Goal: Task Accomplishment & Management: Manage account settings

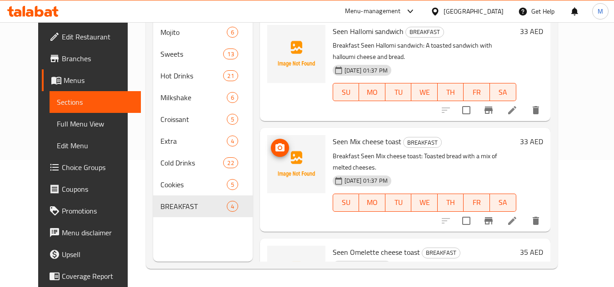
scroll to position [155, 0]
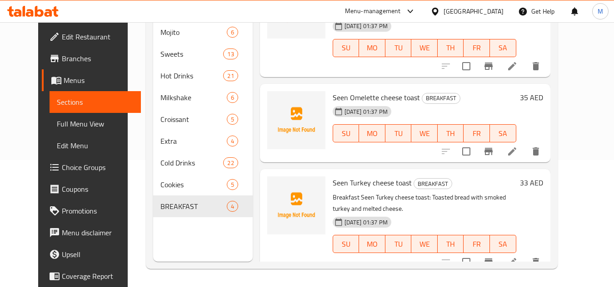
click at [64, 83] on span "Menus" at bounding box center [99, 80] width 70 height 11
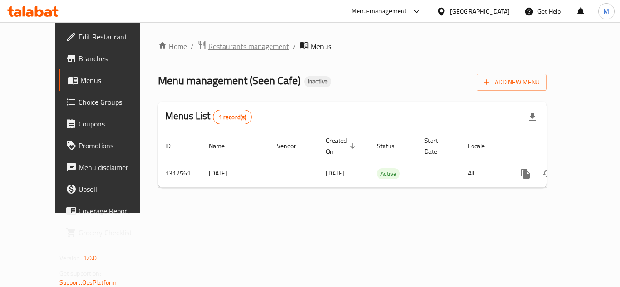
click at [208, 49] on span "Restaurants management" at bounding box center [248, 46] width 81 height 11
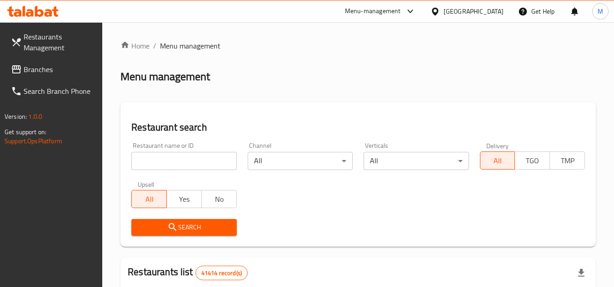
click at [42, 69] on span "Branches" at bounding box center [60, 69] width 72 height 11
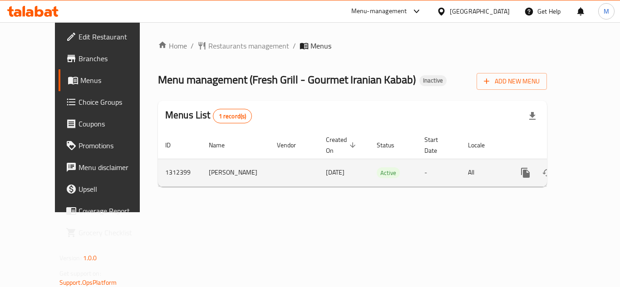
click at [580, 162] on link "enhanced table" at bounding box center [591, 173] width 22 height 22
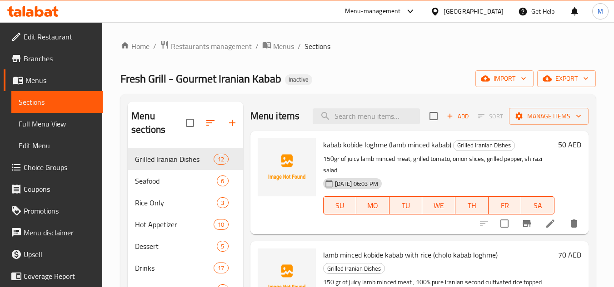
scroll to position [152, 0]
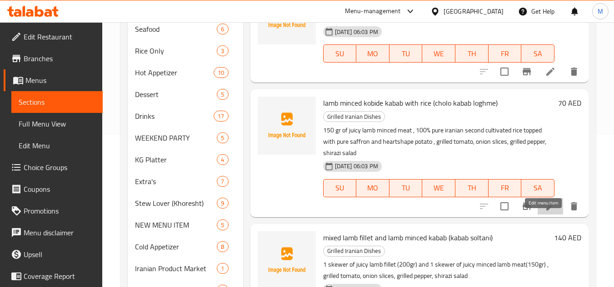
click at [544, 212] on icon at bounding box center [549, 206] width 11 height 11
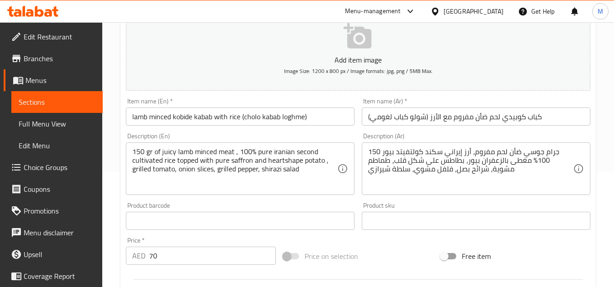
scroll to position [136, 0]
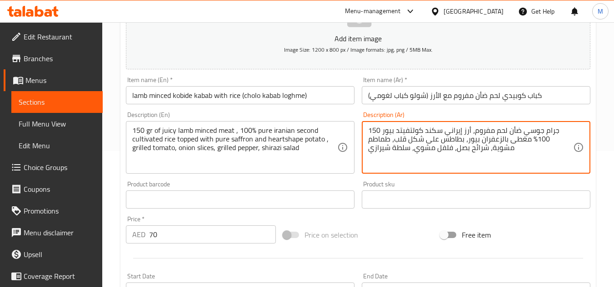
drag, startPoint x: 440, startPoint y: 129, endPoint x: 395, endPoint y: 132, distance: 45.5
paste textarea "مزروع للمرة الثانية"
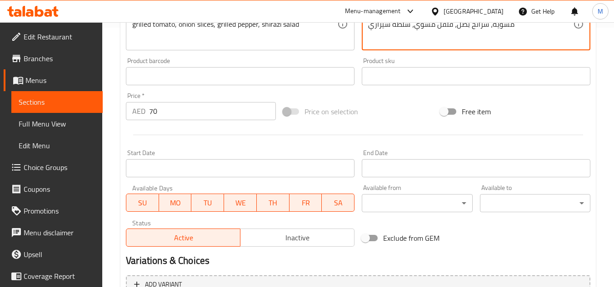
scroll to position [354, 0]
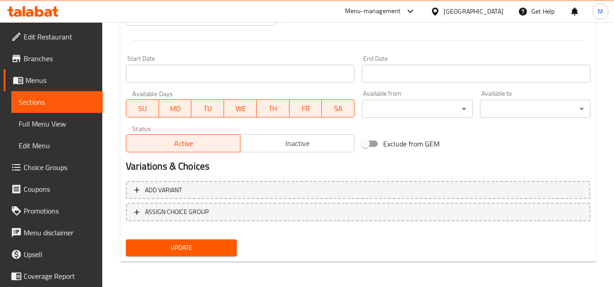
type textarea "150 جرام جوسي ضأن لحم مفروم، أرز إيراني مزروع للمرة الثانية بيور 100% مغطى بالز…"
click at [202, 249] on span "Update" at bounding box center [181, 247] width 96 height 11
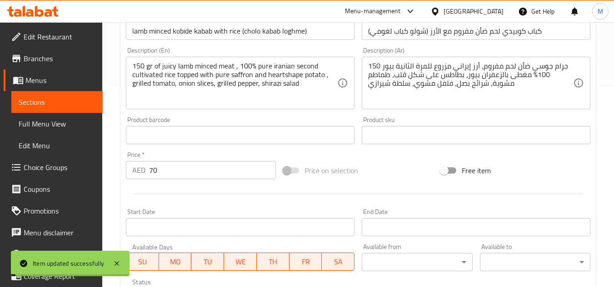
scroll to position [0, 0]
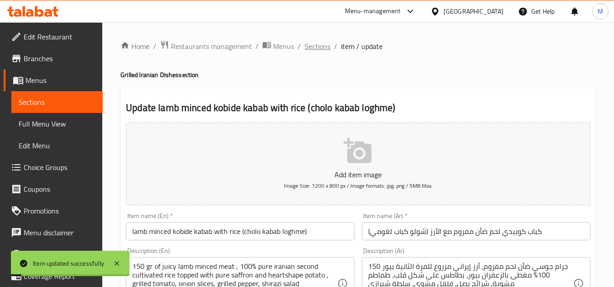
click at [315, 45] on span "Sections" at bounding box center [317, 46] width 26 height 11
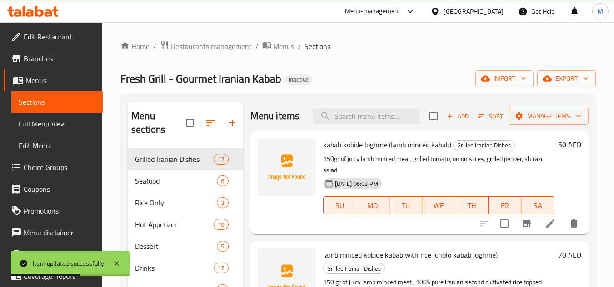
scroll to position [158, 0]
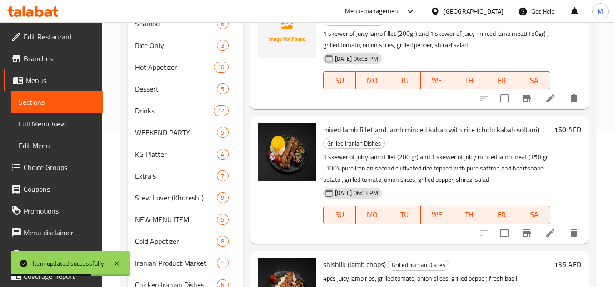
click at [544, 239] on icon at bounding box center [549, 233] width 11 height 11
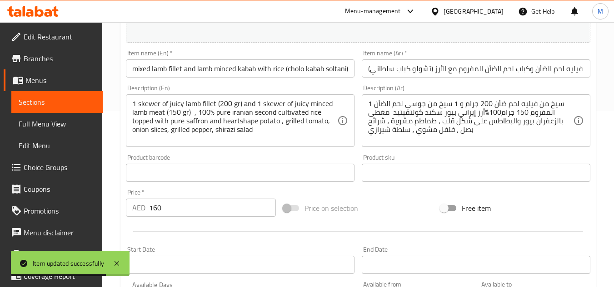
scroll to position [182, 0]
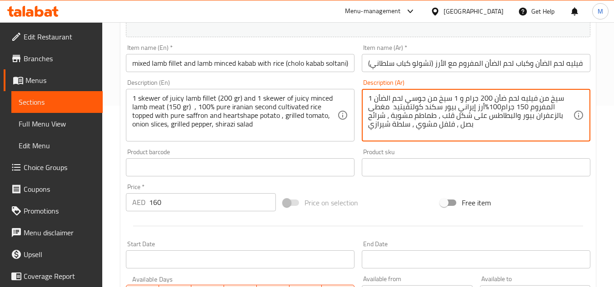
drag, startPoint x: 440, startPoint y: 107, endPoint x: 392, endPoint y: 108, distance: 47.7
paste textarea "مزروع للمرة الثانية"
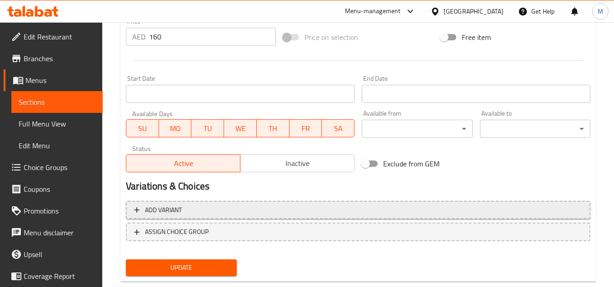
scroll to position [367, 0]
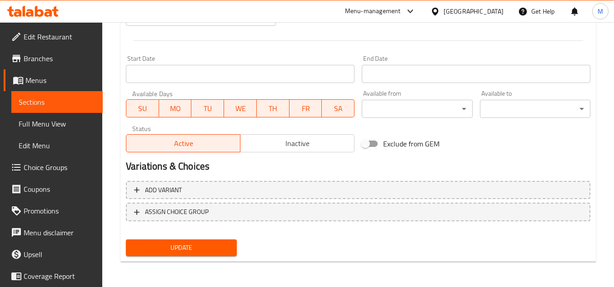
type textarea "1 سيخ من فيليه لحم ضأن 200 جرام و 1 سيخ من جوسي لحم الضأن المفروم 150 جرام100%أ…"
click at [204, 242] on button "Update" at bounding box center [181, 248] width 110 height 17
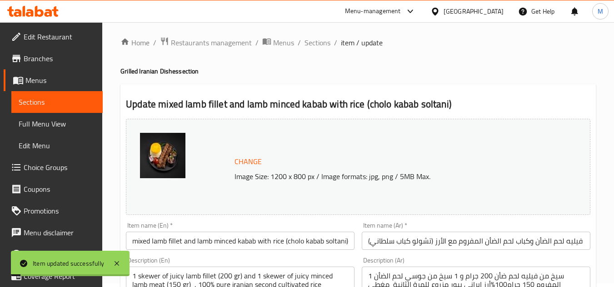
scroll to position [0, 0]
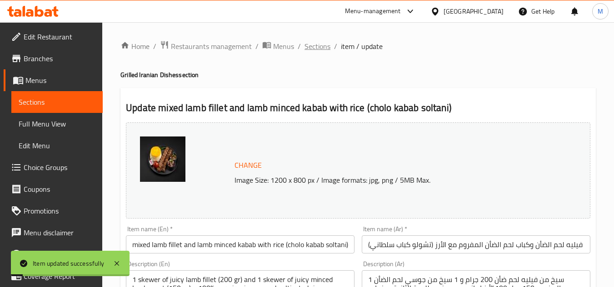
click at [320, 47] on span "Sections" at bounding box center [317, 46] width 26 height 11
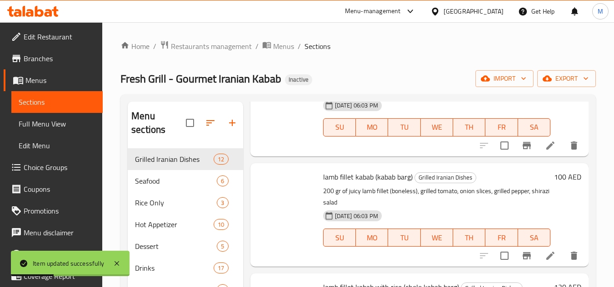
scroll to position [158, 0]
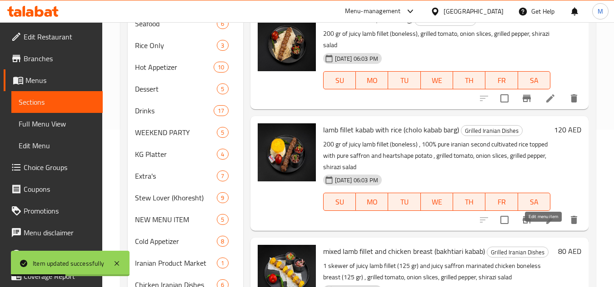
click at [544, 226] on icon at bounding box center [549, 220] width 11 height 11
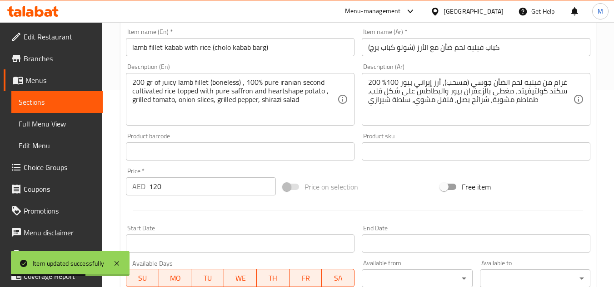
scroll to position [182, 0]
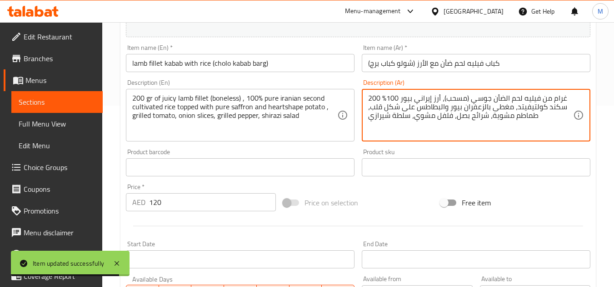
drag, startPoint x: 564, startPoint y: 109, endPoint x: 516, endPoint y: 105, distance: 47.9
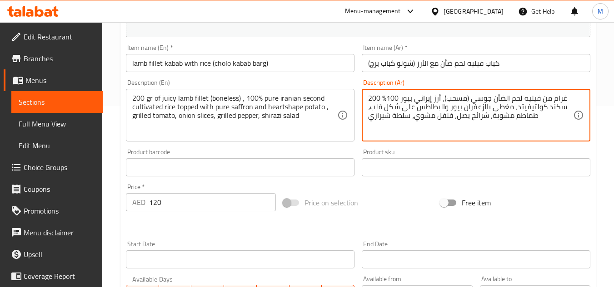
paste textarea "مزروع للمرة الثانية"
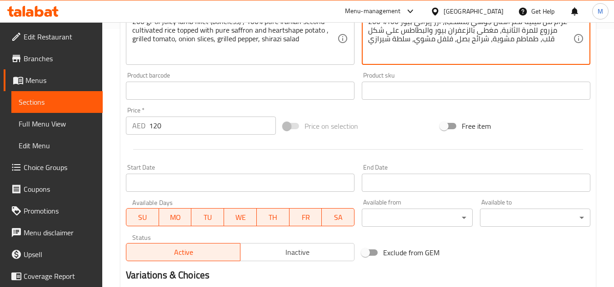
scroll to position [367, 0]
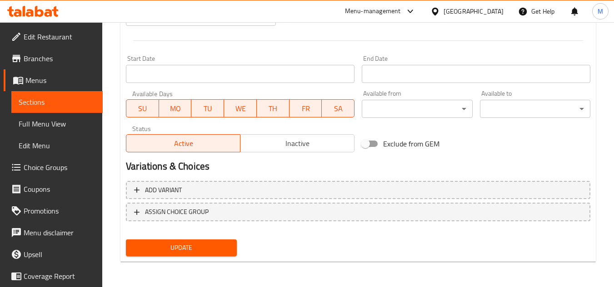
type textarea "200 غرام من فيليه لحم الضأن جوسي (مسحب)، أرز إيراني بيور 100% مزروع للمرة الثان…"
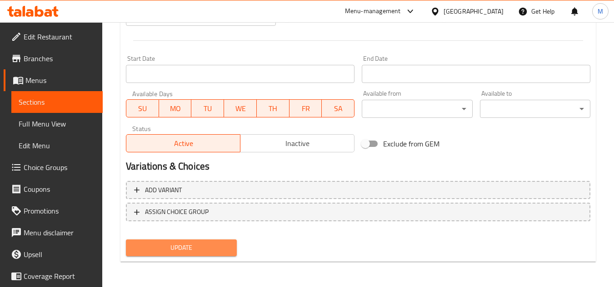
click at [215, 251] on span "Update" at bounding box center [181, 247] width 96 height 11
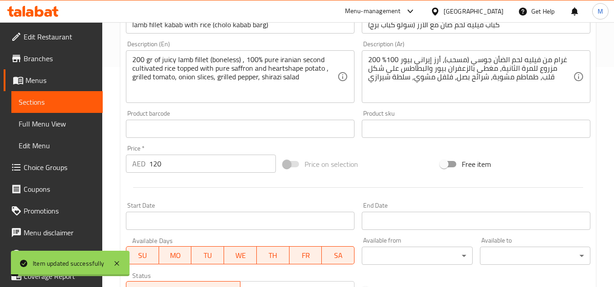
scroll to position [0, 0]
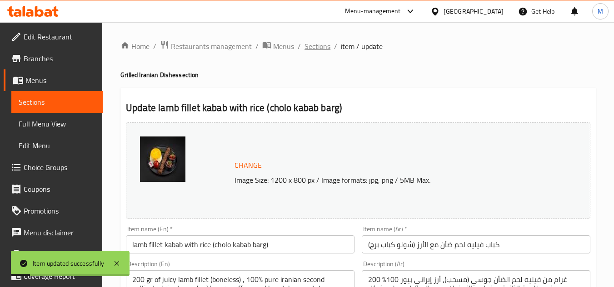
click at [309, 44] on span "Sections" at bounding box center [317, 46] width 26 height 11
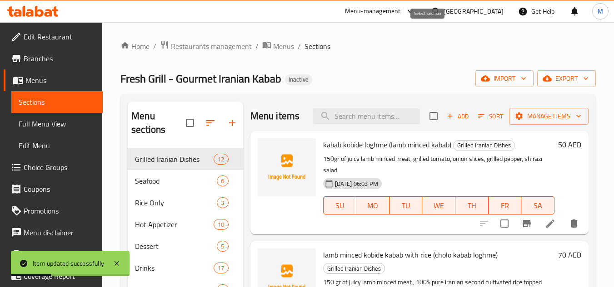
scroll to position [158, 0]
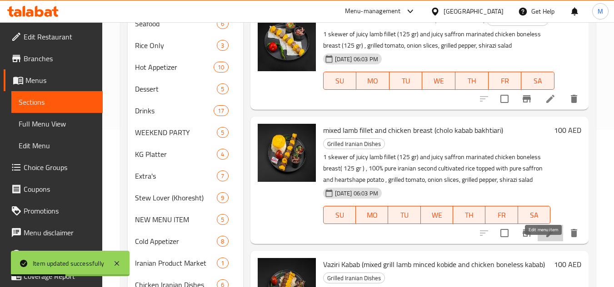
click at [544, 239] on icon at bounding box center [549, 233] width 11 height 11
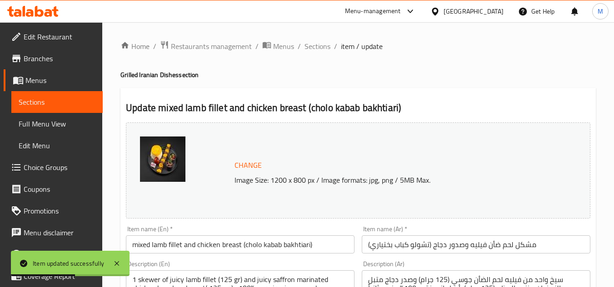
scroll to position [136, 0]
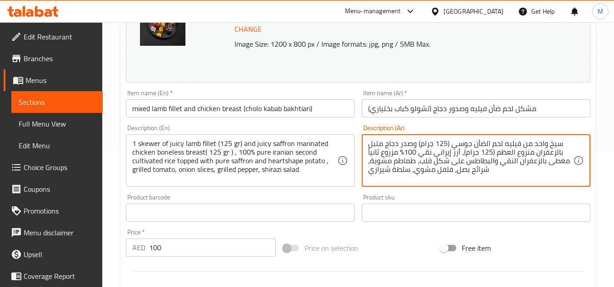
drag, startPoint x: 397, startPoint y: 154, endPoint x: 369, endPoint y: 154, distance: 28.6
paste textarea "للمرة الثانية"
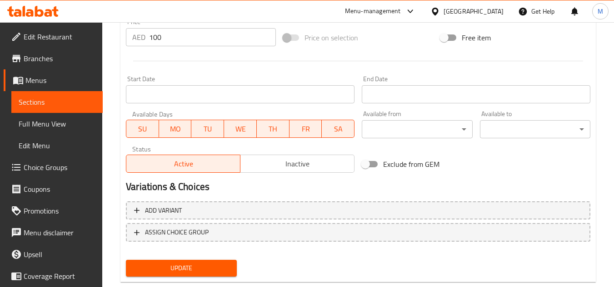
scroll to position [367, 0]
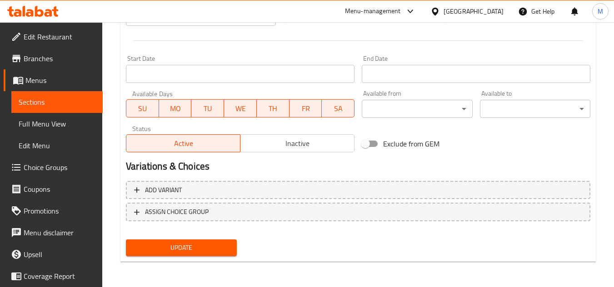
type textarea "سيخ واحد من فيليه لحم الضأن جوسي (125 جرام) وصدر دجاج متبل بالزعفران منزوع العظ…"
click at [225, 246] on span "Update" at bounding box center [181, 247] width 96 height 11
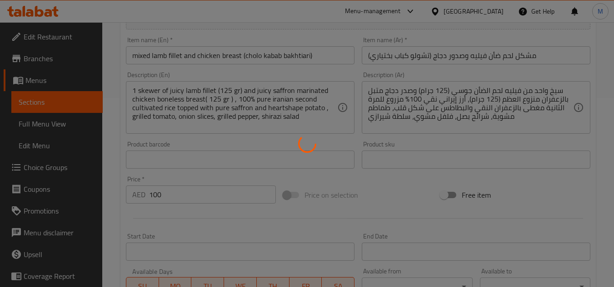
scroll to position [0, 0]
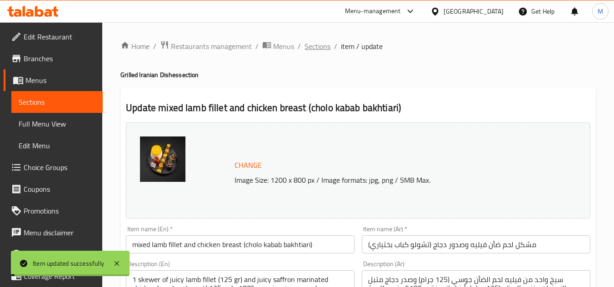
click at [312, 47] on span "Sections" at bounding box center [317, 46] width 26 height 11
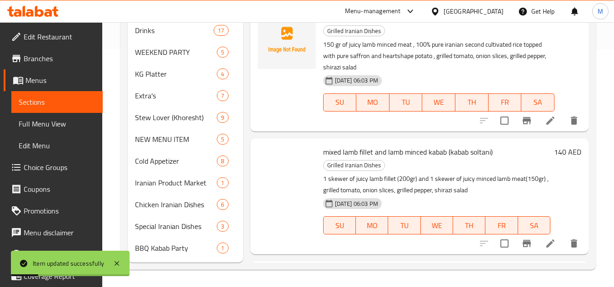
scroll to position [1108, 0]
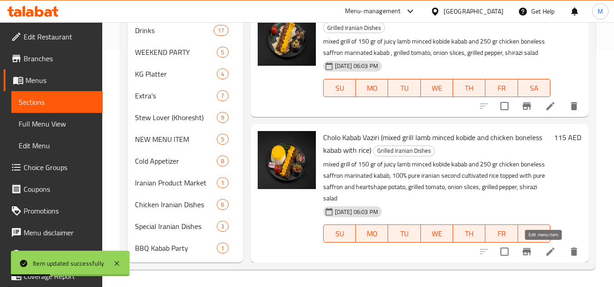
click at [545, 252] on icon at bounding box center [549, 252] width 11 height 11
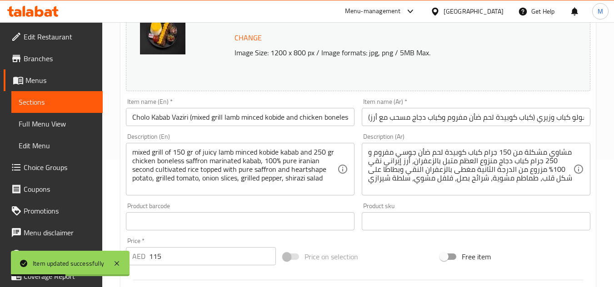
scroll to position [136, 0]
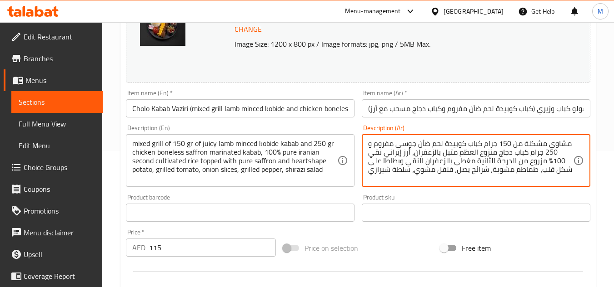
drag, startPoint x: 543, startPoint y: 162, endPoint x: 477, endPoint y: 163, distance: 65.4
paste textarea "لمر"
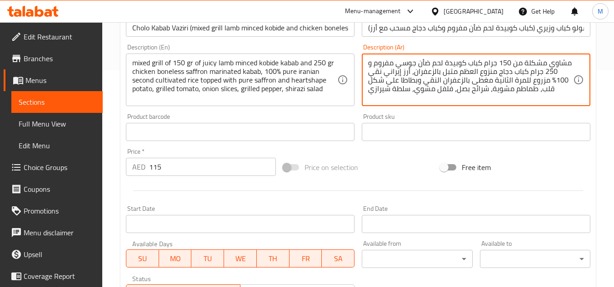
scroll to position [367, 0]
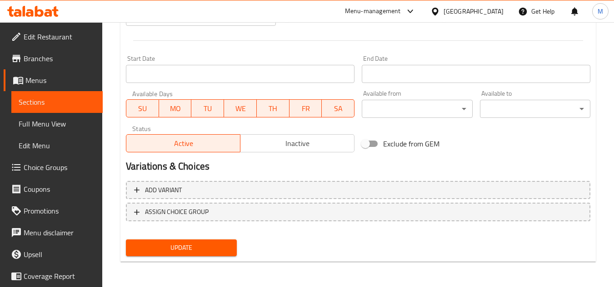
type textarea "مشاوي مشكلة من 150 جرام كباب كوبيدة لحم ضأن جوسي مفروم و 250 جرام كباب دجاج منز…"
click at [208, 248] on span "Update" at bounding box center [181, 247] width 96 height 11
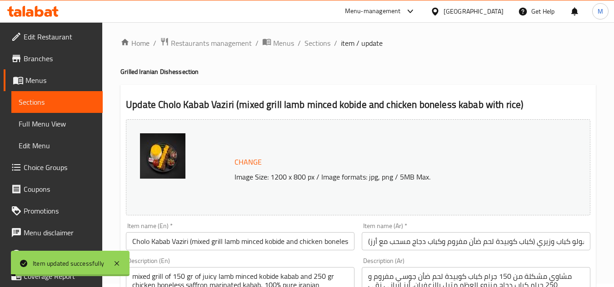
scroll to position [0, 0]
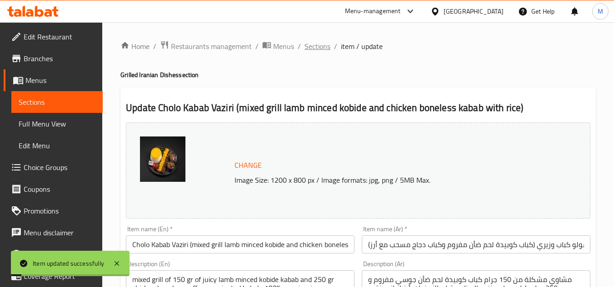
click at [312, 46] on span "Sections" at bounding box center [317, 46] width 26 height 11
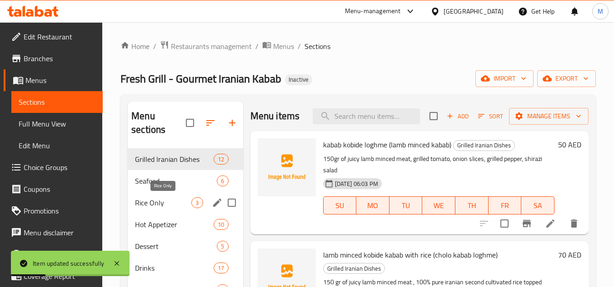
click at [178, 205] on span "Rice Only" at bounding box center [163, 203] width 56 height 11
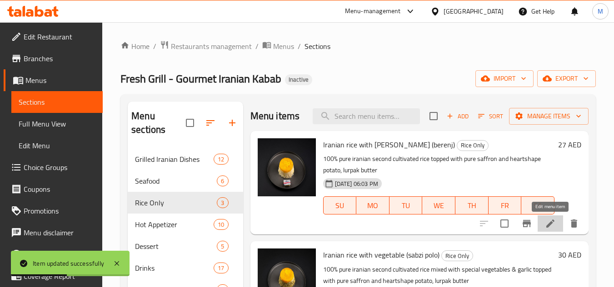
click at [545, 223] on icon at bounding box center [549, 223] width 11 height 11
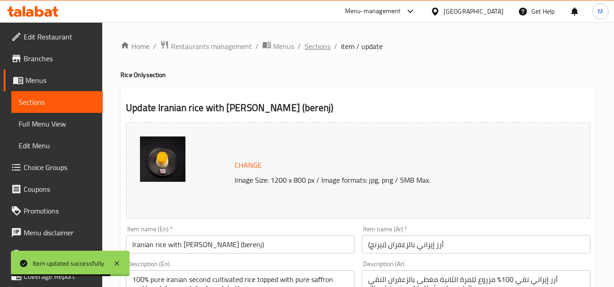
click at [319, 50] on span "Sections" at bounding box center [317, 46] width 26 height 11
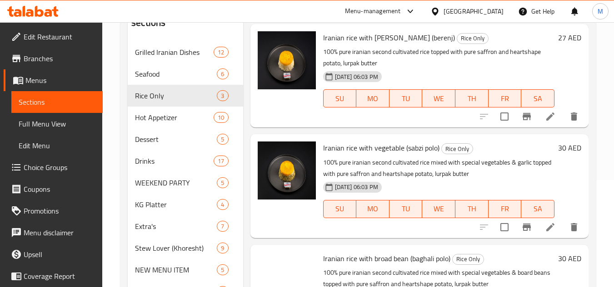
scroll to position [136, 0]
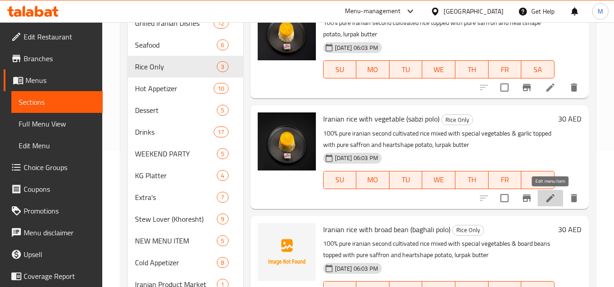
click at [552, 199] on icon at bounding box center [549, 198] width 11 height 11
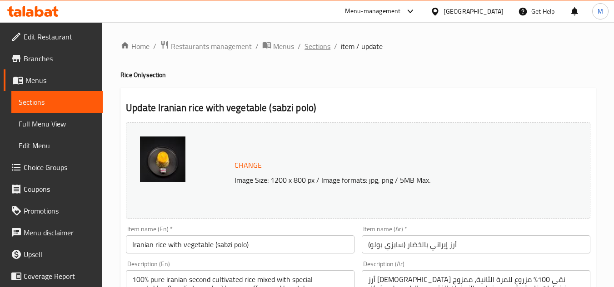
click at [323, 52] on span "Sections" at bounding box center [317, 46] width 26 height 11
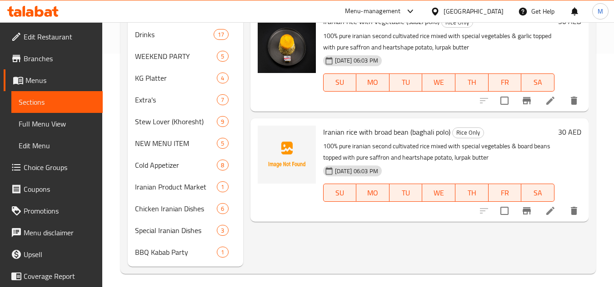
scroll to position [239, 0]
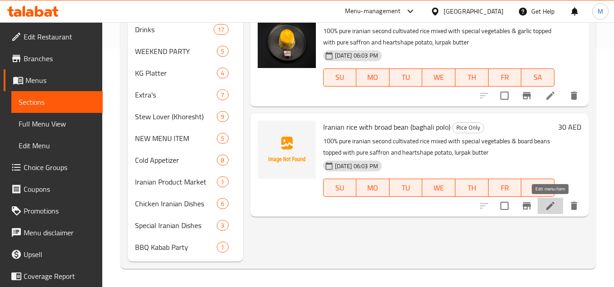
click at [551, 203] on icon at bounding box center [549, 206] width 11 height 11
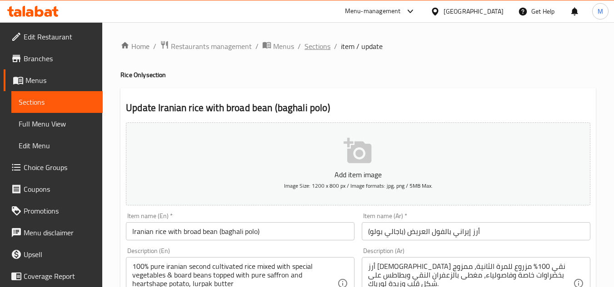
click at [313, 44] on span "Sections" at bounding box center [317, 46] width 26 height 11
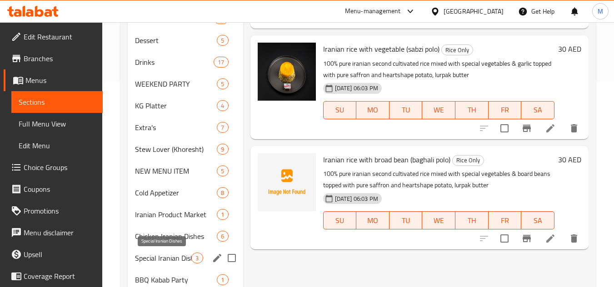
scroll to position [227, 0]
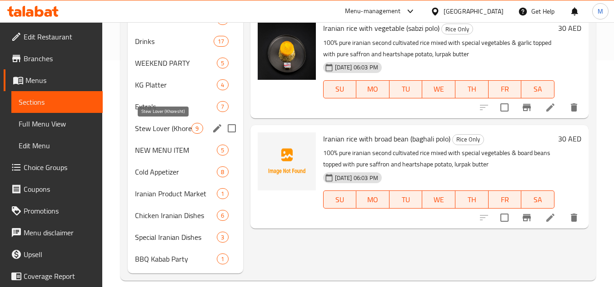
click at [179, 126] on span "Stew Lover (Khoresht)" at bounding box center [163, 128] width 56 height 11
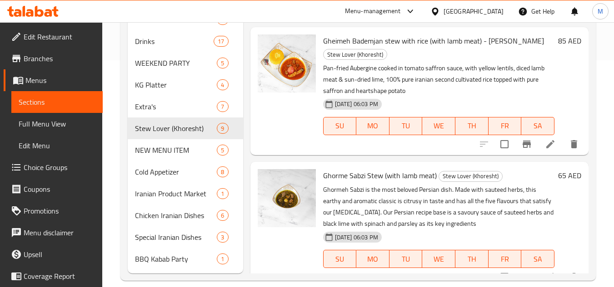
click at [546, 148] on icon at bounding box center [550, 144] width 8 height 8
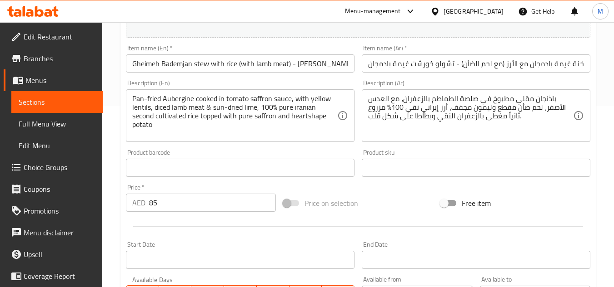
scroll to position [182, 0]
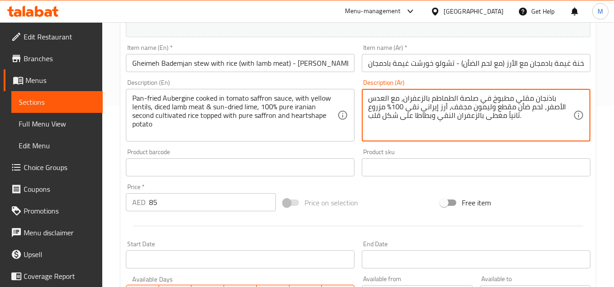
drag, startPoint x: 385, startPoint y: 109, endPoint x: 507, endPoint y: 125, distance: 123.7
paste textarea "للمرة الثانية"
click at [376, 108] on textarea "باذنجان مقلي مطبوخ في صلصة الطماطم بالزعفران، مع العدس الأصفر، لحم ضأن مقطع ولي…" at bounding box center [470, 115] width 205 height 43
drag, startPoint x: 376, startPoint y: 108, endPoint x: 525, endPoint y: 125, distance: 149.9
click at [525, 125] on textarea "باذنجان مقلي مطبوخ في صلصة الطماطم بالزعفران، مع العدس الأصفر، لحم ضأن مقطع ولي…" at bounding box center [470, 115] width 205 height 43
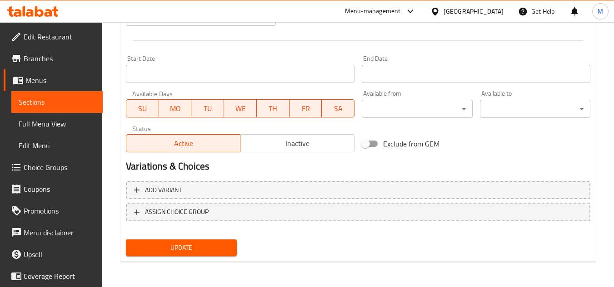
type textarea "باذنجان مقلي مطبوخ في صلصة الطماطم بالزعفران، مع العدس الأصفر، لحم ضأن مقطع ولي…"
click at [210, 247] on span "Update" at bounding box center [181, 247] width 96 height 11
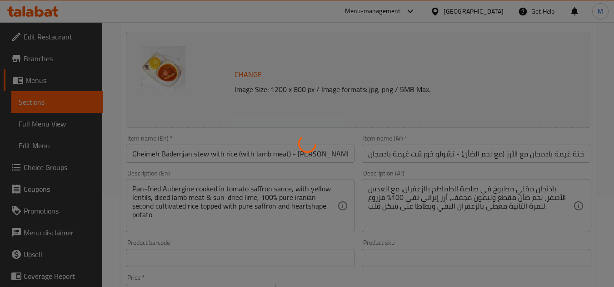
scroll to position [4, 0]
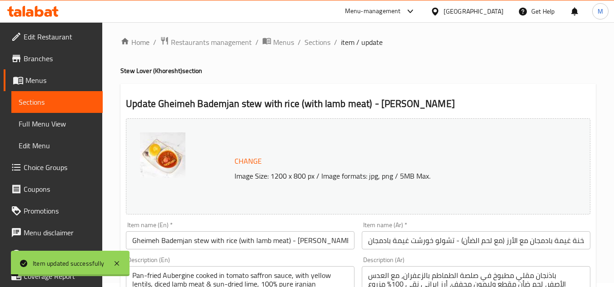
drag, startPoint x: 315, startPoint y: 42, endPoint x: 317, endPoint y: 4, distance: 38.7
click at [315, 42] on span "Sections" at bounding box center [317, 42] width 26 height 11
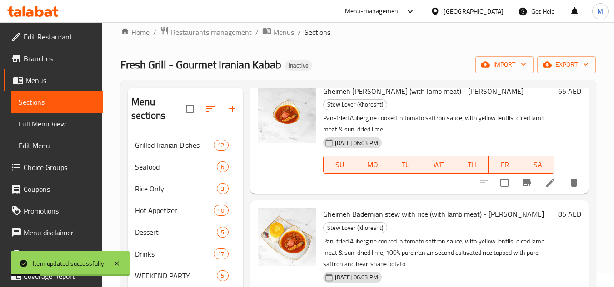
scroll to position [182, 0]
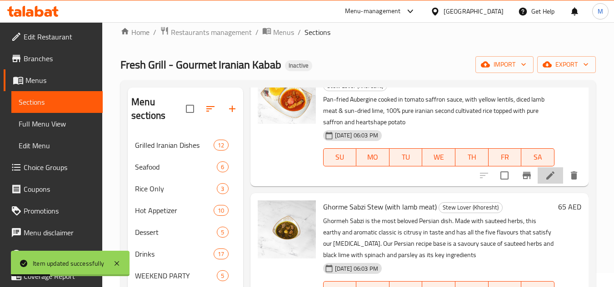
click at [540, 184] on li at bounding box center [549, 176] width 25 height 16
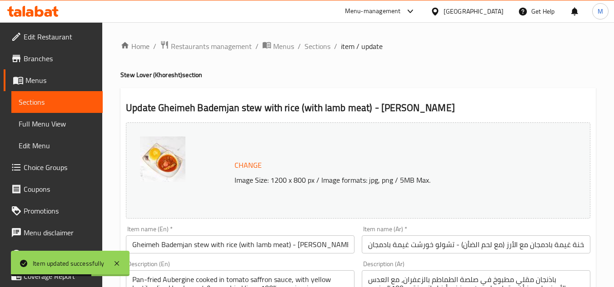
drag, startPoint x: 321, startPoint y: 46, endPoint x: 324, endPoint y: 1, distance: 45.5
click at [321, 46] on span "Sections" at bounding box center [317, 46] width 26 height 11
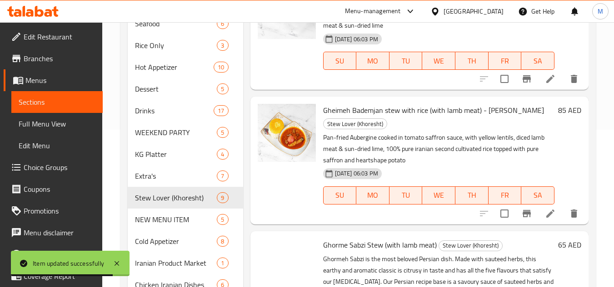
scroll to position [248, 0]
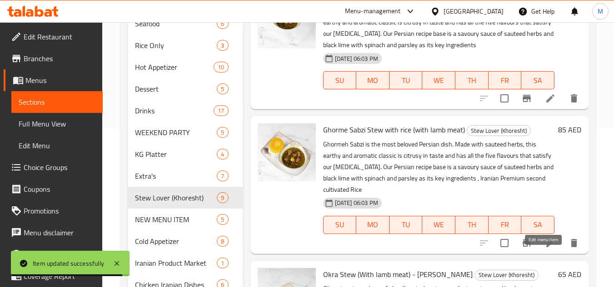
click at [546, 247] on icon at bounding box center [550, 243] width 8 height 8
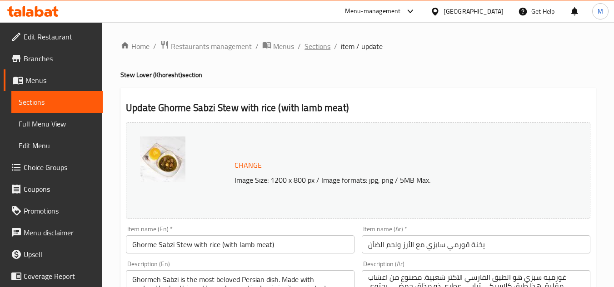
click at [312, 44] on span "Sections" at bounding box center [317, 46] width 26 height 11
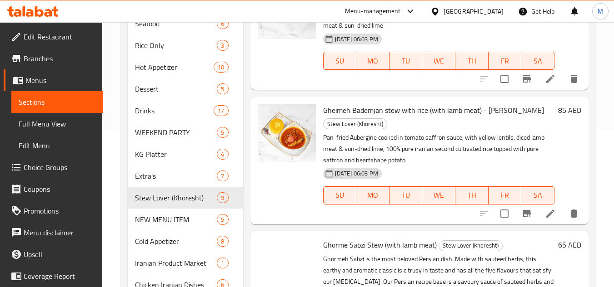
scroll to position [248, 0]
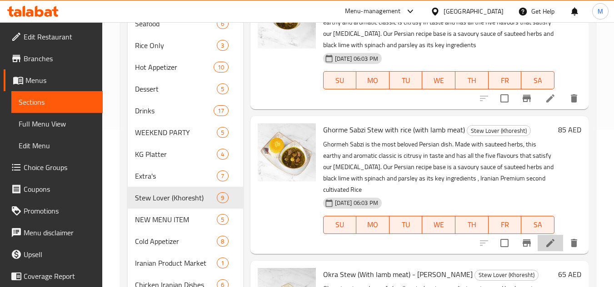
click at [537, 252] on li at bounding box center [549, 243] width 25 height 16
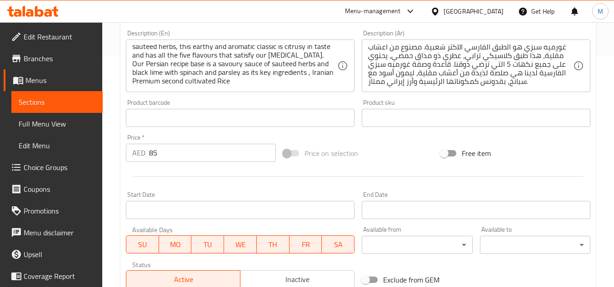
scroll to position [2, 0]
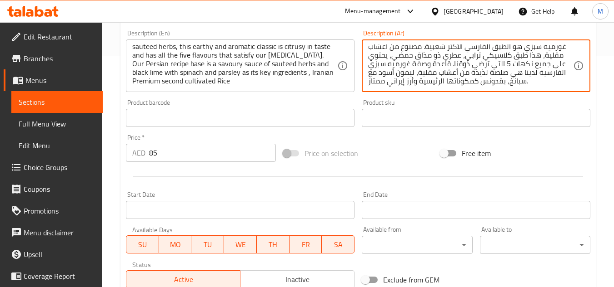
drag, startPoint x: 385, startPoint y: 84, endPoint x: 364, endPoint y: 84, distance: 20.9
click at [536, 84] on textarea "غورميه سبزي هو الطبق الفارسي الأكثر شعبية. مصنوع من أعشاب مقلية، هذا طبق كلاسيك…" at bounding box center [470, 66] width 205 height 43
paste textarea "مزروع للمرة الثانية"
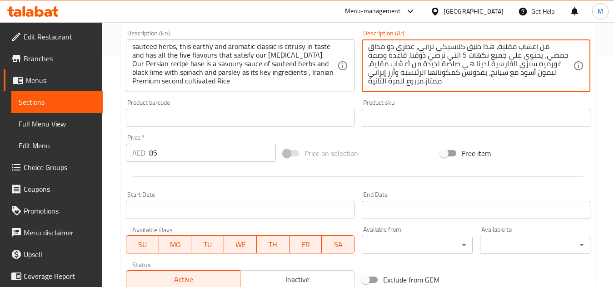
click at [403, 77] on textarea "غورميه سبزي هو الطبق الفارسي الأكثر شعبية. مصنوع من أعشاب مقلية، هذا طبق كلاسيك…" at bounding box center [470, 66] width 205 height 43
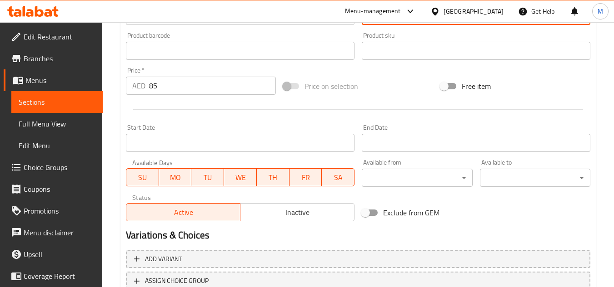
scroll to position [367, 0]
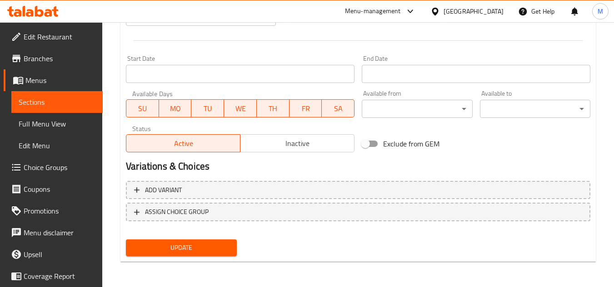
type textarea "غورميه سبزي هو الطبق الفارسي الأكثر شعبية. مصنوع من أعشاب مقلية، هذا طبق كلاسيك…"
click at [205, 257] on div "Update" at bounding box center [181, 248] width 118 height 24
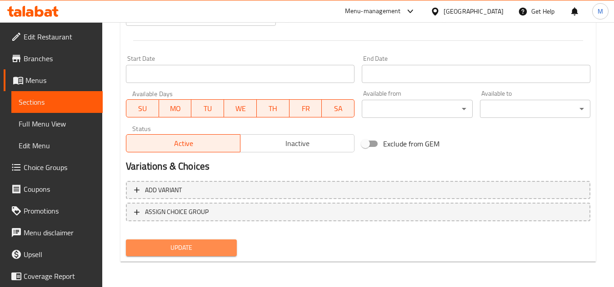
click at [203, 257] on button "Update" at bounding box center [181, 248] width 110 height 17
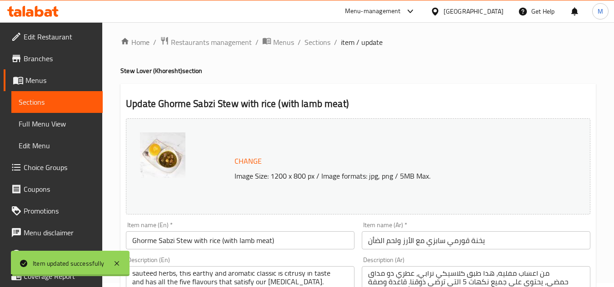
scroll to position [0, 0]
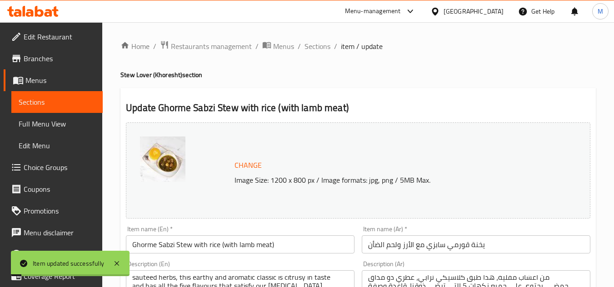
drag, startPoint x: 318, startPoint y: 52, endPoint x: 322, endPoint y: 5, distance: 47.4
click at [318, 52] on span "Sections" at bounding box center [317, 46] width 26 height 11
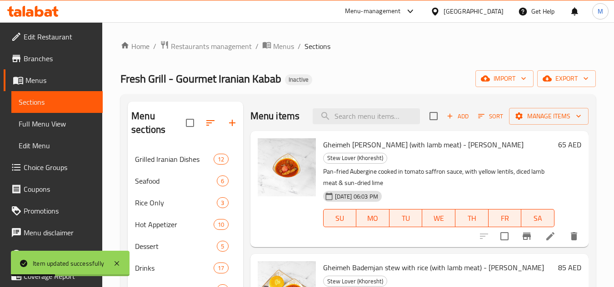
scroll to position [158, 0]
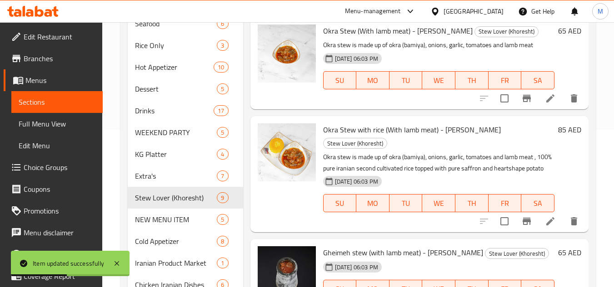
click at [546, 226] on icon at bounding box center [550, 222] width 8 height 8
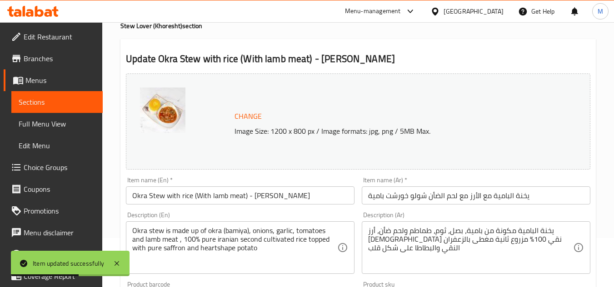
scroll to position [136, 0]
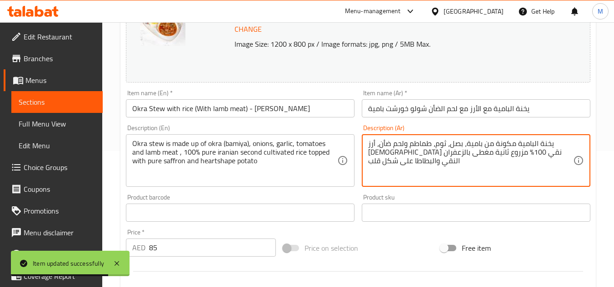
drag, startPoint x: 520, startPoint y: 156, endPoint x: 505, endPoint y: 156, distance: 15.9
click at [505, 156] on textarea "يخنة البامية مكونة من بامية، بصل، ثوم، طماطم ولحم ضأن، أرز [DEMOGRAPHIC_DATA] ن…" at bounding box center [470, 160] width 205 height 43
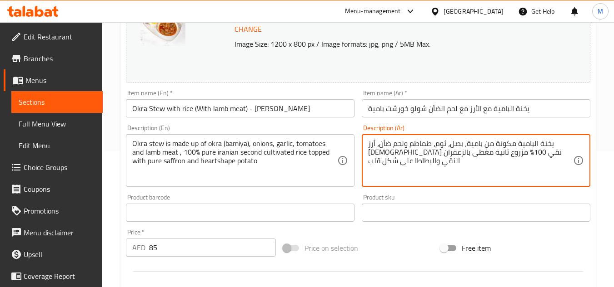
paste textarea "للمرة ال"
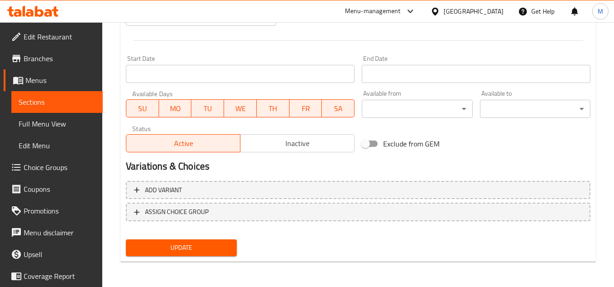
type textarea "يخنة البامية مكونة من بامية، بصل، ثوم، طماطم ولحم ضأن، أرز إيراني نقي 100% مزرو…"
click at [219, 242] on span "Update" at bounding box center [181, 247] width 96 height 11
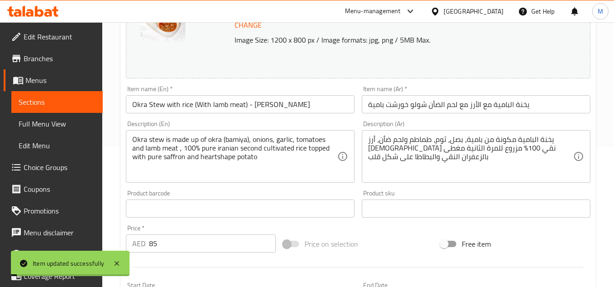
scroll to position [0, 0]
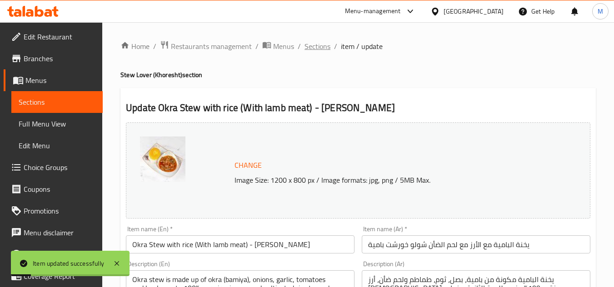
click at [312, 44] on span "Sections" at bounding box center [317, 46] width 26 height 11
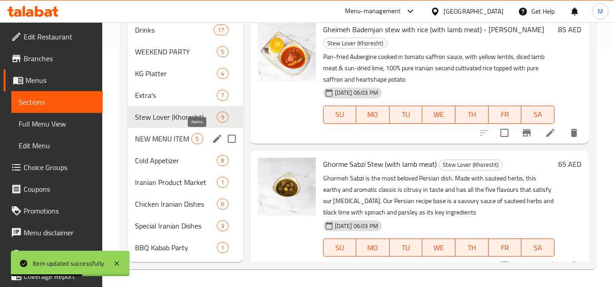
scroll to position [239, 0]
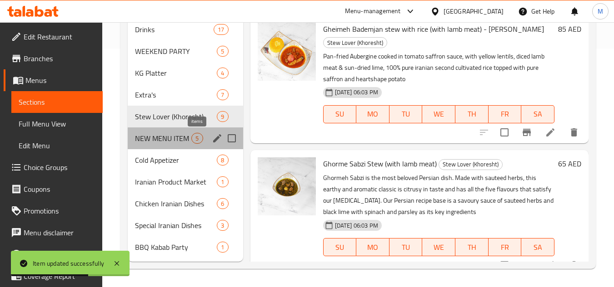
click at [191, 137] on div "5" at bounding box center [196, 138] width 11 height 11
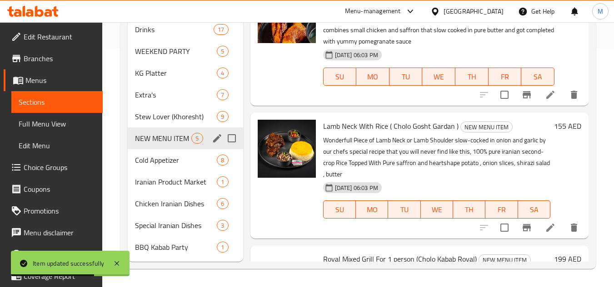
scroll to position [211, 0]
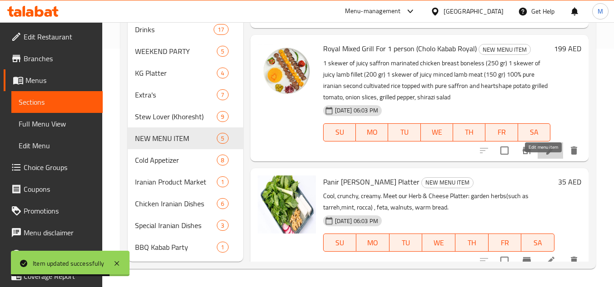
click at [544, 156] on icon at bounding box center [549, 150] width 11 height 11
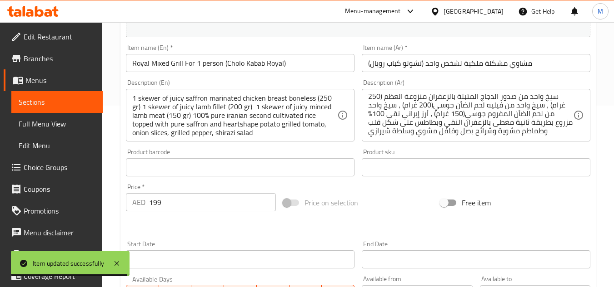
scroll to position [2, 0]
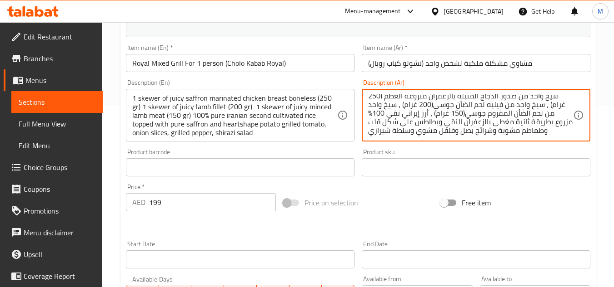
drag, startPoint x: 550, startPoint y: 125, endPoint x: 510, endPoint y: 125, distance: 40.0
click at [510, 125] on textarea "سيخ واحد من صدور الدجاج المتبلة بالزعفران منزوعة العظم (250 غرام) ، سيخ واحد من…" at bounding box center [470, 115] width 205 height 43
paste textarea "للمرة ال"
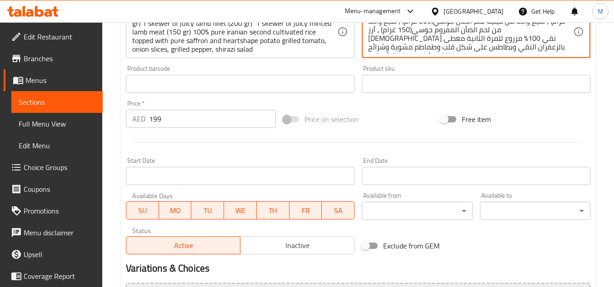
scroll to position [367, 0]
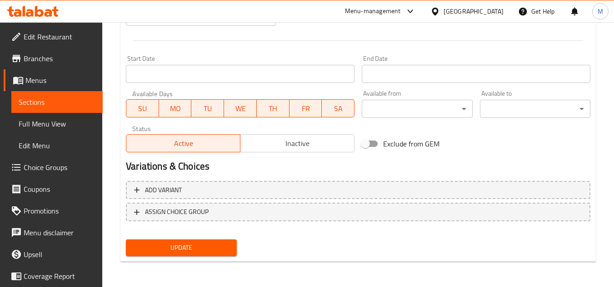
type textarea "سيخ واحد من صدور الدجاج المتبلة بالزعفران منزوعة العظم (250 غرام) ، سيخ واحد من…"
click at [224, 251] on span "Update" at bounding box center [181, 247] width 96 height 11
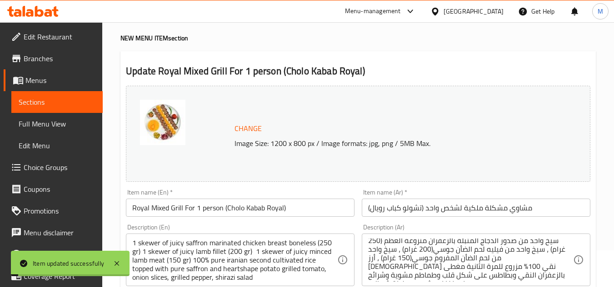
scroll to position [4, 0]
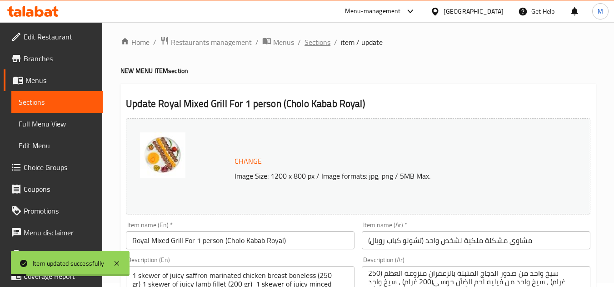
click at [316, 45] on span "Sections" at bounding box center [317, 42] width 26 height 11
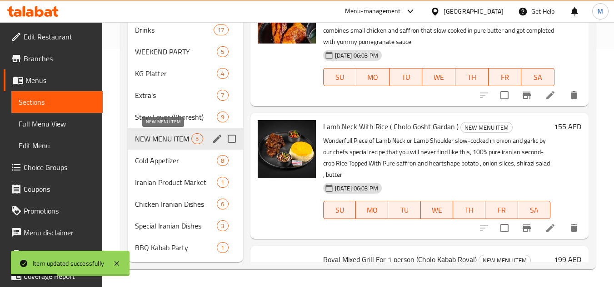
scroll to position [239, 0]
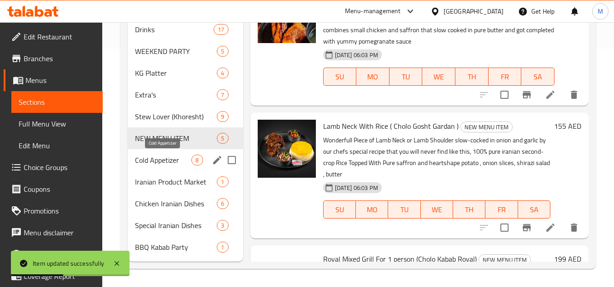
click at [172, 158] on span "Cold Appetizer" at bounding box center [163, 160] width 56 height 11
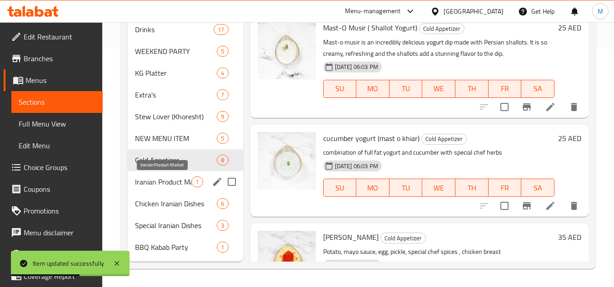
click at [166, 186] on span "Iranian Product Market" at bounding box center [163, 182] width 56 height 11
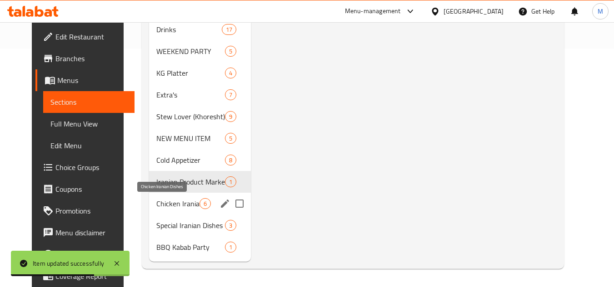
click at [181, 205] on span "Chicken Iranian Dishes" at bounding box center [177, 203] width 43 height 11
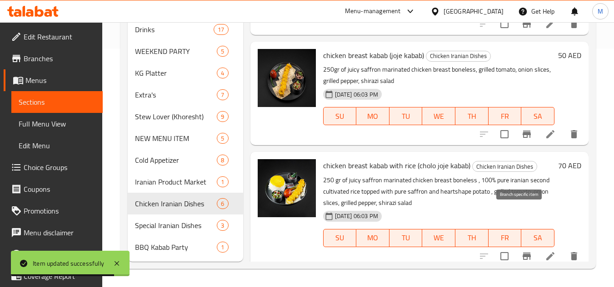
scroll to position [182, 0]
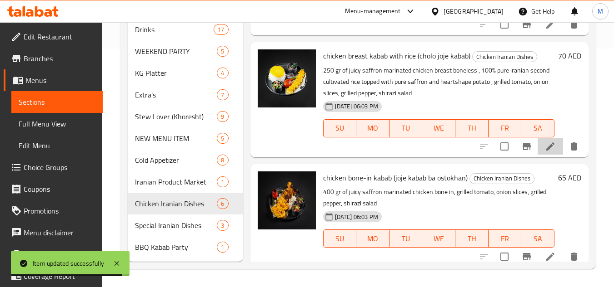
click at [538, 155] on li at bounding box center [549, 147] width 25 height 16
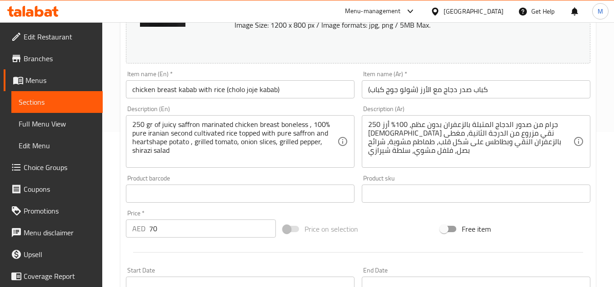
scroll to position [136, 0]
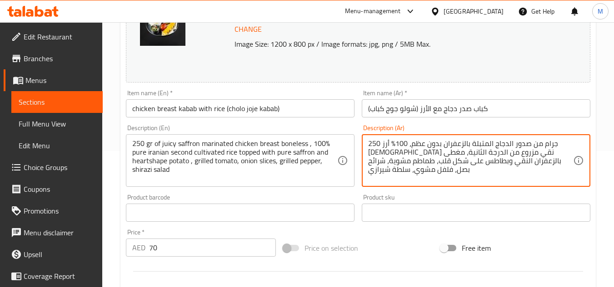
drag, startPoint x: 532, startPoint y: 153, endPoint x: 478, endPoint y: 156, distance: 54.1
click at [478, 156] on textarea "250 جرام من صدور الدجاج المتبلة بالزعفران بدون عظم، 100% أرز [DEMOGRAPHIC_DATA]…" at bounding box center [470, 160] width 205 height 43
paste textarea "لمر"
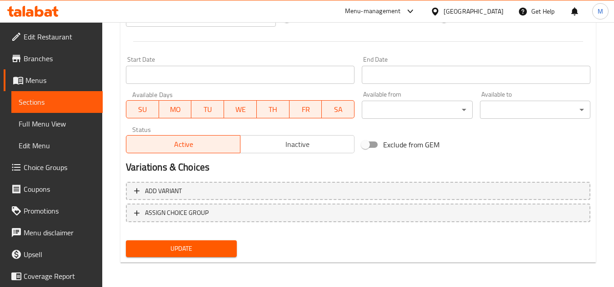
scroll to position [367, 0]
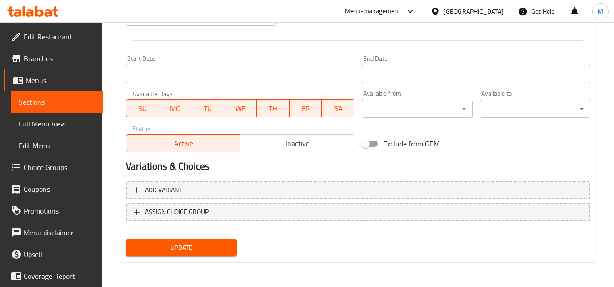
type textarea "250 جرام من صدور الدجاج المتبلة بالزعفران بدون عظم، 100% أرز إيراني نقي مزروع ل…"
click at [201, 243] on span "Update" at bounding box center [181, 247] width 96 height 11
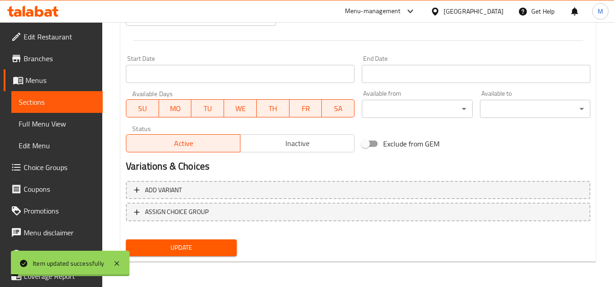
scroll to position [0, 0]
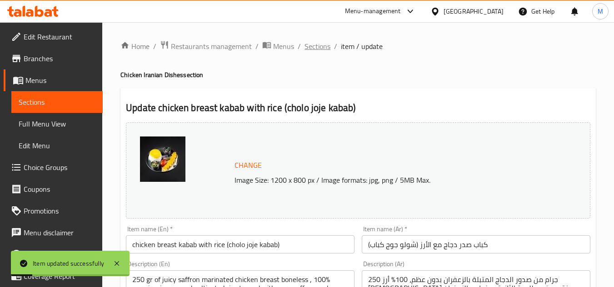
click at [312, 43] on span "Sections" at bounding box center [317, 46] width 26 height 11
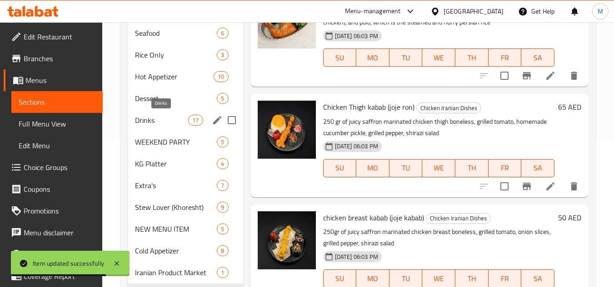
scroll to position [103, 0]
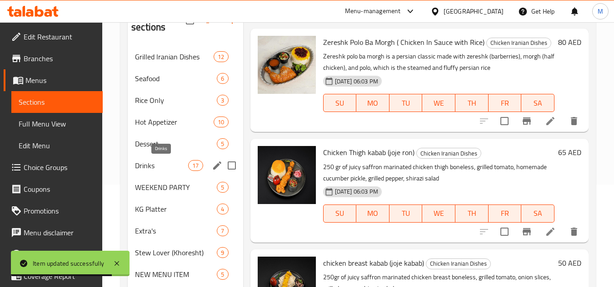
click at [168, 165] on span "Drinks" at bounding box center [161, 165] width 53 height 11
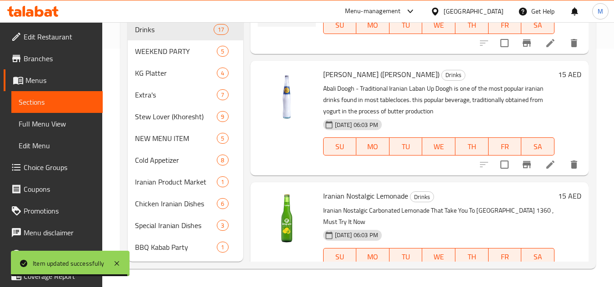
scroll to position [91, 0]
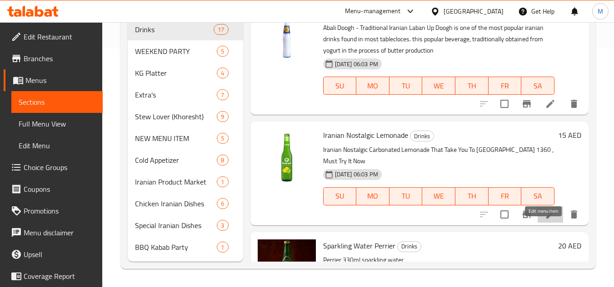
click at [546, 219] on icon at bounding box center [550, 215] width 8 height 8
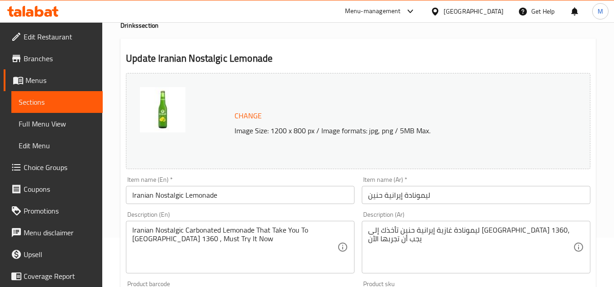
scroll to position [136, 0]
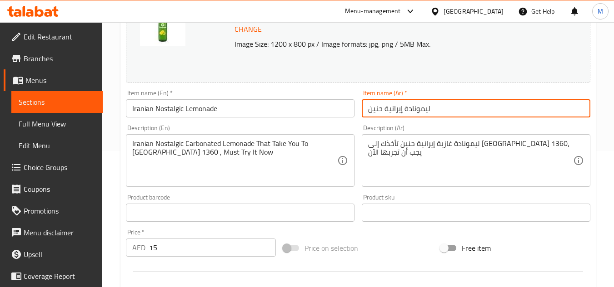
click at [373, 109] on input "ليمونادة إيرانية حنين" at bounding box center [475, 108] width 228 height 18
paste input "نوستالجيا"
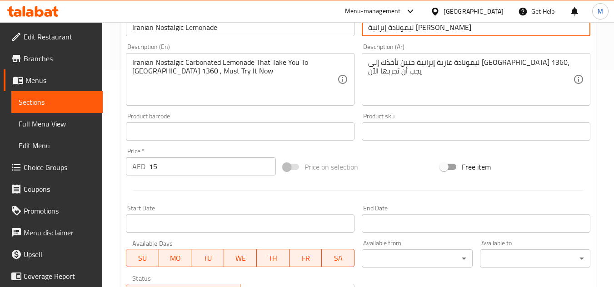
scroll to position [367, 0]
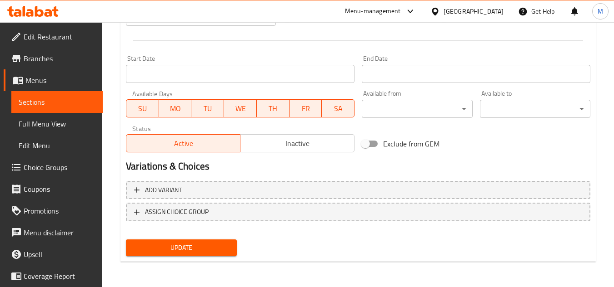
type input "ليمونادة إيرانية نوستالجيا"
click at [231, 245] on button "Update" at bounding box center [181, 248] width 110 height 17
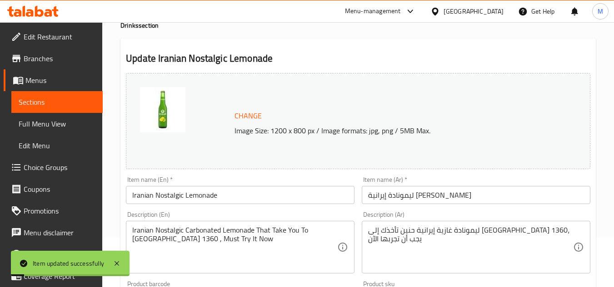
scroll to position [95, 0]
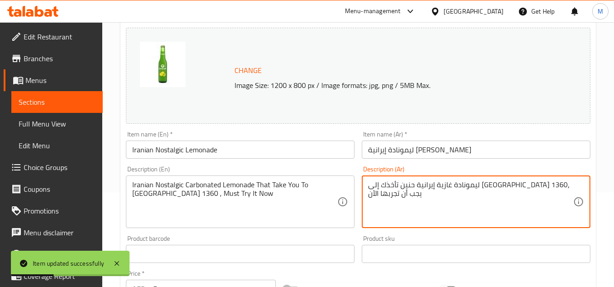
click at [490, 188] on textarea "ليمونادة غازية إيرانية حنين تأخذك إلى [GEOGRAPHIC_DATA] 1360، يجب أن تجربها الآن" at bounding box center [470, 202] width 205 height 43
paste textarea "نوستالجيا"
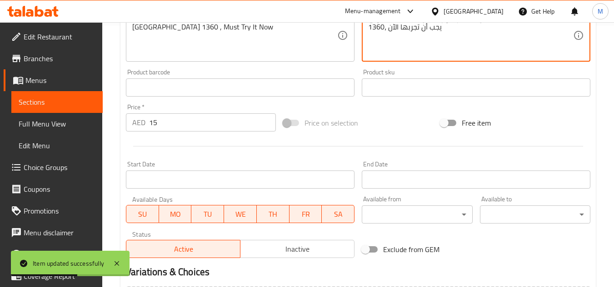
scroll to position [367, 0]
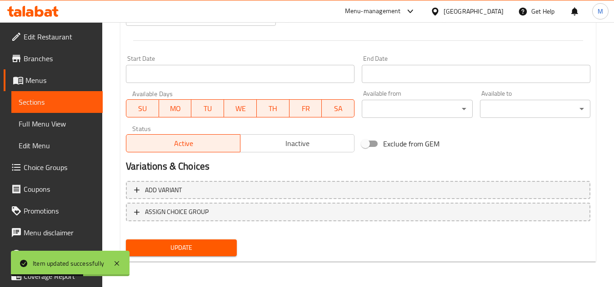
type textarea "ليمونادة غازية إيرانية نوستالجيا تأخذك إلى طهران 1360، يجب أن تجربها الآن"
click at [205, 245] on span "Update" at bounding box center [181, 247] width 96 height 11
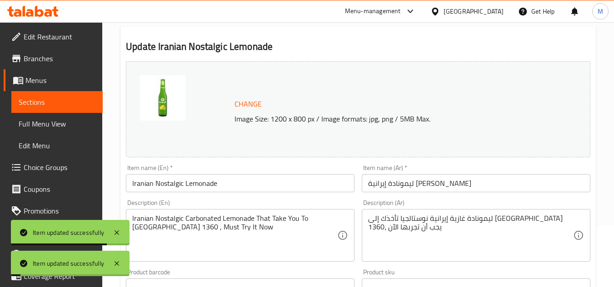
scroll to position [0, 0]
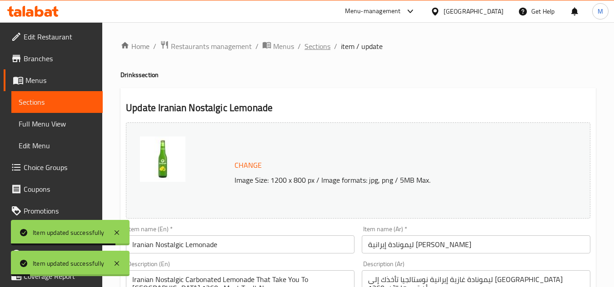
click at [322, 47] on span "Sections" at bounding box center [317, 46] width 26 height 11
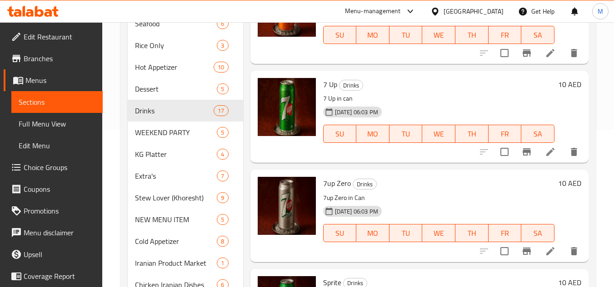
scroll to position [1226, 0]
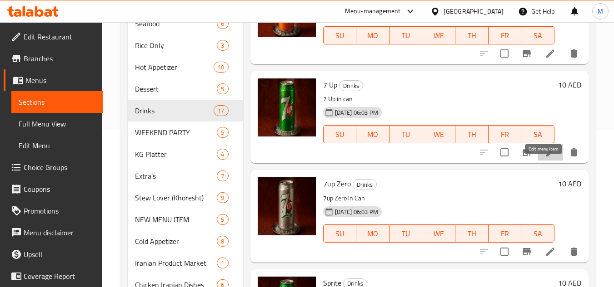
click at [546, 157] on icon at bounding box center [550, 152] width 8 height 8
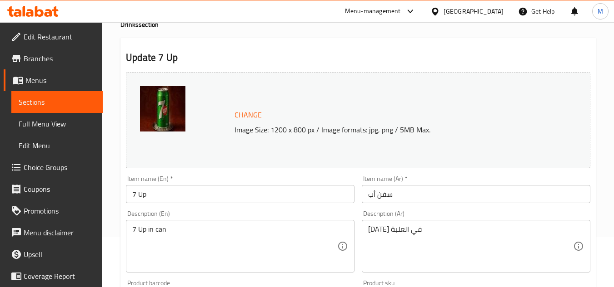
scroll to position [91, 0]
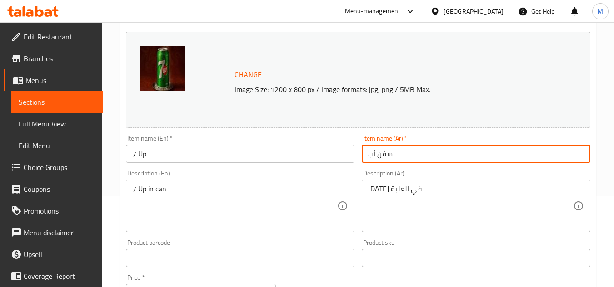
drag, startPoint x: 399, startPoint y: 153, endPoint x: 355, endPoint y: 154, distance: 44.1
click at [355, 154] on div "Change Image Size: 1200 x 800 px / Image formats: jpg, png / 5MB Max. Item name…" at bounding box center [357, 230] width 471 height 405
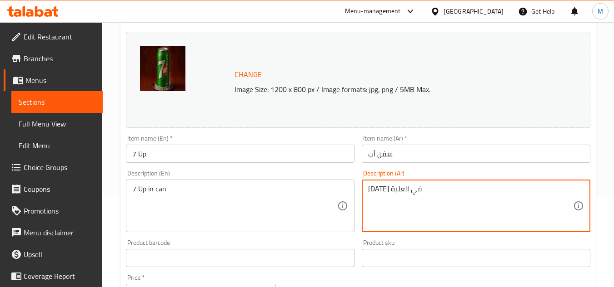
drag, startPoint x: 406, startPoint y: 191, endPoint x: 432, endPoint y: 191, distance: 26.3
paste textarea "فن أ"
drag, startPoint x: 373, startPoint y: 191, endPoint x: 346, endPoint y: 191, distance: 26.8
click at [346, 191] on div "Change Image Size: 1200 x 800 px / Image formats: jpg, png / 5MB Max. Item name…" at bounding box center [357, 230] width 471 height 405
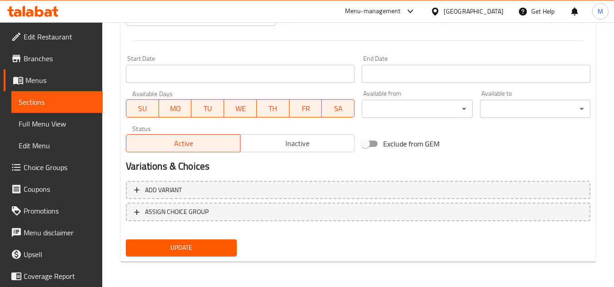
type textarea "سفن أب في العلبة"
click at [190, 242] on span "Update" at bounding box center [181, 247] width 96 height 11
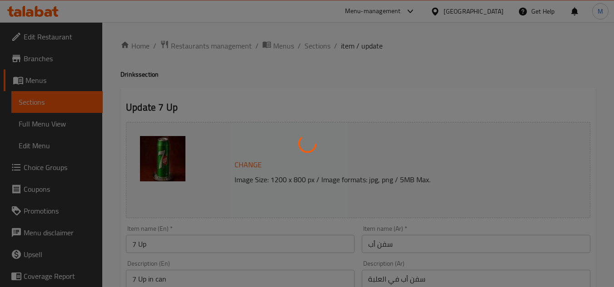
scroll to position [0, 0]
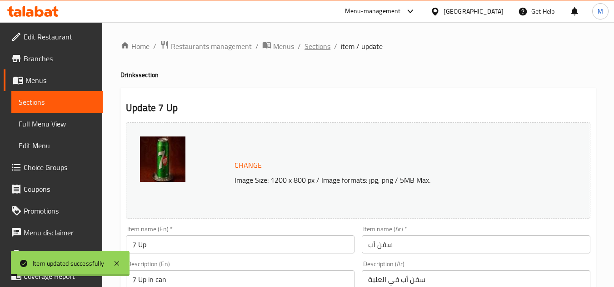
click at [318, 44] on span "Sections" at bounding box center [317, 46] width 26 height 11
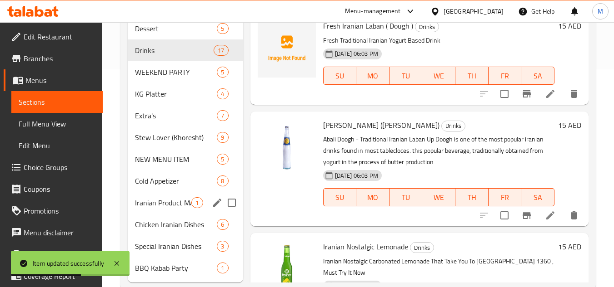
scroll to position [227, 0]
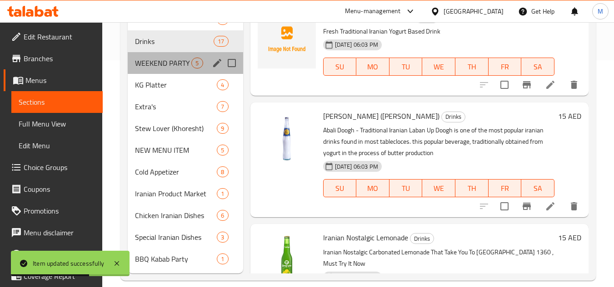
click at [167, 69] on div "WEEKEND PARTY 5" at bounding box center [185, 63] width 115 height 22
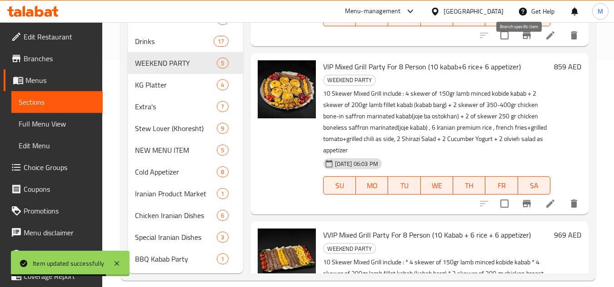
scroll to position [182, 0]
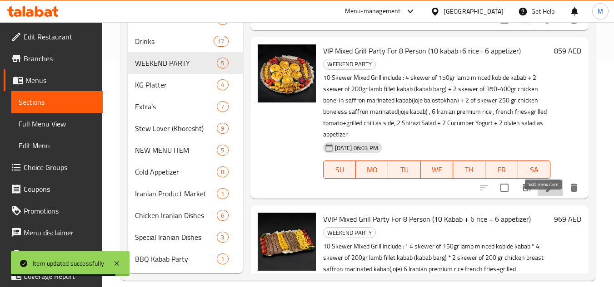
click at [544, 193] on icon at bounding box center [549, 188] width 11 height 11
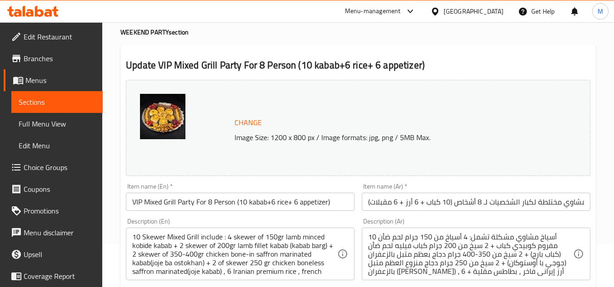
scroll to position [91, 0]
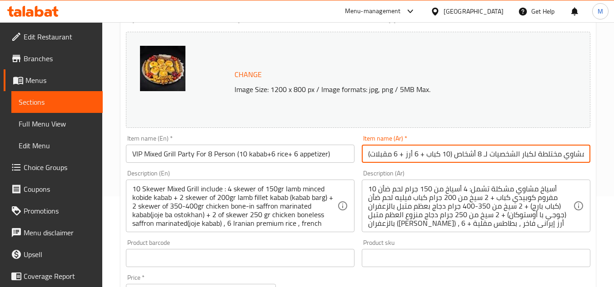
drag, startPoint x: 533, startPoint y: 158, endPoint x: 487, endPoint y: 159, distance: 45.4
click at [487, 159] on input "حفلة مشاوي مختلطة لكبار الشخصيات لـ 8 أشخاص (10 كباب + 6 أرز + 6 مقبلات)" at bounding box center [475, 154] width 228 height 18
paste input "ي أي بي"
drag, startPoint x: 532, startPoint y: 156, endPoint x: 611, endPoint y: 160, distance: 79.1
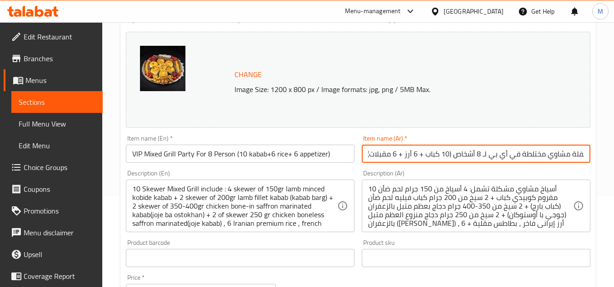
click at [611, 160] on div "Home / Restaurants management / Menus / Sections / item / update WEEKEND PARTY …" at bounding box center [357, 247] width 511 height 633
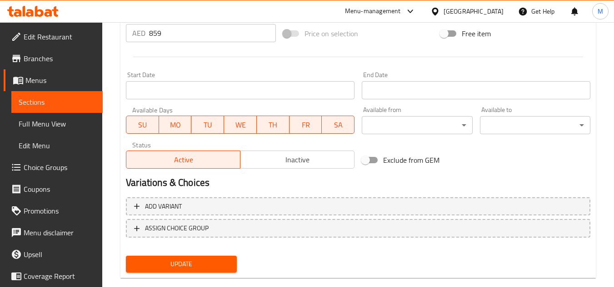
scroll to position [367, 0]
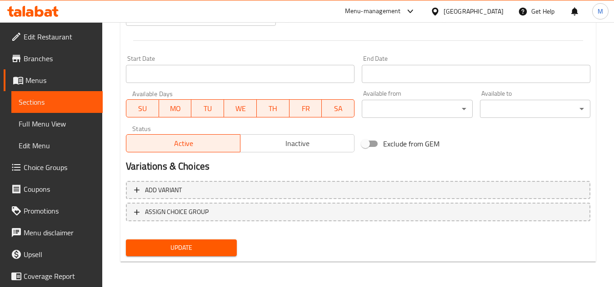
type input "حفلة مشاوي مختلطة في أي بي لـ 8 أشخاص (10 كباب + 6 أرز + 6 مقبلات)"
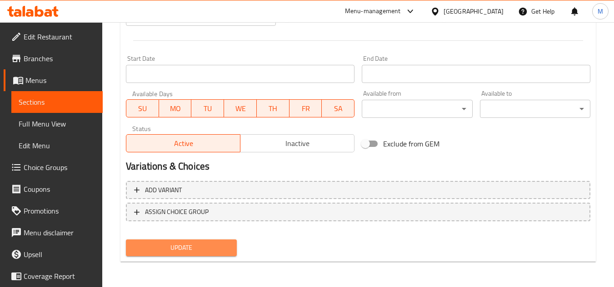
click at [184, 242] on span "Update" at bounding box center [181, 247] width 96 height 11
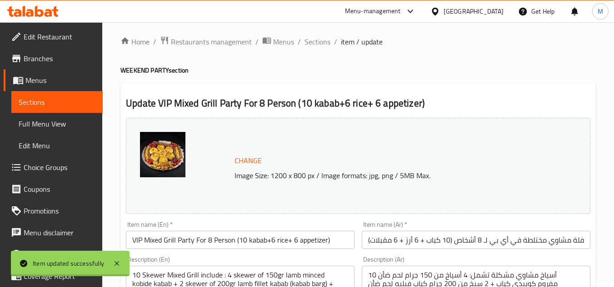
scroll to position [4, 0]
click at [316, 41] on span "Sections" at bounding box center [317, 42] width 26 height 11
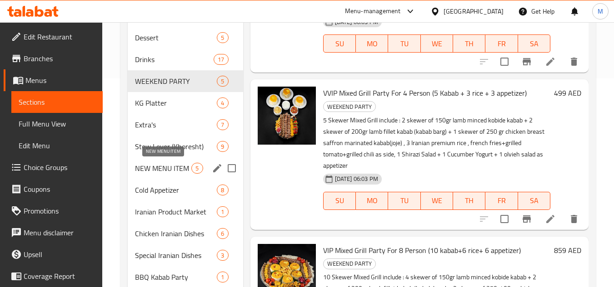
scroll to position [231, 0]
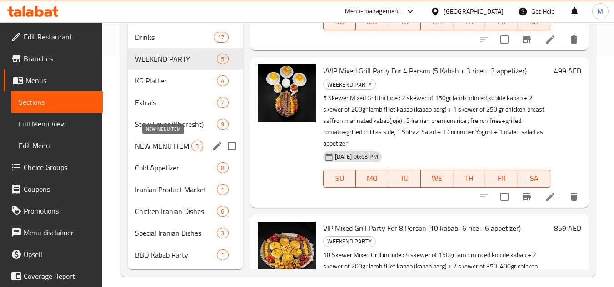
click at [178, 149] on span "NEW MENU ITEM" at bounding box center [163, 146] width 56 height 11
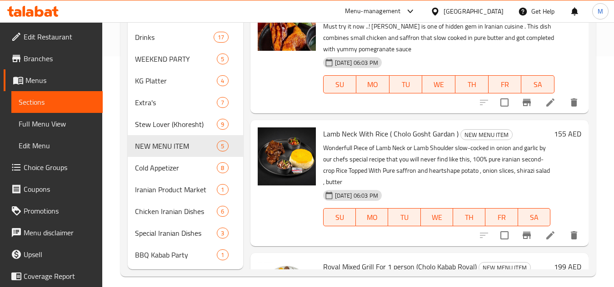
scroll to position [211, 0]
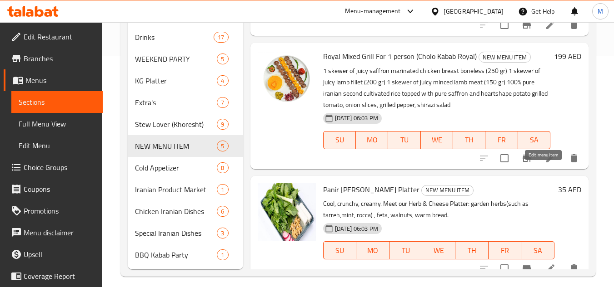
click at [544, 164] on icon at bounding box center [549, 158] width 11 height 11
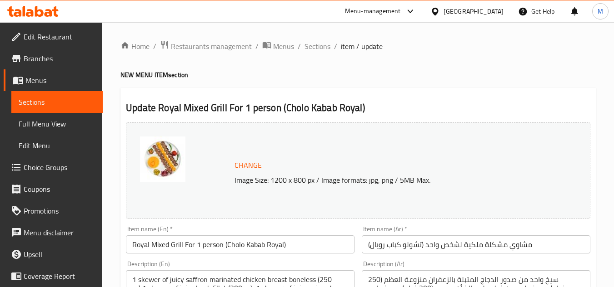
scroll to position [91, 0]
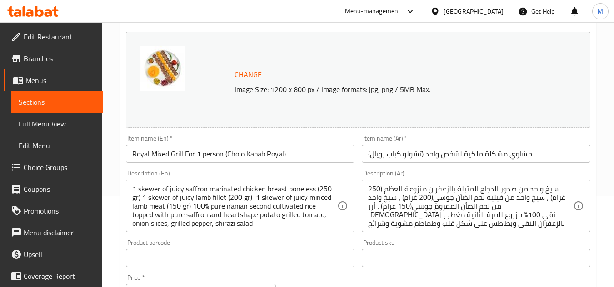
click at [471, 153] on input "مشاوي مشكلة ملكية لشخص واحد (تشولو كباب رويال)" at bounding box center [475, 154] width 228 height 18
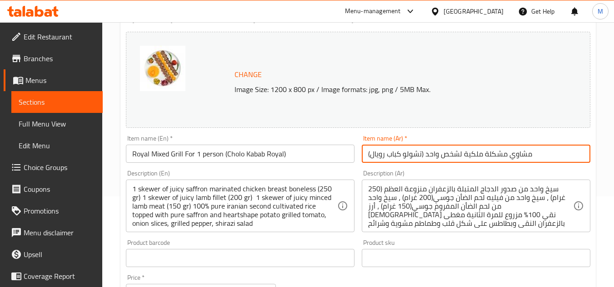
click at [471, 153] on input "مشاوي مشكلة ملكية لشخص واحد (تشولو كباب رويال)" at bounding box center [475, 154] width 228 height 18
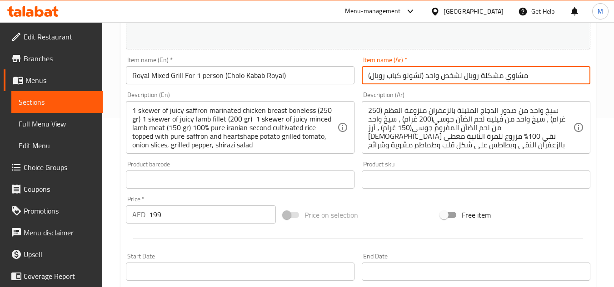
scroll to position [367, 0]
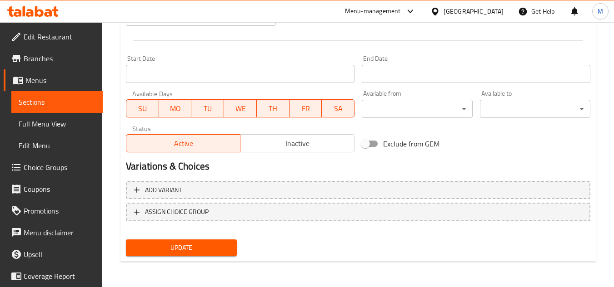
type input "مشاوي مشكلة رويال لشخص واحد (تشولو كباب رويال)"
click at [198, 251] on span "Update" at bounding box center [181, 247] width 96 height 11
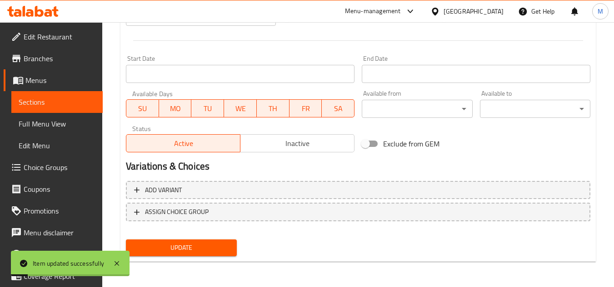
scroll to position [4, 0]
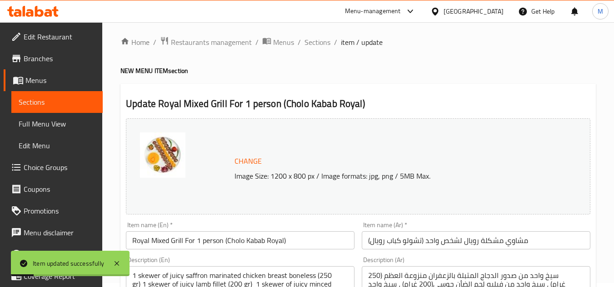
drag, startPoint x: 311, startPoint y: 42, endPoint x: 314, endPoint y: 3, distance: 39.2
click at [311, 42] on span "Sections" at bounding box center [317, 42] width 26 height 11
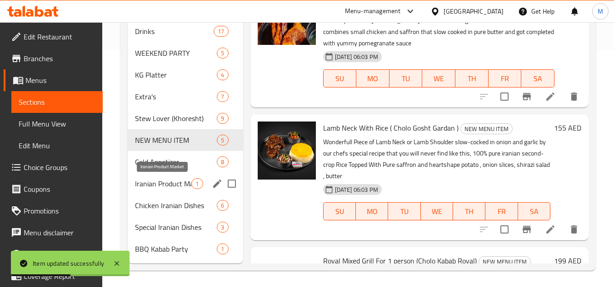
scroll to position [239, 0]
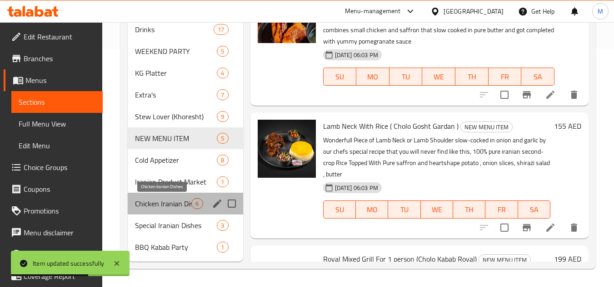
click at [173, 206] on span "Chicken Iranian Dishes" at bounding box center [163, 203] width 56 height 11
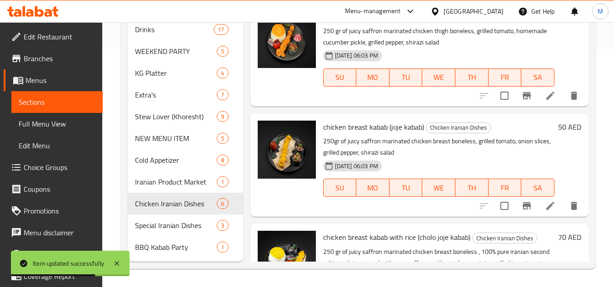
scroll to position [15, 0]
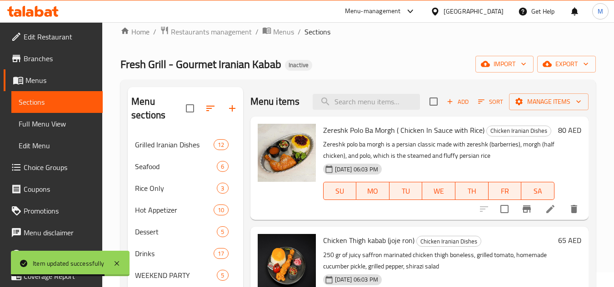
click at [545, 215] on icon at bounding box center [549, 209] width 11 height 11
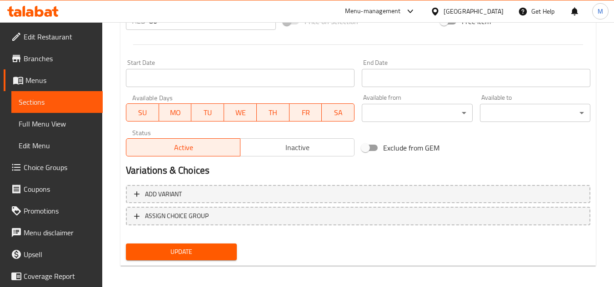
scroll to position [136, 0]
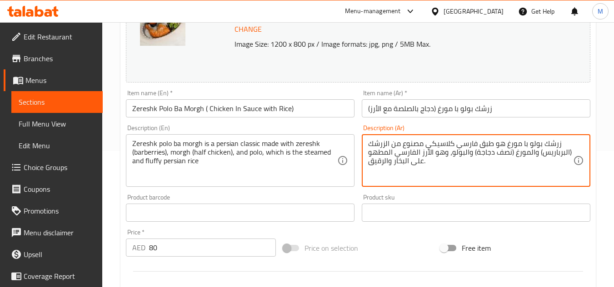
drag, startPoint x: 389, startPoint y: 164, endPoint x: 369, endPoint y: 163, distance: 20.0
paste textarea "فلافي"
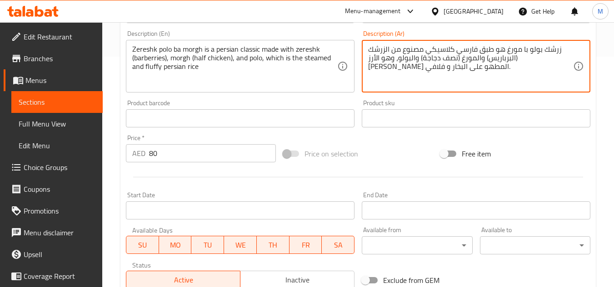
scroll to position [367, 0]
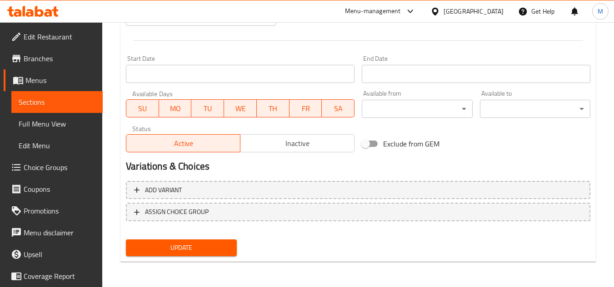
type textarea "زرشك بولو با مورغ هو طبق فارسي كلاسيكي مصنوع من الزرشك (البرباريس) والمورغ (نصف…"
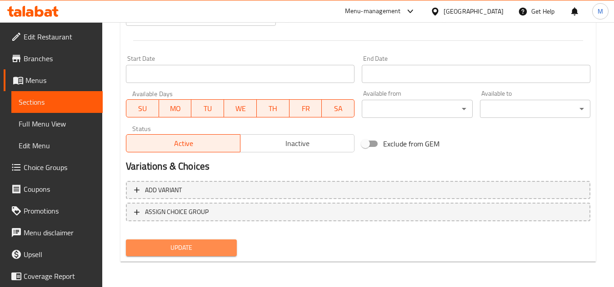
click at [217, 249] on span "Update" at bounding box center [181, 247] width 96 height 11
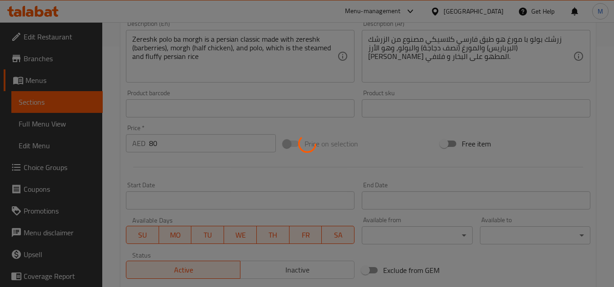
scroll to position [0, 0]
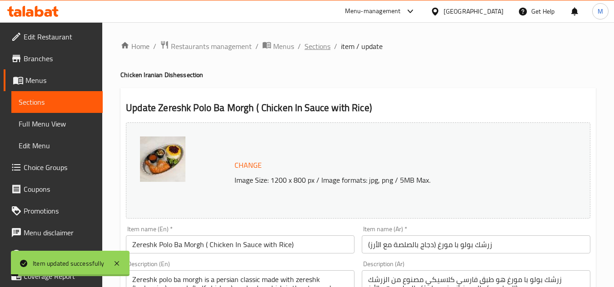
click at [315, 49] on span "Sections" at bounding box center [317, 46] width 26 height 11
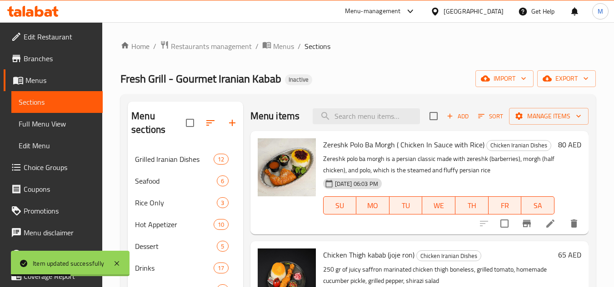
click at [389, 64] on div "Home / Restaurants management / Menus / Sections Fresh Grill - Gourmet Iranian …" at bounding box center [357, 274] width 475 height 468
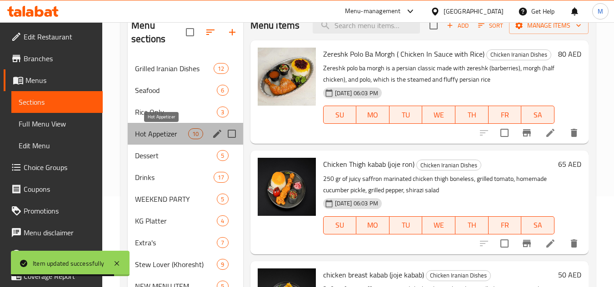
click at [166, 136] on span "Hot Appetizer" at bounding box center [161, 134] width 53 height 11
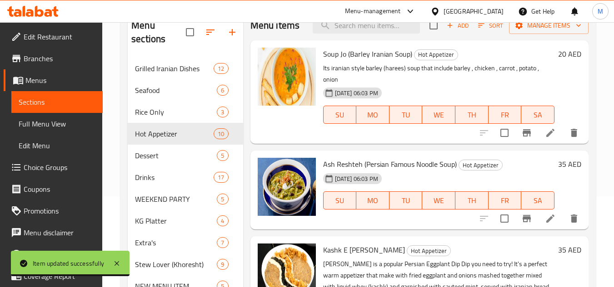
click at [539, 227] on li at bounding box center [549, 219] width 25 height 16
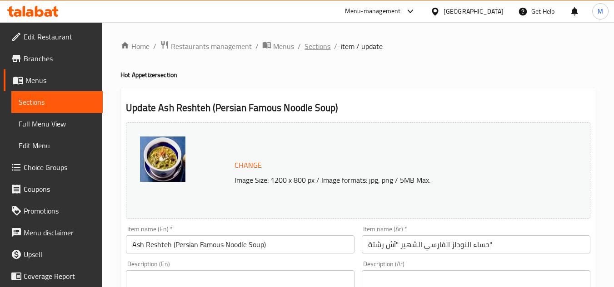
click at [315, 48] on span "Sections" at bounding box center [317, 46] width 26 height 11
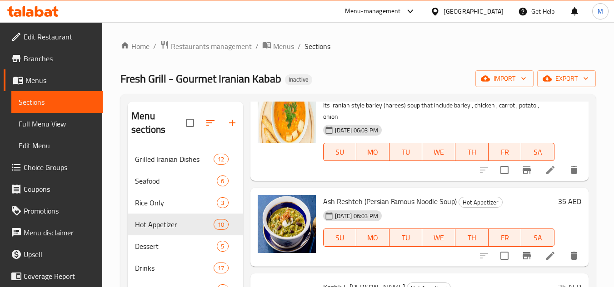
scroll to position [136, 0]
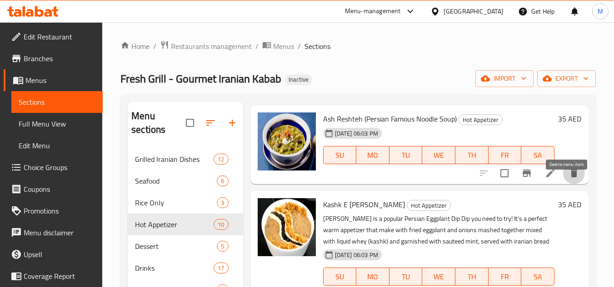
click at [568, 179] on icon "delete" at bounding box center [573, 173] width 11 height 11
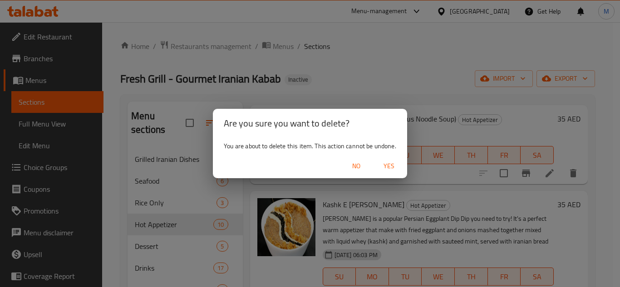
click at [396, 167] on span "Yes" at bounding box center [389, 166] width 22 height 11
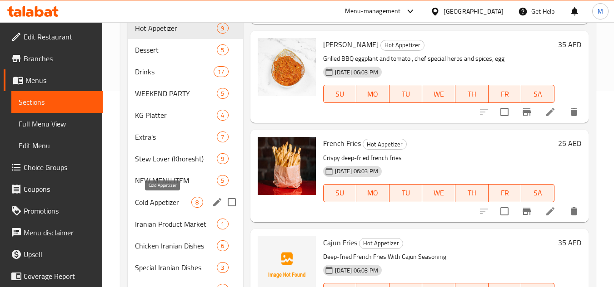
scroll to position [227, 0]
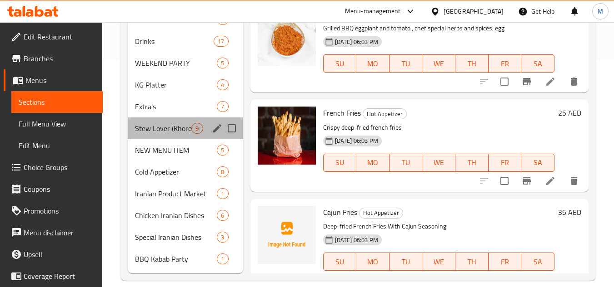
click at [171, 137] on div "Stew Lover (Khoresht) 9" at bounding box center [185, 129] width 115 height 22
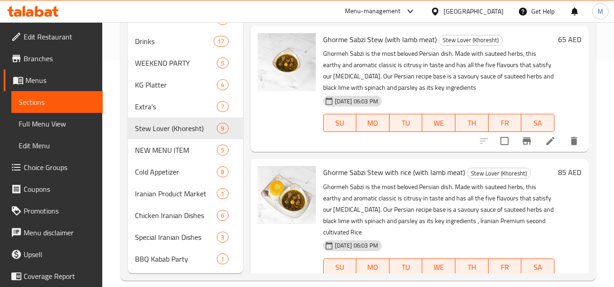
scroll to position [627, 0]
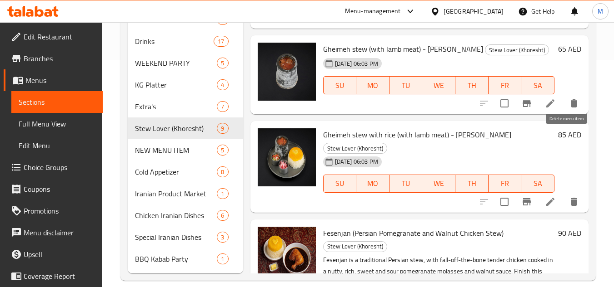
click at [570, 108] on icon "delete" at bounding box center [573, 103] width 6 height 8
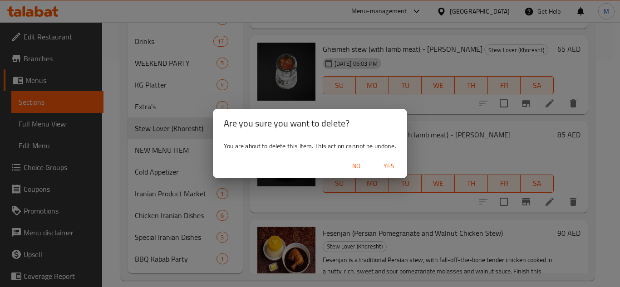
click at [388, 169] on span "Yes" at bounding box center [389, 166] width 22 height 11
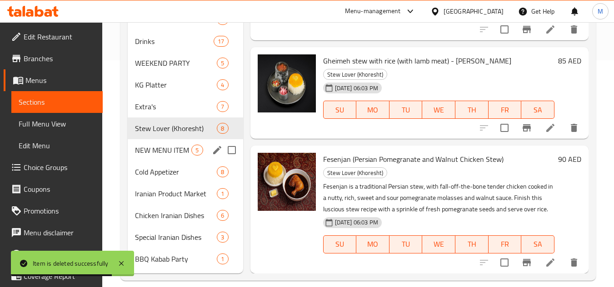
click at [179, 157] on div "NEW MENU ITEM 5" at bounding box center [185, 150] width 115 height 22
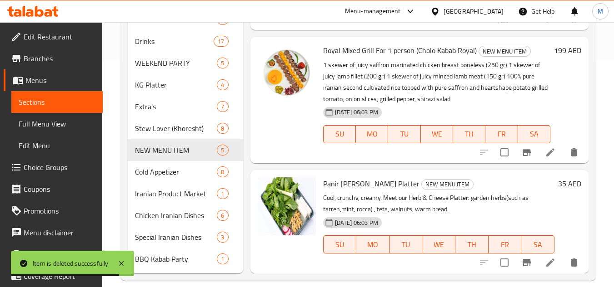
scroll to position [0, 0]
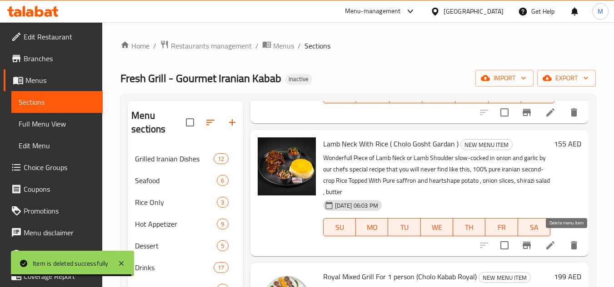
click at [568, 246] on icon "delete" at bounding box center [573, 245] width 11 height 11
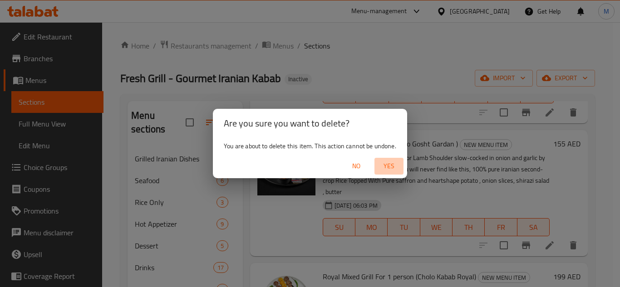
click at [389, 169] on span "Yes" at bounding box center [389, 166] width 22 height 11
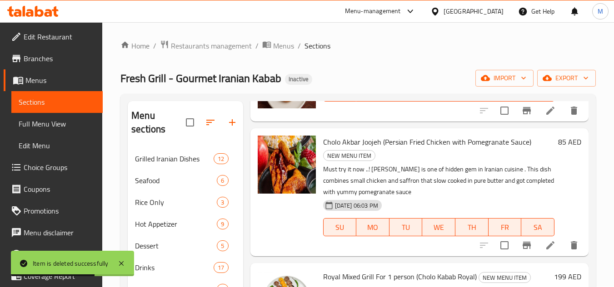
scroll to position [239, 0]
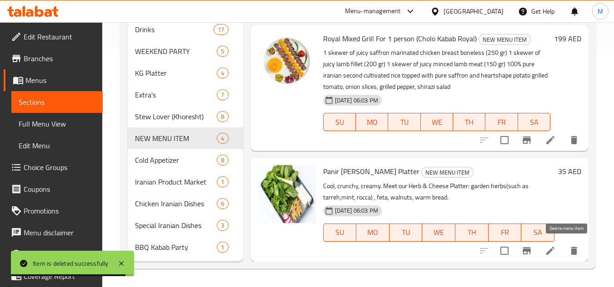
click at [568, 249] on icon "delete" at bounding box center [573, 251] width 11 height 11
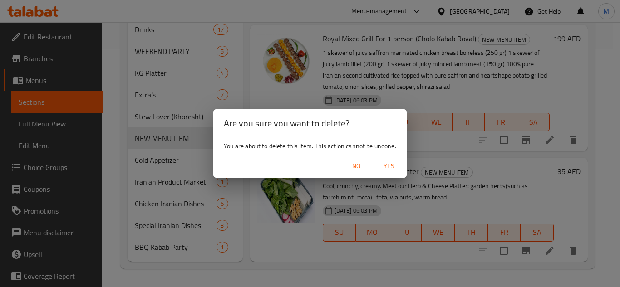
click at [391, 170] on span "Yes" at bounding box center [389, 166] width 22 height 11
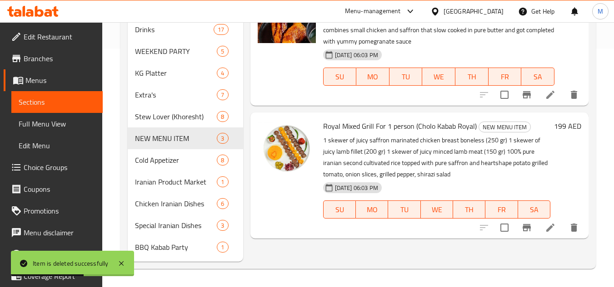
scroll to position [0, 0]
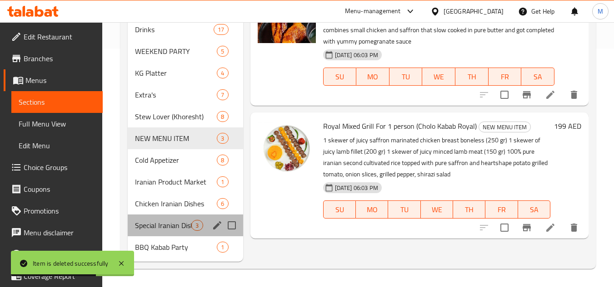
click at [174, 220] on span "Special Iranian Dishes" at bounding box center [163, 225] width 56 height 11
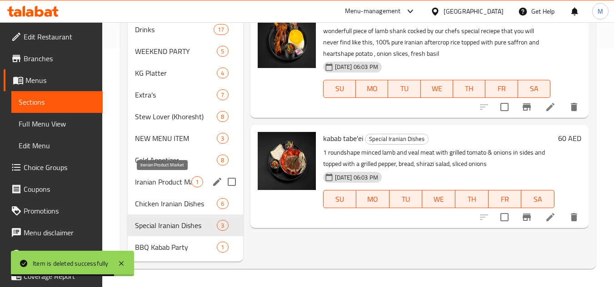
click at [160, 180] on span "Iranian Product Market" at bounding box center [163, 182] width 56 height 11
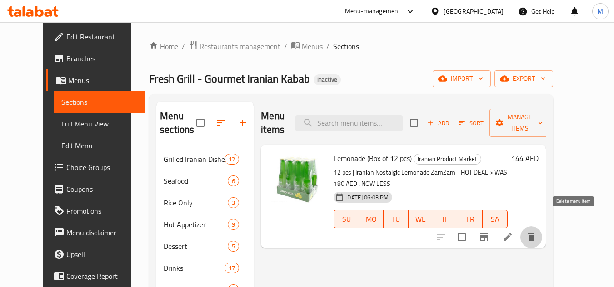
click at [534, 233] on icon "delete" at bounding box center [531, 237] width 6 height 8
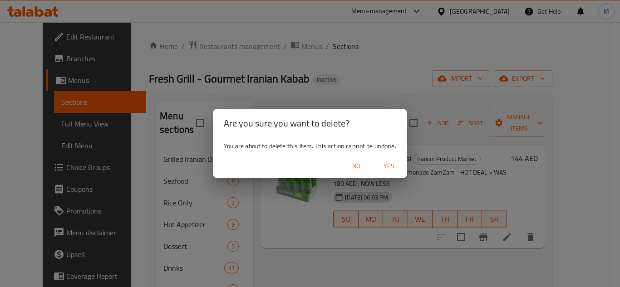
click at [390, 165] on span "Yes" at bounding box center [389, 166] width 22 height 11
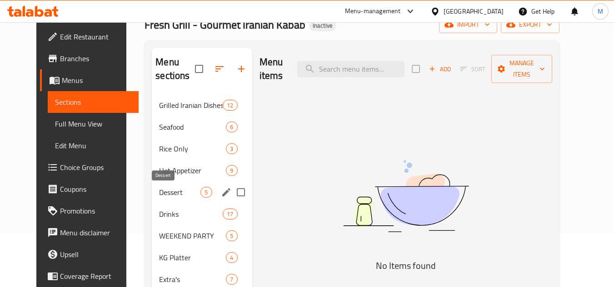
scroll to position [45, 0]
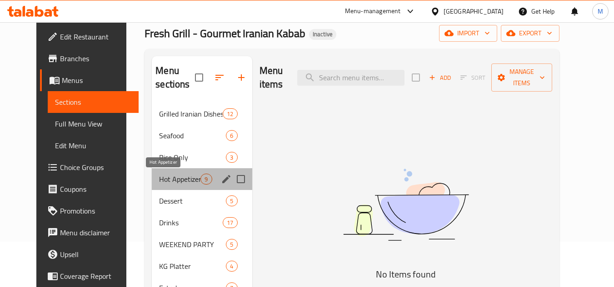
click at [171, 177] on span "Hot Appetizer" at bounding box center [179, 179] width 41 height 11
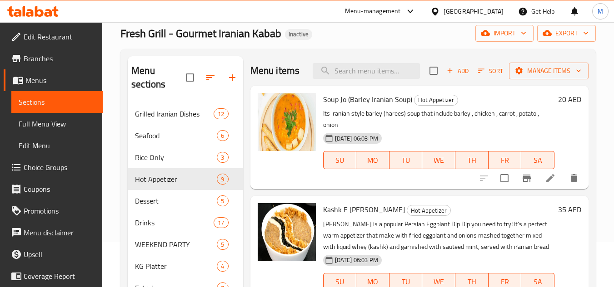
scroll to position [91, 0]
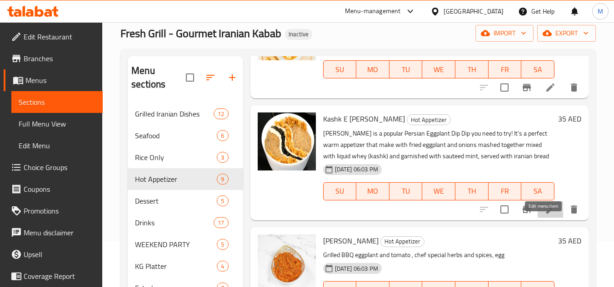
click at [544, 215] on icon at bounding box center [549, 209] width 11 height 11
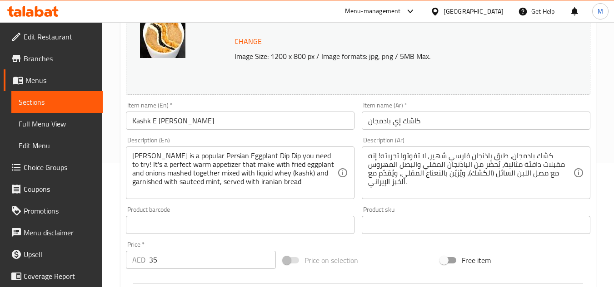
scroll to position [136, 0]
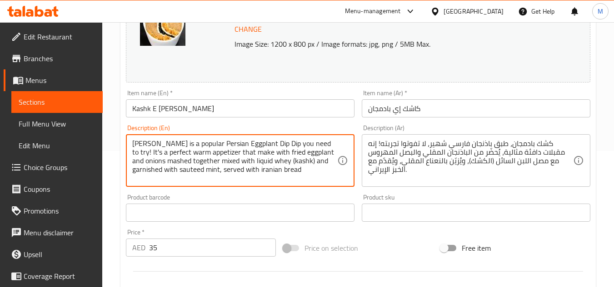
drag, startPoint x: 134, startPoint y: 142, endPoint x: 190, endPoint y: 154, distance: 57.6
click at [140, 142] on textarea "Kashke Bademjan is a popular Persian Eggplant Dip Dip you need to try! It's a p…" at bounding box center [234, 160] width 205 height 43
drag, startPoint x: 140, startPoint y: 142, endPoint x: 150, endPoint y: 152, distance: 14.1
click at [150, 152] on textarea "Kashke Bademjan is a popular Persian Eggplant Dip Dip you need to try! It's a p…" at bounding box center [234, 160] width 205 height 43
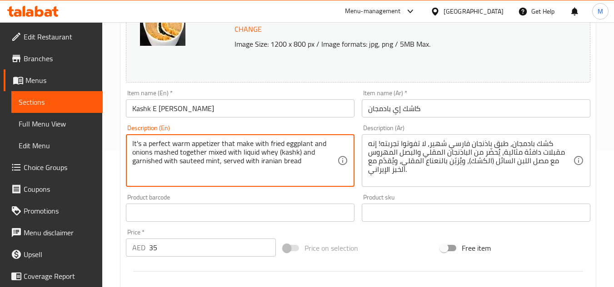
type textarea "It's a perfect warm appetizer that make with fried eggplant and onions mashed t…"
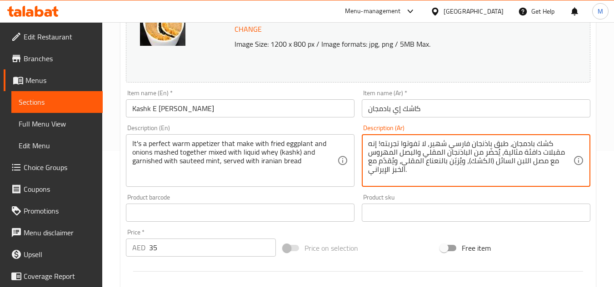
drag, startPoint x: 377, startPoint y: 143, endPoint x: 549, endPoint y: 143, distance: 172.6
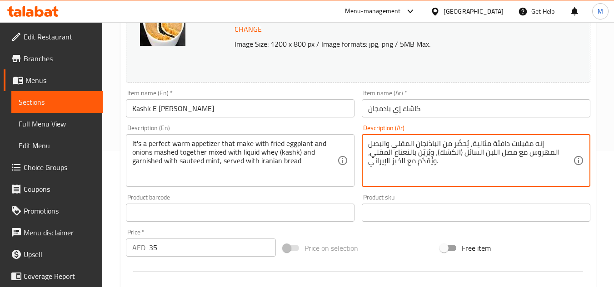
type textarea "إنه مقبلات دافئة مثالية، يُحضّر من الباذنجان المقلي والبصل المهروس مع مصل اللبن…"
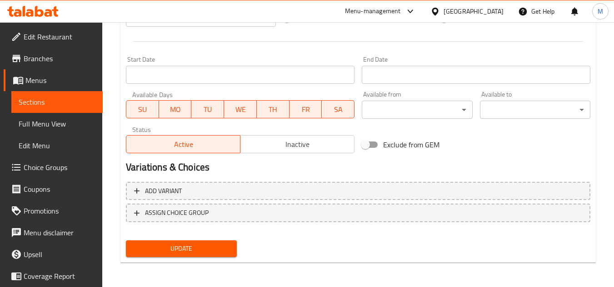
scroll to position [367, 0]
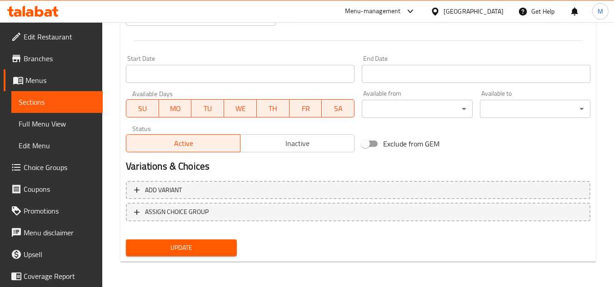
click at [202, 249] on span "Update" at bounding box center [181, 247] width 96 height 11
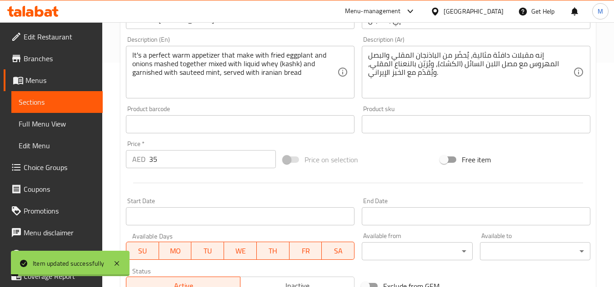
scroll to position [0, 0]
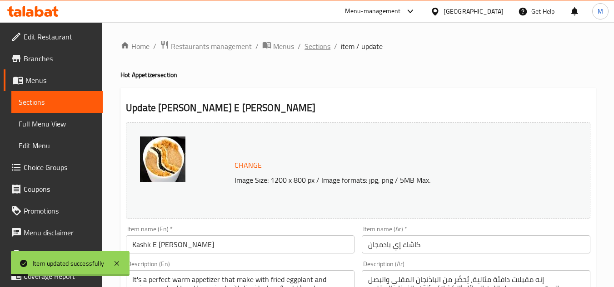
click at [320, 49] on span "Sections" at bounding box center [317, 46] width 26 height 11
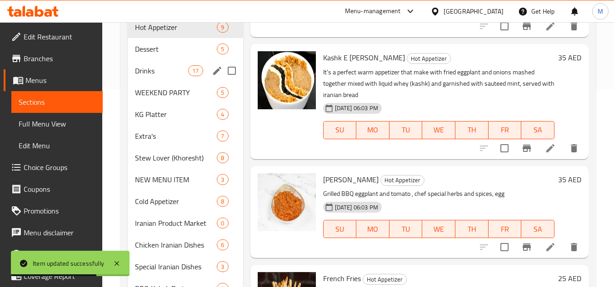
scroll to position [182, 0]
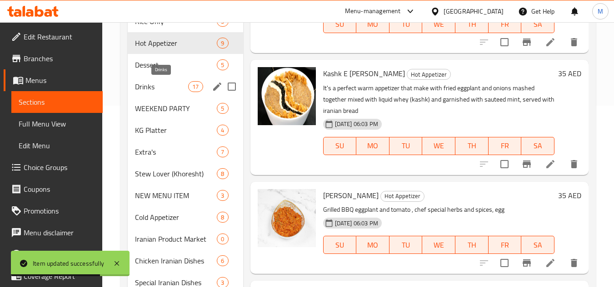
click at [164, 92] on span "Drinks" at bounding box center [161, 86] width 53 height 11
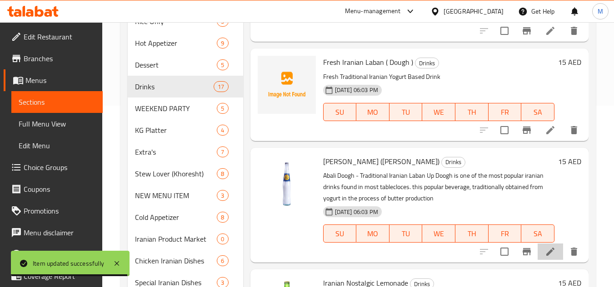
click at [549, 260] on li at bounding box center [549, 252] width 25 height 16
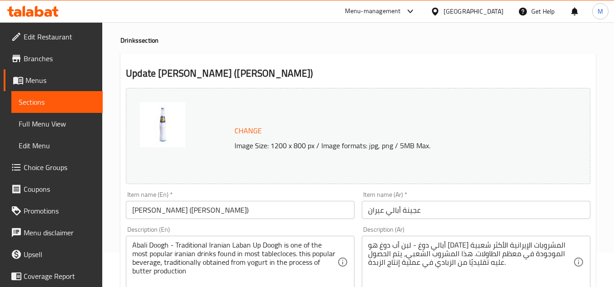
scroll to position [136, 0]
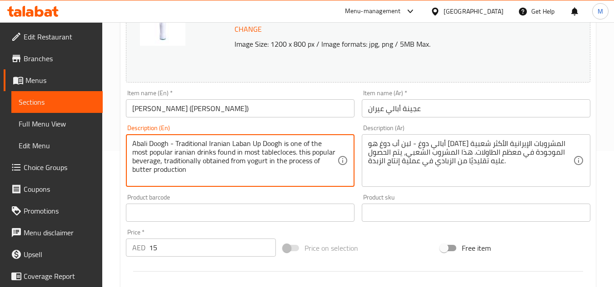
drag, startPoint x: 226, startPoint y: 150, endPoint x: 277, endPoint y: 151, distance: 50.9
click at [277, 151] on textarea "Abali Doogh - Traditional Iranian Laban Up Doogh is one of the most popular ira…" at bounding box center [234, 160] width 205 height 43
type textarea "Abali Doogh - Traditional Iranian Laban Up Doogh is one of the most popular ira…"
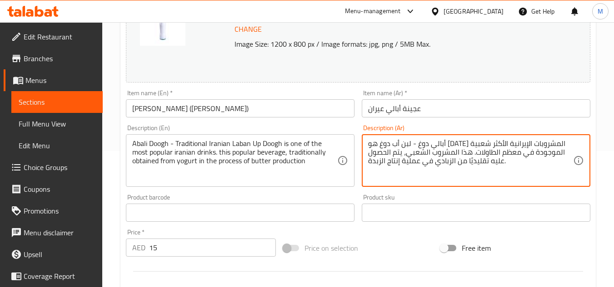
drag, startPoint x: 551, startPoint y: 153, endPoint x: 479, endPoint y: 154, distance: 72.7
click at [479, 154] on textarea "أبالي دوغ - لبن أب دوغ هو أحد المشروبات الإيرانية الأكثر شعبية الموجودة في معظم…" at bounding box center [470, 160] width 205 height 43
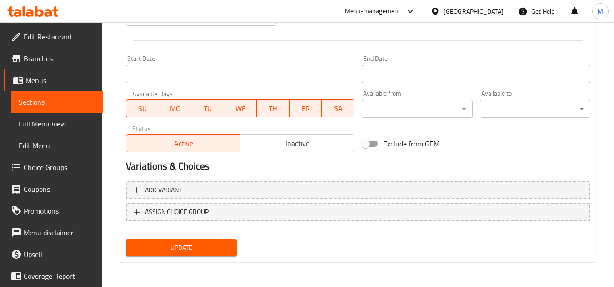
type textarea "أبالي دوغ - لبن أب دوغ هو أحد المشروبات الإيرانية الأكثر شعبية. هذا المشروب الش…"
click at [194, 249] on span "Update" at bounding box center [181, 247] width 96 height 11
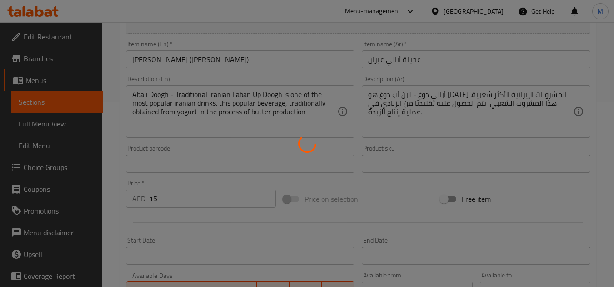
scroll to position [4, 0]
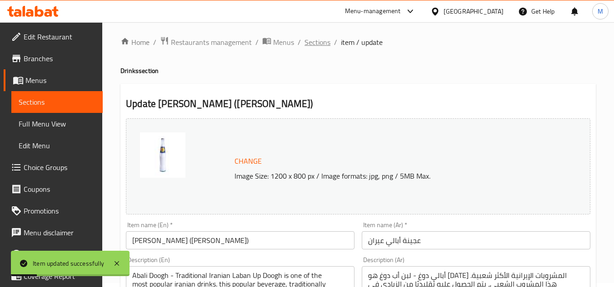
click at [313, 40] on span "Sections" at bounding box center [317, 42] width 26 height 11
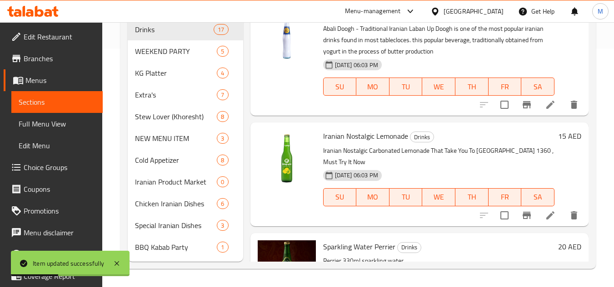
scroll to position [91, 0]
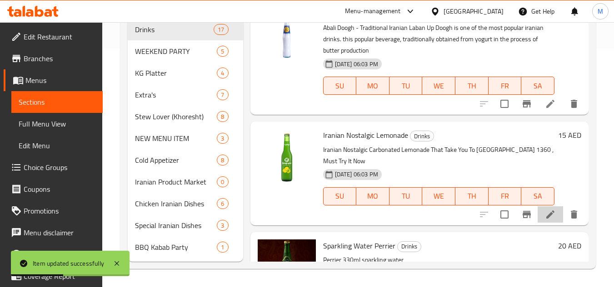
click at [545, 220] on icon at bounding box center [549, 214] width 11 height 11
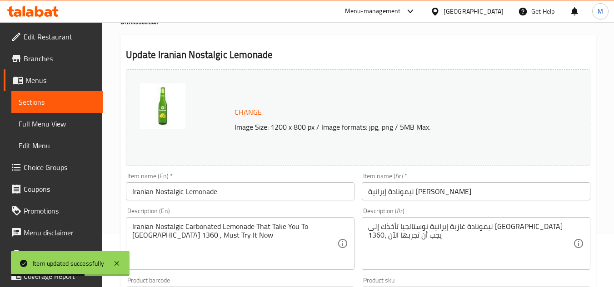
scroll to position [136, 0]
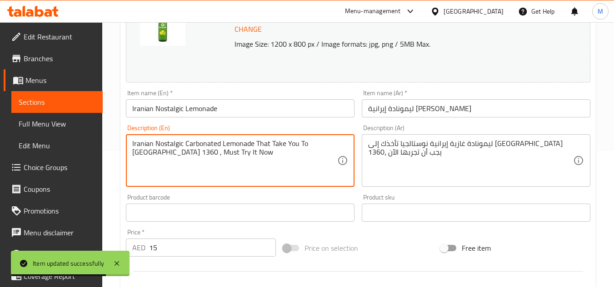
drag, startPoint x: 256, startPoint y: 142, endPoint x: 277, endPoint y: 158, distance: 27.0
type textarea "Iranian Nostalgic Carbonated Lemonade"
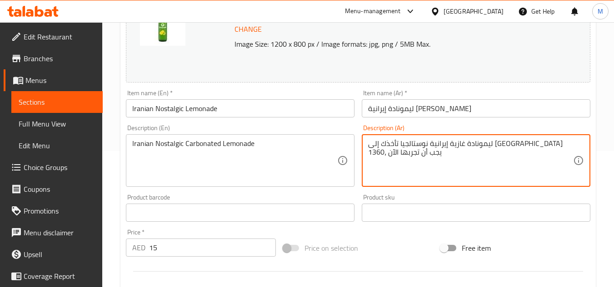
drag, startPoint x: 462, startPoint y: 146, endPoint x: 367, endPoint y: 169, distance: 97.7
click at [384, 155] on textarea "ليمونادة غازية إيرانية نوستالجيا تأخذك إلى طهران 1360، يجب أن تجربها الآن" at bounding box center [470, 160] width 205 height 43
drag, startPoint x: 369, startPoint y: 152, endPoint x: 398, endPoint y: 144, distance: 30.2
click at [448, 143] on textarea "ليمونادة غازية إيرانية نوستالجيا تأخذك إلى طهران 1360، يجب أن تجربها الآن" at bounding box center [470, 160] width 205 height 43
click at [381, 150] on textarea "ليمونادة غازية إيرانية نوستالجيا تأخذك إلى طهران 1360، يجب أن تجربها الآن" at bounding box center [470, 160] width 205 height 43
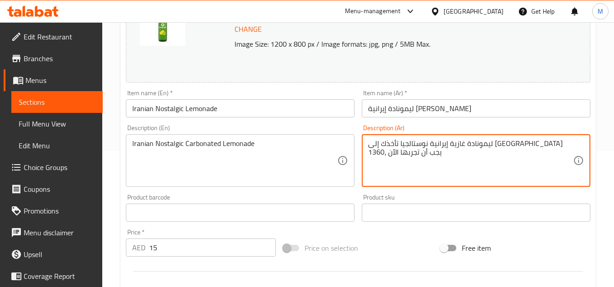
click at [370, 153] on textarea "ليمونادة غازية إيرانية نوستالجيا تأخذك إلى طهران 1360، يجب أن تجربها الآن" at bounding box center [470, 160] width 205 height 43
drag, startPoint x: 370, startPoint y: 153, endPoint x: 386, endPoint y: 154, distance: 16.8
click at [386, 154] on textarea "ليمونادة غازية إيرانية نوستالجيا تأخذك إلى طهران 1360، يجب أن تجربها الآن" at bounding box center [470, 160] width 205 height 43
click at [373, 155] on textarea "ليمونادة غازية إيرانية نوستالجيا تأخذك إلى طهران 1360، يجب أن تجربها الآن" at bounding box center [470, 160] width 205 height 43
drag, startPoint x: 461, startPoint y: 144, endPoint x: 383, endPoint y: 155, distance: 79.4
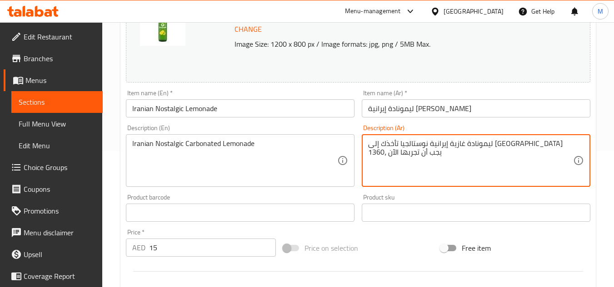
click at [383, 155] on textarea "ليمونادة غازية إيرانية نوستالجيا تأخذك إلى طهران 1360، يجب أن تجربها الآن" at bounding box center [470, 160] width 205 height 43
click at [373, 145] on textarea "ليمونادة غازية إيرانية نوستالجيا ا الآن" at bounding box center [470, 160] width 205 height 43
drag, startPoint x: 373, startPoint y: 145, endPoint x: 360, endPoint y: 144, distance: 12.8
click at [360, 144] on div "Description (Ar) ليمونادة غازية إيرانية نوستالجيا ا الآن Description (Ar)" at bounding box center [476, 155] width 236 height 69
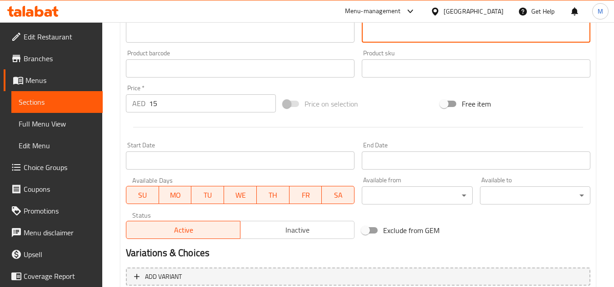
scroll to position [367, 0]
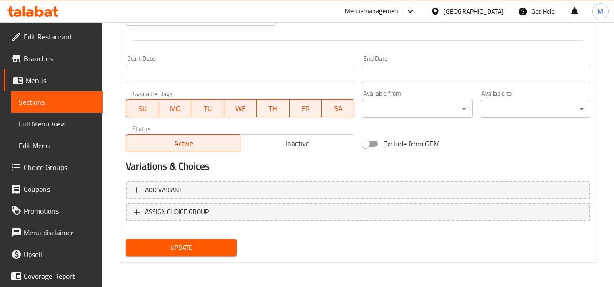
type textarea "ليمونادة غازية إيرانية نوستالجيا"
click at [199, 258] on div "Update" at bounding box center [181, 248] width 118 height 24
click at [199, 255] on button "Update" at bounding box center [181, 248] width 110 height 17
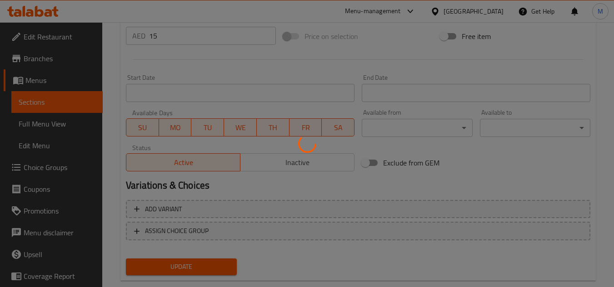
scroll to position [0, 0]
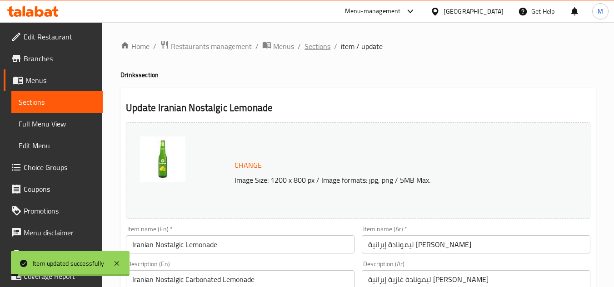
click at [318, 44] on span "Sections" at bounding box center [317, 46] width 26 height 11
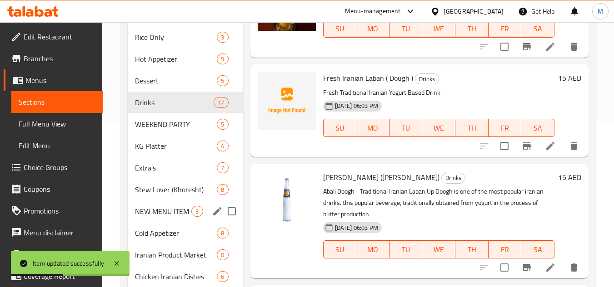
scroll to position [182, 0]
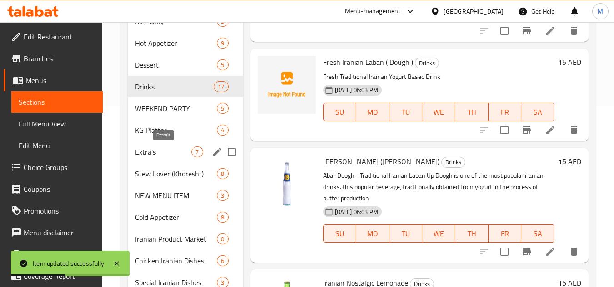
click at [165, 149] on span "Extra's" at bounding box center [163, 152] width 56 height 11
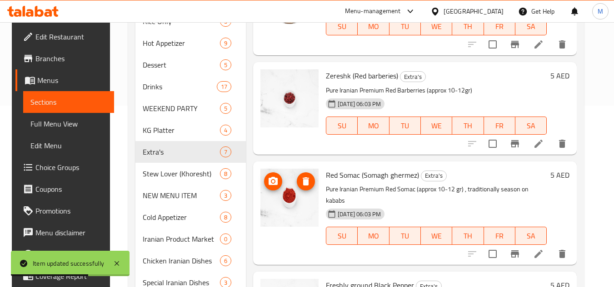
scroll to position [254, 0]
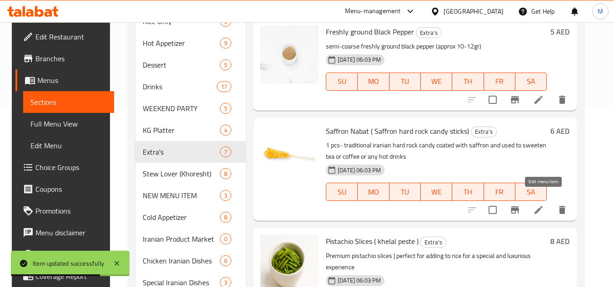
click at [539, 205] on icon at bounding box center [538, 210] width 11 height 11
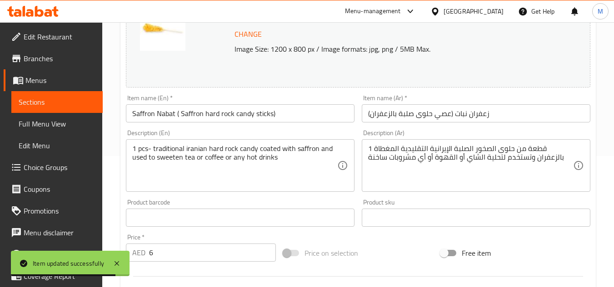
scroll to position [136, 0]
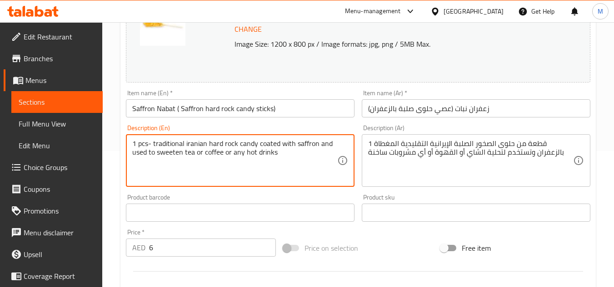
drag, startPoint x: 146, startPoint y: 151, endPoint x: 285, endPoint y: 151, distance: 138.5
click at [285, 151] on textarea "1 pcs- traditional iranian hard rock candy coated with saffron and used to swee…" at bounding box center [234, 160] width 205 height 43
type textarea "1 pcs- traditional iranian hard rock candy coated with saffron"
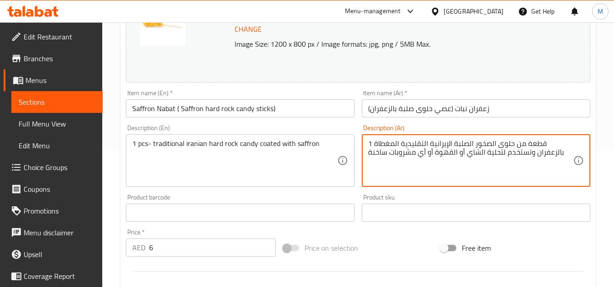
drag, startPoint x: 534, startPoint y: 156, endPoint x: 336, endPoint y: 160, distance: 197.6
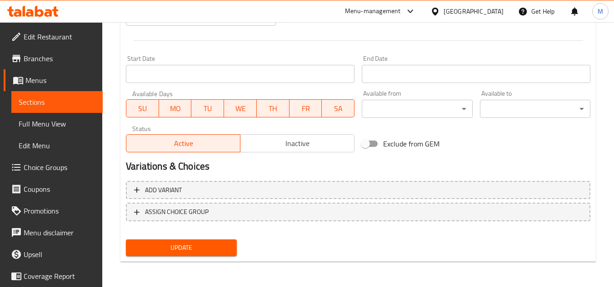
type textarea "1 قطعة من حلوى الصخور الصلبة الإيرانية التقليدية المغطاة بالزعفران"
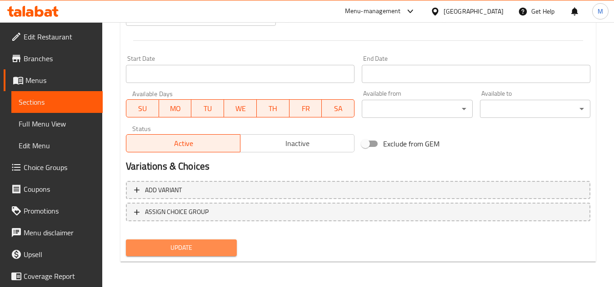
click at [207, 246] on span "Update" at bounding box center [181, 247] width 96 height 11
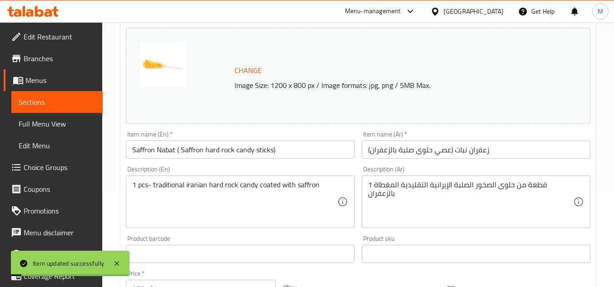
scroll to position [0, 0]
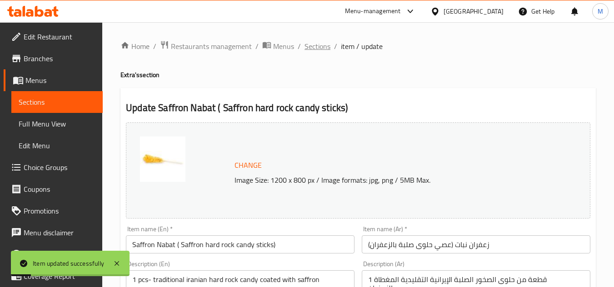
click at [319, 46] on span "Sections" at bounding box center [317, 46] width 26 height 11
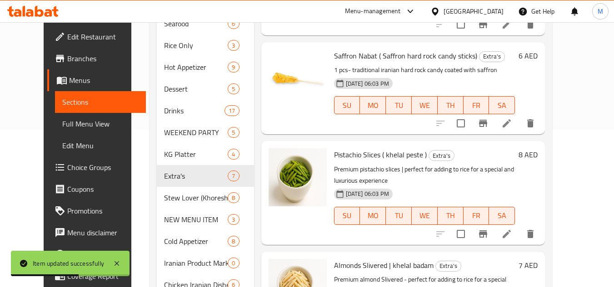
scroll to position [354, 0]
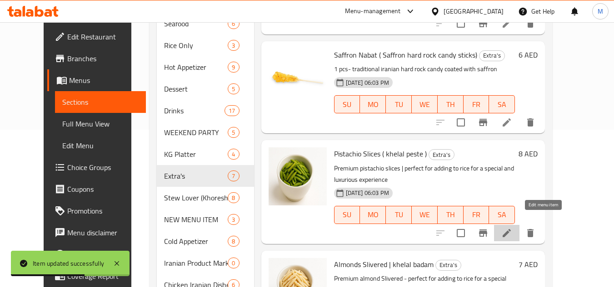
click at [512, 228] on icon at bounding box center [506, 233] width 11 height 11
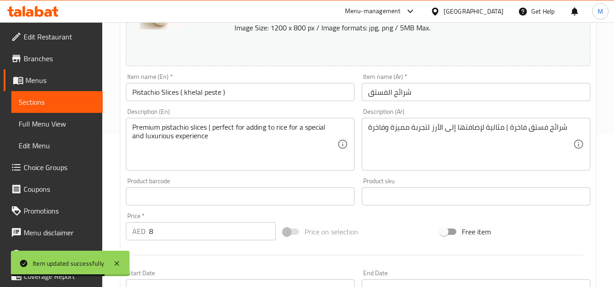
scroll to position [182, 0]
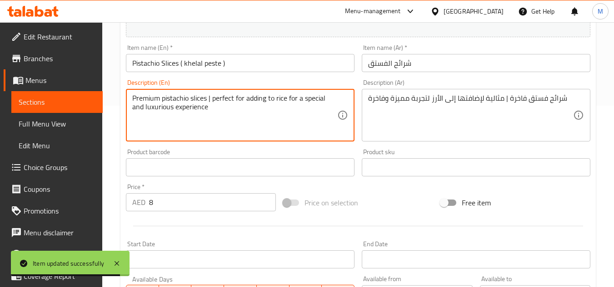
drag, startPoint x: 213, startPoint y: 98, endPoint x: 228, endPoint y: 107, distance: 17.3
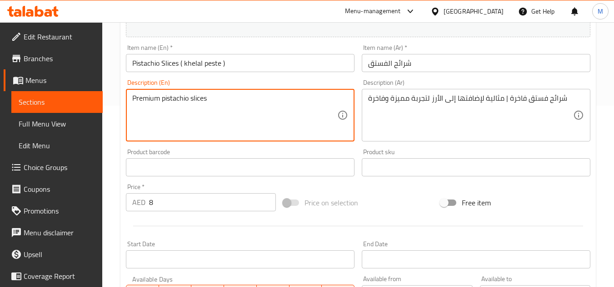
type textarea "Premium pistachio slices"
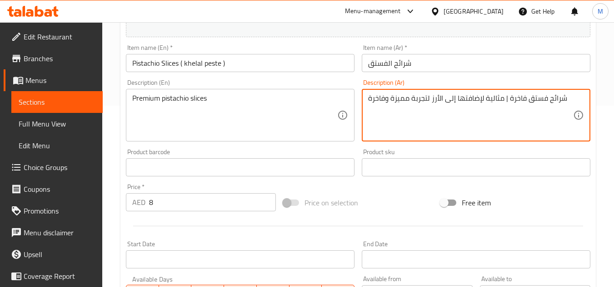
drag, startPoint x: 510, startPoint y: 100, endPoint x: 367, endPoint y: 96, distance: 143.1
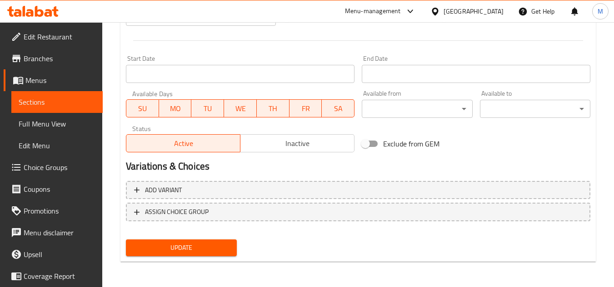
type textarea "شرائح فستق فاخرة"
click at [211, 250] on span "Update" at bounding box center [181, 247] width 96 height 11
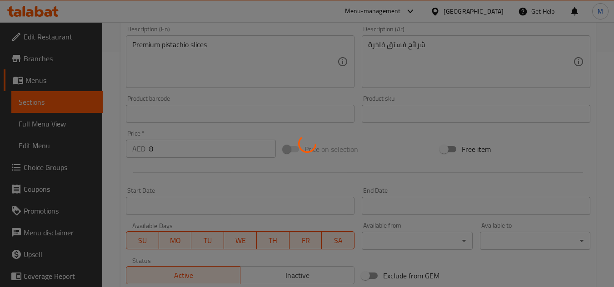
scroll to position [0, 0]
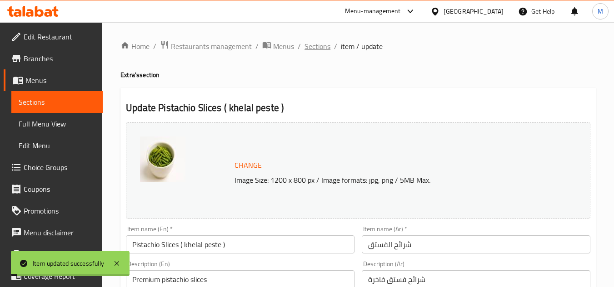
click at [322, 45] on span "Sections" at bounding box center [317, 46] width 26 height 11
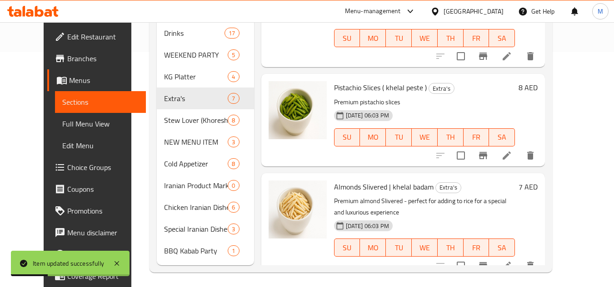
scroll to position [239, 0]
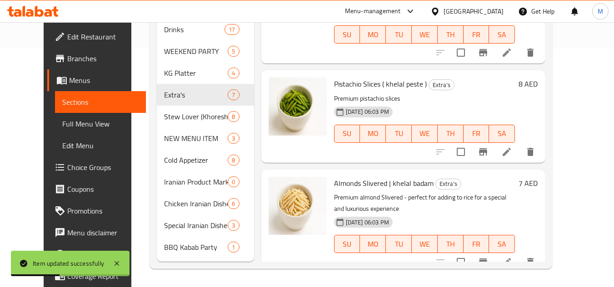
click at [512, 257] on icon at bounding box center [506, 262] width 11 height 11
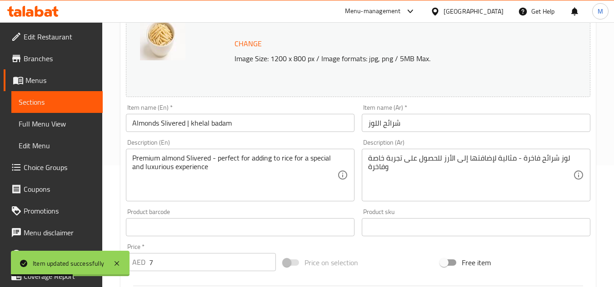
scroll to position [182, 0]
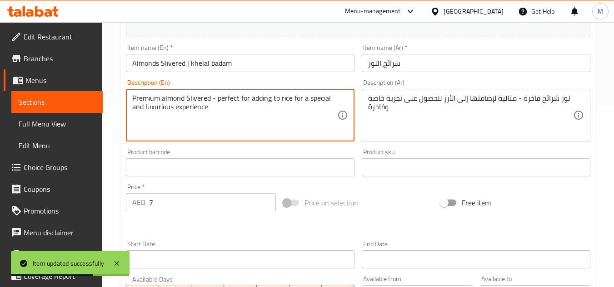
drag, startPoint x: 213, startPoint y: 100, endPoint x: 227, endPoint y: 109, distance: 16.1
type textarea "Premium almond Slivered"
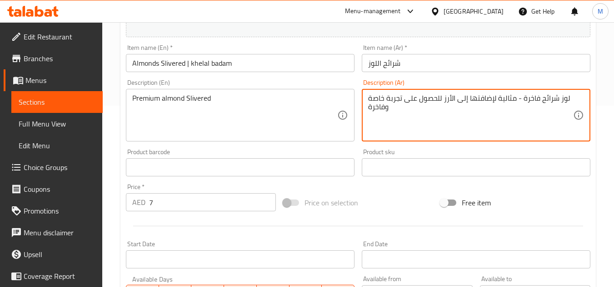
drag, startPoint x: 521, startPoint y: 99, endPoint x: 357, endPoint y: 116, distance: 164.8
drag, startPoint x: 368, startPoint y: 99, endPoint x: 388, endPoint y: 99, distance: 20.0
click at [388, 99] on textarea "لوز شرائح فاخرةوفاخرة" at bounding box center [470, 115] width 205 height 43
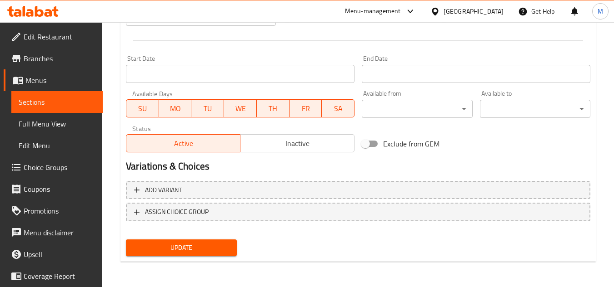
click at [198, 247] on span "Update" at bounding box center [181, 247] width 96 height 11
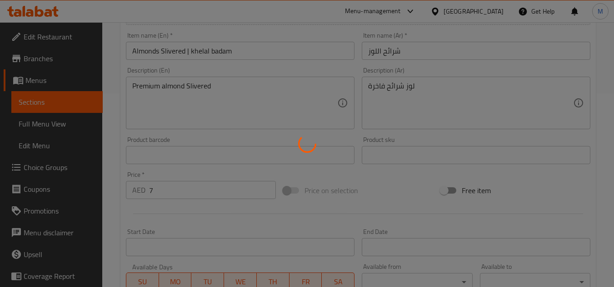
scroll to position [95, 0]
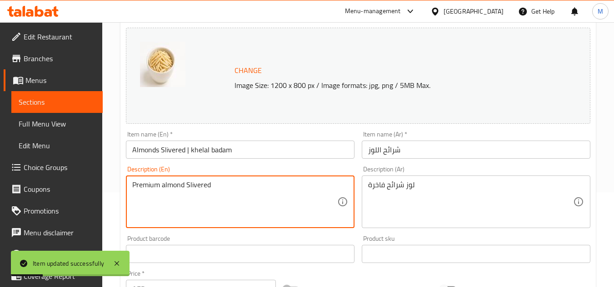
click at [194, 186] on textarea "Premium almond Slivered" at bounding box center [234, 202] width 205 height 43
click at [283, 209] on textarea "Premium almond Slivered" at bounding box center [234, 202] width 205 height 43
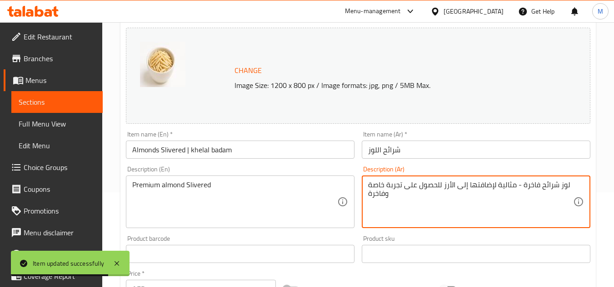
type textarea "لوز شرائح فاخرة - مثالية لإضافتها إلى الأرز للحصول على تجربة خاصة وفاخرة"
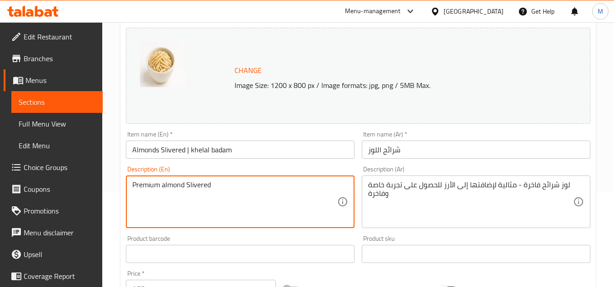
type textarea "Premium almond Slivered"
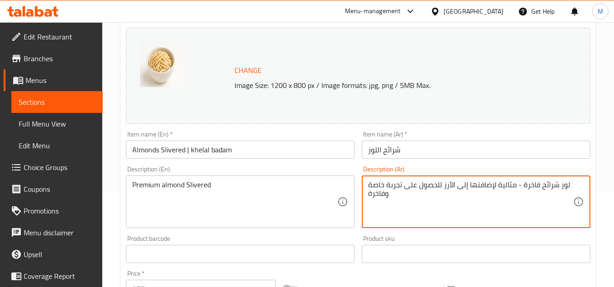
drag, startPoint x: 520, startPoint y: 188, endPoint x: 394, endPoint y: 197, distance: 127.0
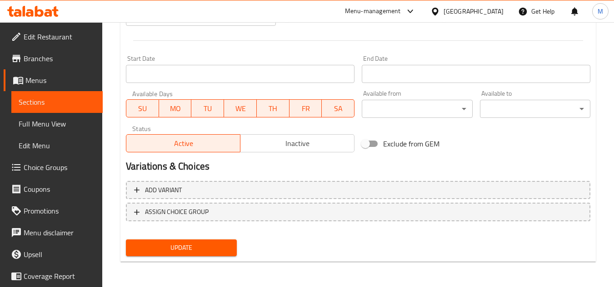
type textarea "لوز شرائح فاخرة"
click at [206, 255] on button "Update" at bounding box center [181, 248] width 110 height 17
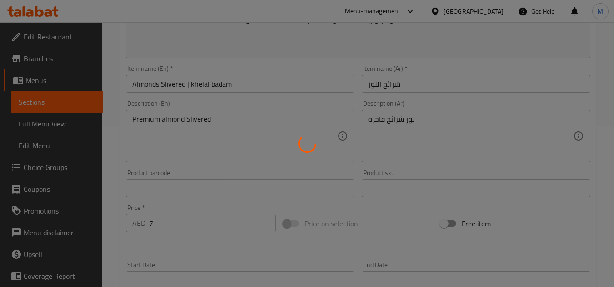
scroll to position [0, 0]
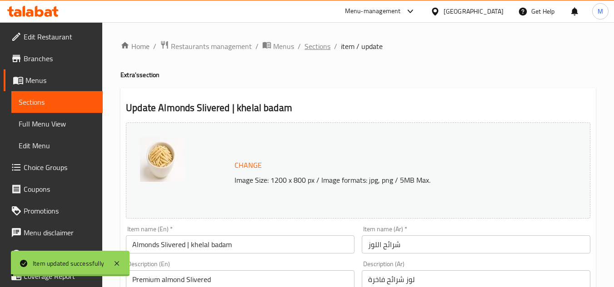
click at [317, 43] on span "Sections" at bounding box center [317, 46] width 26 height 11
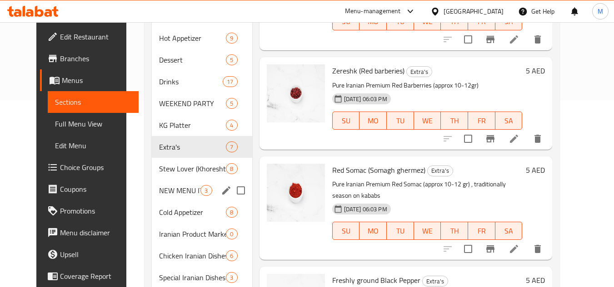
scroll to position [227, 0]
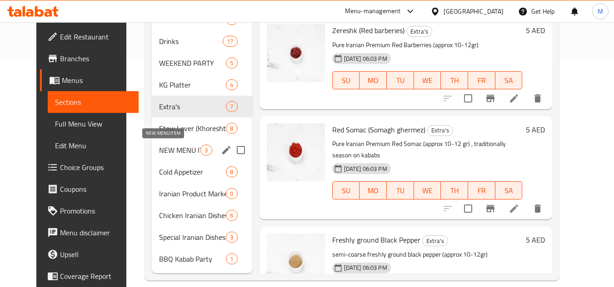
click at [170, 152] on span "NEW MENU ITEM" at bounding box center [179, 150] width 41 height 11
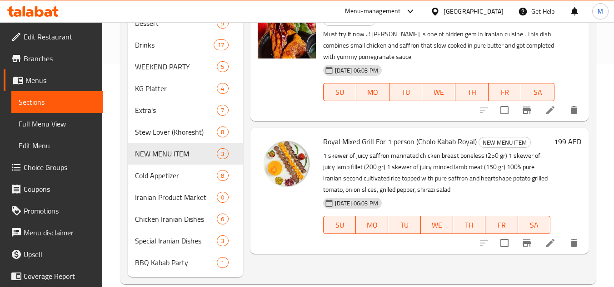
scroll to position [87, 0]
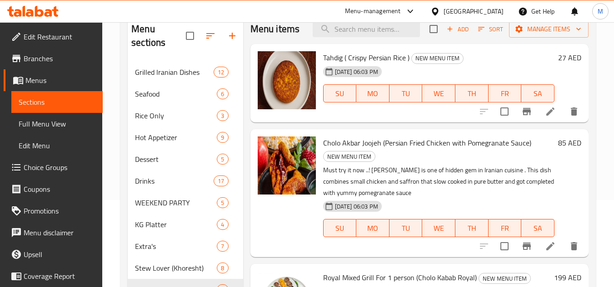
click at [544, 244] on li at bounding box center [549, 246] width 25 height 16
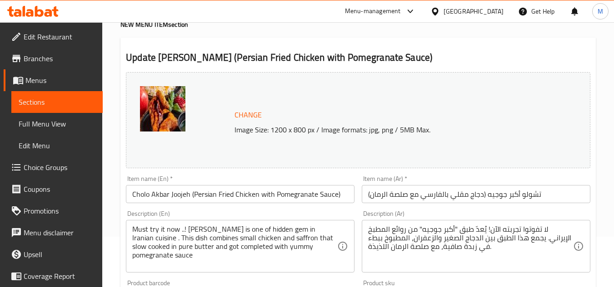
scroll to position [99, 0]
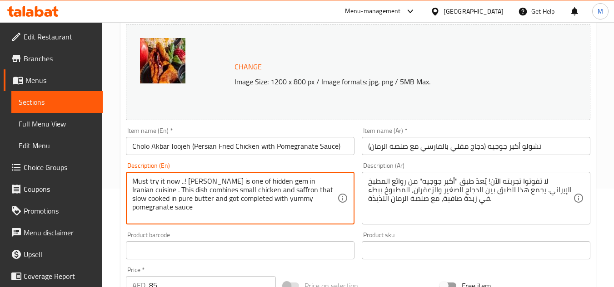
drag, startPoint x: 135, startPoint y: 179, endPoint x: 156, endPoint y: 193, distance: 25.1
click at [156, 193] on textarea "Must try it now ..! Akbar Joojeh is one of hidden gem in Iranian cuisine . This…" at bounding box center [234, 198] width 205 height 43
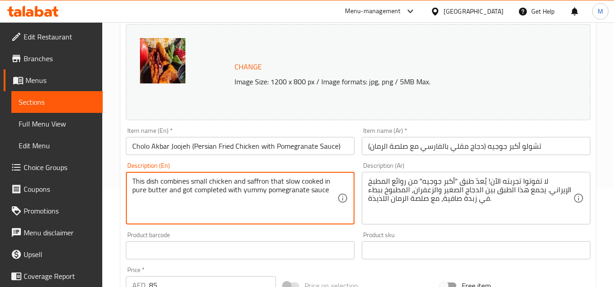
type textarea "This dish combines small chicken and saffron that slow cooked in pure butter an…"
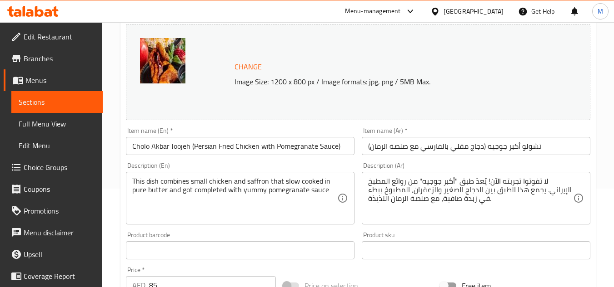
drag, startPoint x: 366, startPoint y: 183, endPoint x: 499, endPoint y: 186, distance: 132.6
click at [499, 186] on div "لا تفوتوا تجربته الآن! يُعدّ طبق "أكبر جوجيه" من روائع المطبخ الإيراني. يجمع هذ…" at bounding box center [475, 198] width 228 height 53
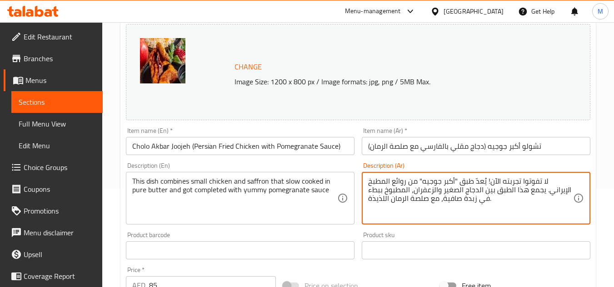
drag, startPoint x: 366, startPoint y: 181, endPoint x: 571, endPoint y: 176, distance: 204.9
click at [571, 176] on div "لا تفوتوا تجربته الآن! يُعدّ طبق "أكبر جوجيه" من روائع المطبخ الإيراني. يجمع هذ…" at bounding box center [475, 198] width 228 height 53
click at [572, 176] on div "لا تفوتوا تجربته الآن! يُعدّ طبق "أكبر جوجيه" من روائع المطبخ الإيراني. يجمع هذ…" at bounding box center [475, 198] width 228 height 53
click at [569, 182] on textarea "لا تفوتوا تجربته الآن! يُعدّ طبق "أكبر جوجيه" من روائع المطبخ الإيراني. يجمع هذ…" at bounding box center [470, 198] width 205 height 43
drag, startPoint x: 569, startPoint y: 182, endPoint x: 379, endPoint y: 183, distance: 190.7
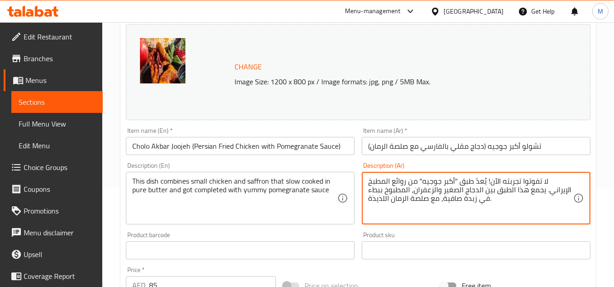
click at [379, 183] on textarea "لا تفوتوا تجربته الآن! يُعدّ طبق "أكبر جوجيه" من روائع المطبخ الإيراني. يجمع هذ…" at bounding box center [470, 198] width 205 height 43
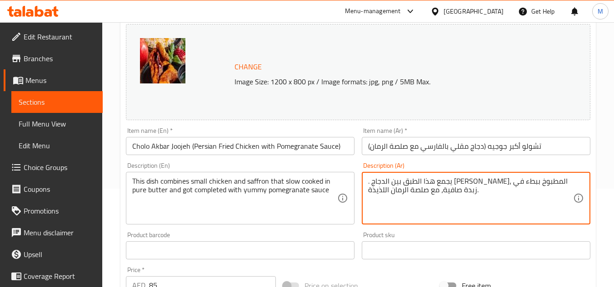
drag, startPoint x: 371, startPoint y: 183, endPoint x: 359, endPoint y: 183, distance: 12.3
click at [359, 183] on div "Description (Ar) . يجمع هذا الطبق بين الدجاج الصغير والزعفران، المطبوخ ببطء في …" at bounding box center [476, 193] width 236 height 69
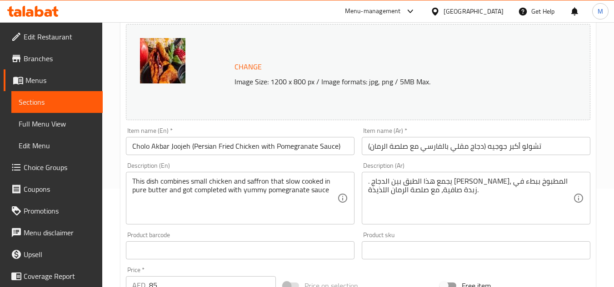
click at [367, 182] on div ". يجمع هذا الطبق بين الدجاج الصغير والزعفران، المطبوخ ببطء في زبدة صافية، مع صل…" at bounding box center [475, 198] width 228 height 53
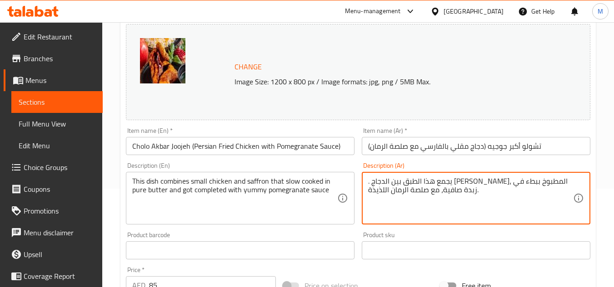
click at [371, 182] on textarea ". يجمع هذا الطبق بين الدجاج الصغير والزعفران، المطبوخ ببطء في زبدة صافية، مع صل…" at bounding box center [470, 198] width 205 height 43
drag, startPoint x: 371, startPoint y: 182, endPoint x: 363, endPoint y: 183, distance: 7.8
click at [363, 183] on div ". يجمع هذا الطبق بين الدجاج الصغير والزعفران، المطبوخ ببطء في زبدة صافية، مع صل…" at bounding box center [475, 198] width 228 height 53
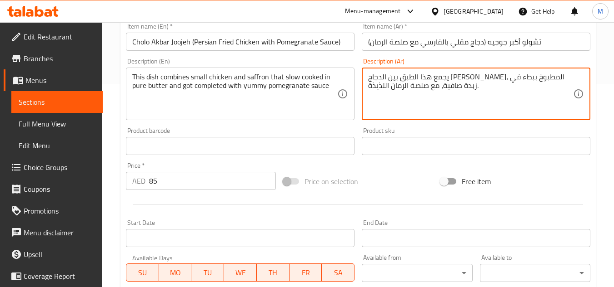
scroll to position [367, 0]
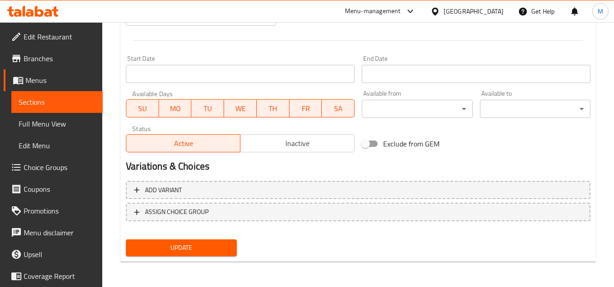
type textarea "يجمع هذا الطبق بين الدجاج الصغير والزعفران، المطبوخ ببطء في زبدة صافية، مع صلصة…"
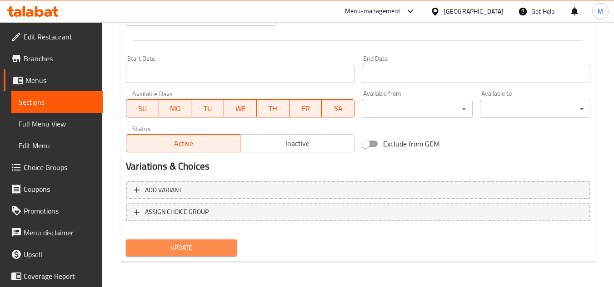
click at [220, 243] on span "Update" at bounding box center [181, 247] width 96 height 11
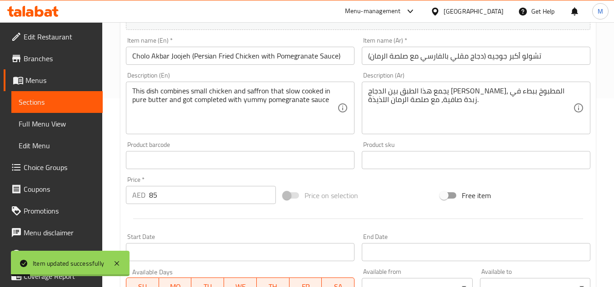
scroll to position [0, 0]
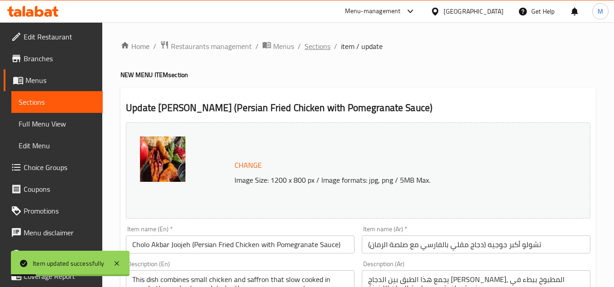
click at [316, 45] on span "Sections" at bounding box center [317, 46] width 26 height 11
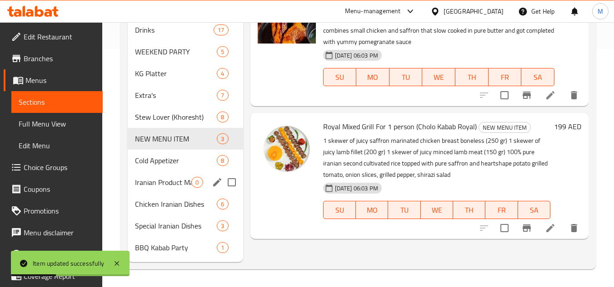
scroll to position [239, 0]
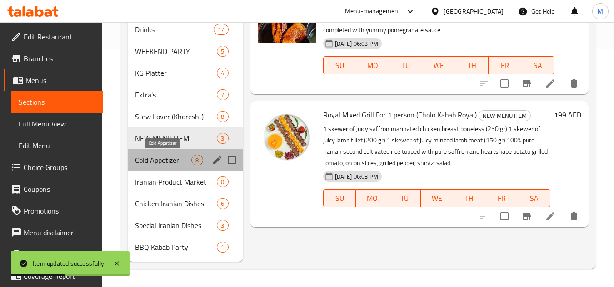
click at [161, 162] on span "Cold Appetizer" at bounding box center [163, 160] width 56 height 11
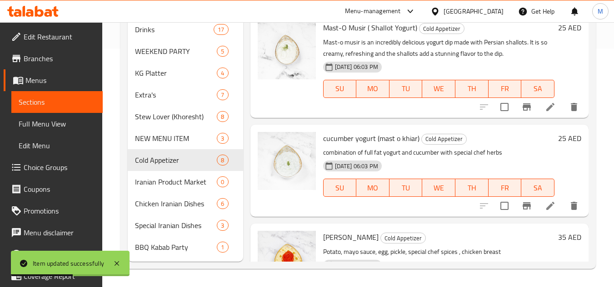
scroll to position [15, 0]
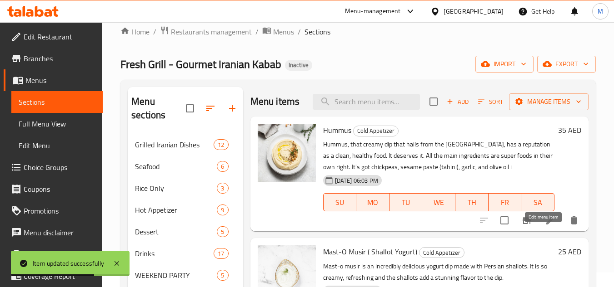
click at [544, 226] on icon at bounding box center [549, 220] width 11 height 11
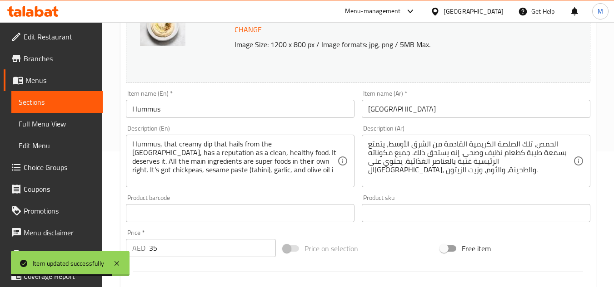
scroll to position [136, 0]
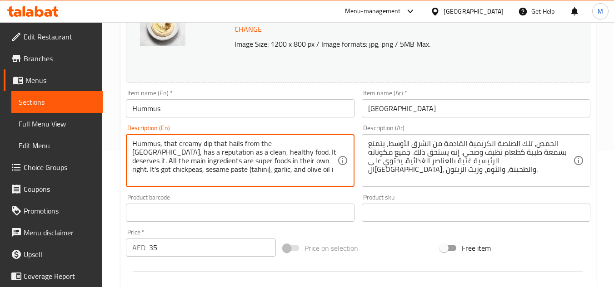
drag, startPoint x: 310, startPoint y: 146, endPoint x: 282, endPoint y: 153, distance: 28.4
click at [282, 153] on textarea "Hummus, that creamy dip that hails from the Middle East, has a reputation as a …" at bounding box center [234, 160] width 205 height 43
type textarea "Hummus, that creamy dip that hails from the Middle East, All the main ingredien…"
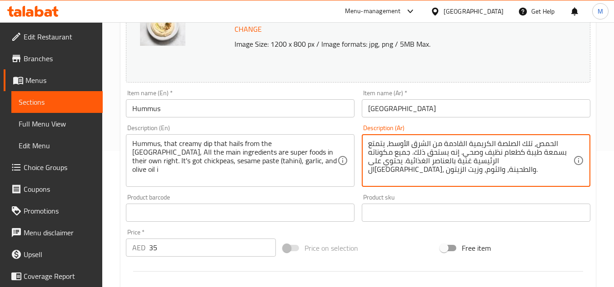
drag, startPoint x: 386, startPoint y: 142, endPoint x: 460, endPoint y: 154, distance: 75.9
click at [460, 154] on textarea "الحمص، تلك الصلصة الكريمية القادمة من الشرق الأوسط، يتمتع بسمعة طيبة كطعام نظيف…" at bounding box center [470, 160] width 205 height 43
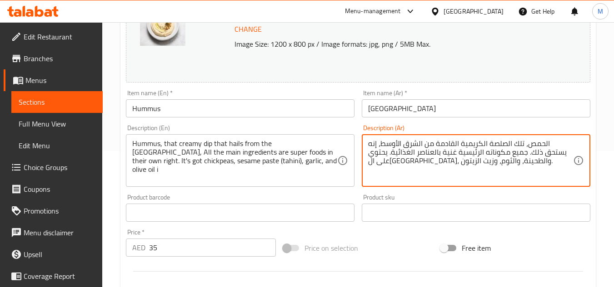
drag, startPoint x: 542, startPoint y: 154, endPoint x: 401, endPoint y: 149, distance: 141.3
click at [401, 149] on textarea "الحمص، تلك الصلصة الكريمية القادمة من الشرق الأوسط، إنه يستحق ذلك. جميع مكوناته…" at bounding box center [470, 160] width 205 height 43
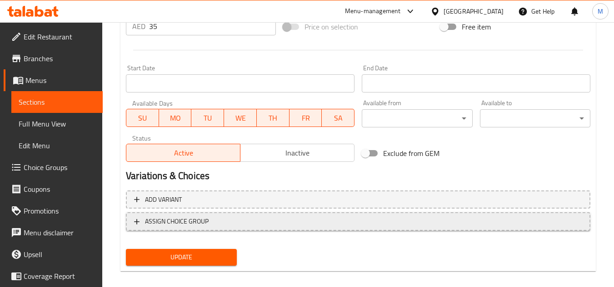
scroll to position [367, 0]
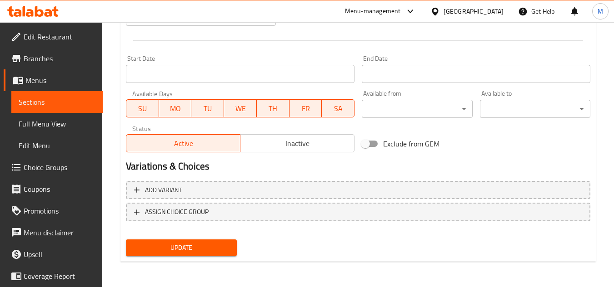
type textarea "الحمص، تلك الصلصة الكريمية القادمة من الشرق الأوسط، جميع مكوناته الرئيسية غنية …"
click at [202, 245] on span "Update" at bounding box center [181, 247] width 96 height 11
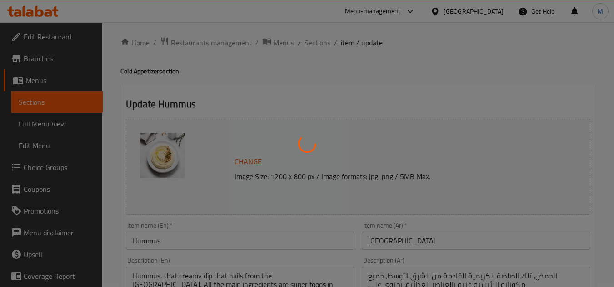
scroll to position [0, 0]
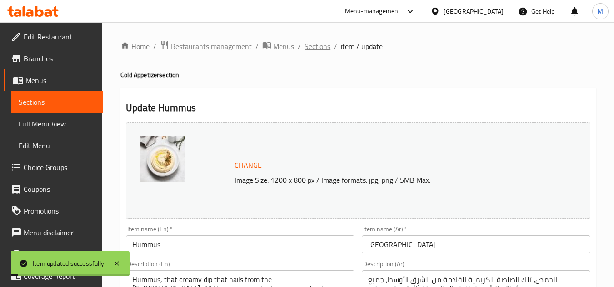
click at [327, 44] on span "Sections" at bounding box center [317, 46] width 26 height 11
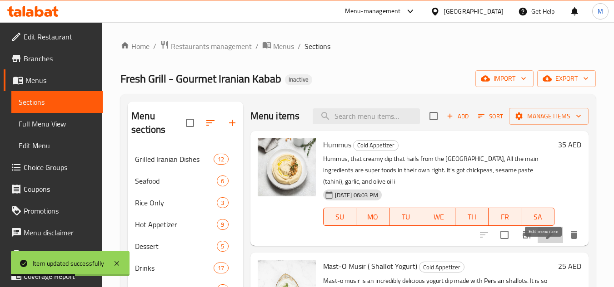
click at [547, 241] on icon at bounding box center [549, 235] width 11 height 11
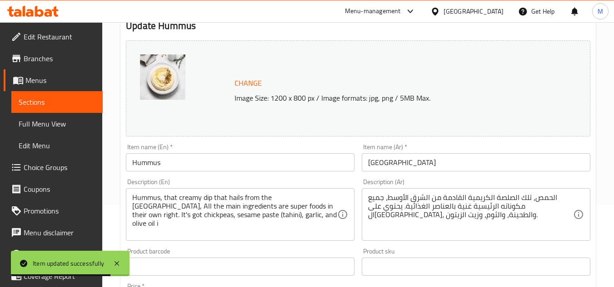
scroll to position [99, 0]
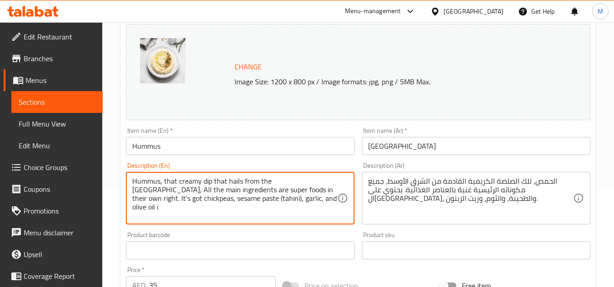
drag, startPoint x: 309, startPoint y: 181, endPoint x: 287, endPoint y: 193, distance: 25.0
type textarea "Hummus, that creamy dip that hails from the Middle East, It's got chickpeas, se…"
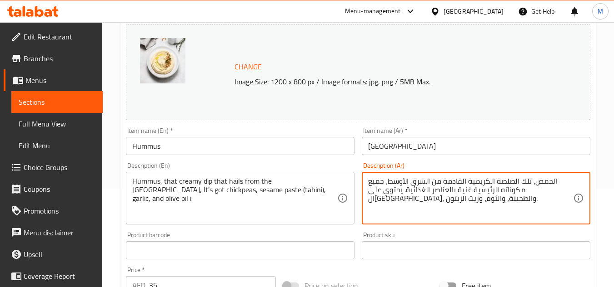
drag, startPoint x: 382, startPoint y: 183, endPoint x: 431, endPoint y: 194, distance: 50.9
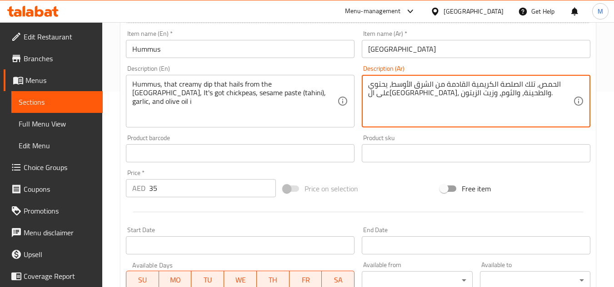
scroll to position [367, 0]
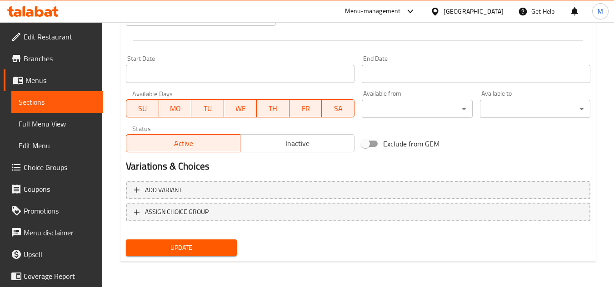
type textarea "الحمص، تلك الصلصة الكريمية القادمة من الشرق الأوسط، يحتوي على الحمص، والطحينة، …"
click at [228, 248] on span "Update" at bounding box center [181, 247] width 96 height 11
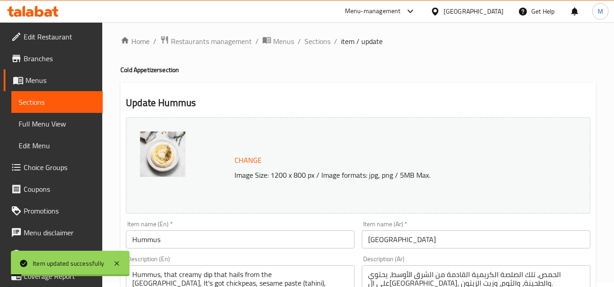
scroll to position [0, 0]
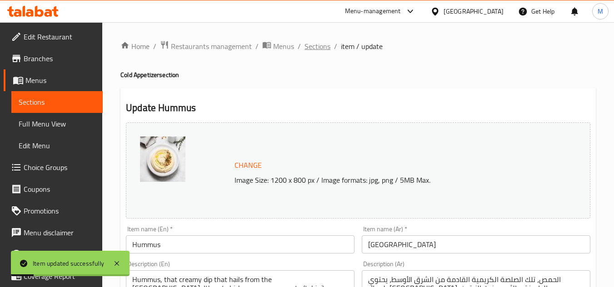
click at [321, 42] on span "Sections" at bounding box center [317, 46] width 26 height 11
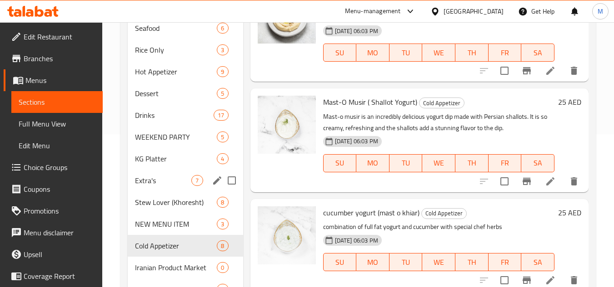
scroll to position [239, 0]
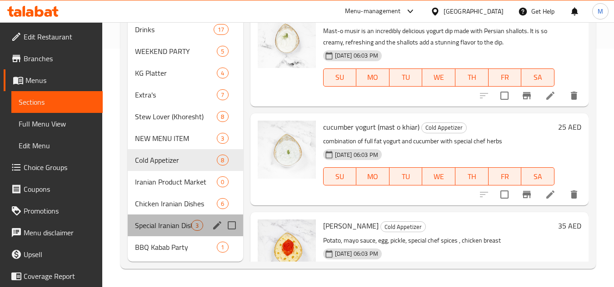
click at [173, 234] on div "Special Iranian Dishes 3" at bounding box center [185, 226] width 115 height 22
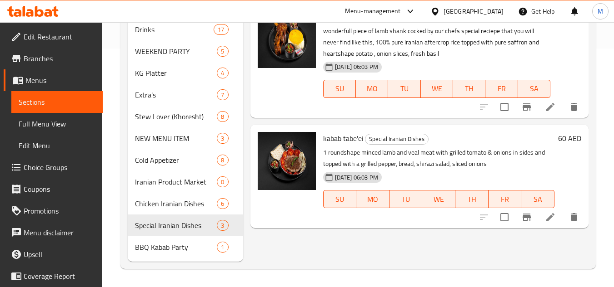
scroll to position [1, 0]
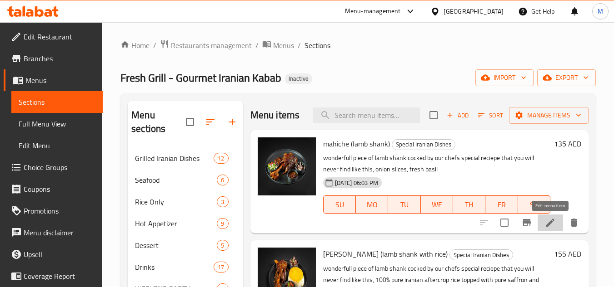
click at [545, 228] on icon at bounding box center [549, 223] width 11 height 11
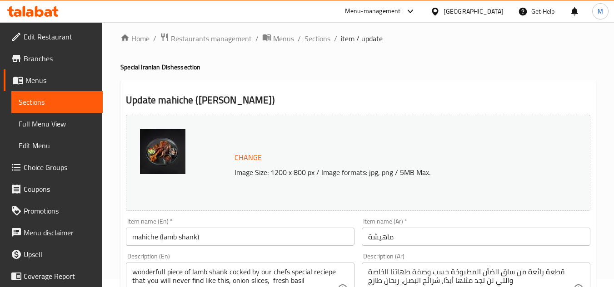
scroll to position [99, 0]
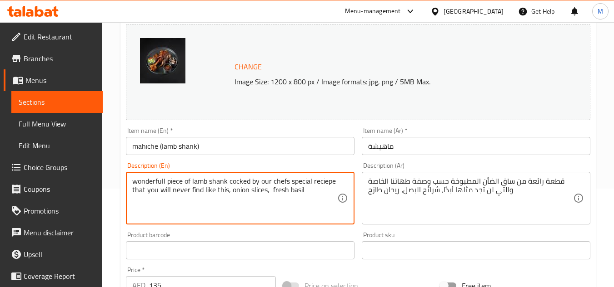
drag, startPoint x: 137, startPoint y: 191, endPoint x: 221, endPoint y: 198, distance: 84.7
click at [221, 198] on textarea "wonderfull piece of lamb shank cocked by our chefs special reciepe that you wil…" at bounding box center [234, 198] width 205 height 43
type textarea "wonderfull piece of lamb shank cocked by our chefs special reciepe, onion slice…"
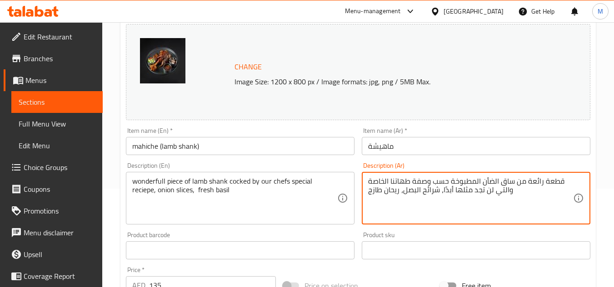
drag, startPoint x: 510, startPoint y: 190, endPoint x: 442, endPoint y: 194, distance: 67.3
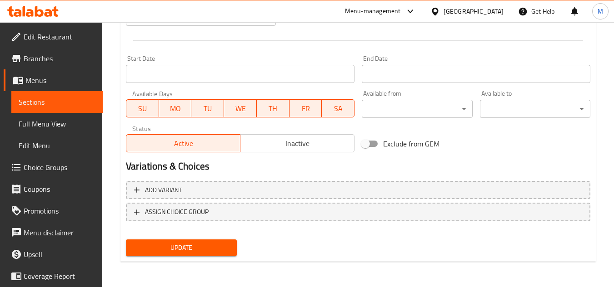
type textarea "قطعة رائعة من ساق الضأن المطبوخة حسب وصفة طهاتنا الخاصة، شرائح البصل، ريحان طازج"
click at [199, 247] on span "Update" at bounding box center [181, 247] width 96 height 11
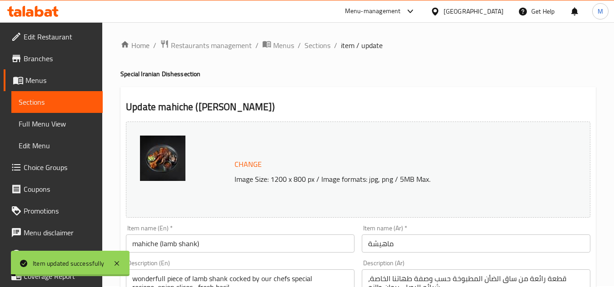
scroll to position [0, 0]
click at [312, 44] on span "Sections" at bounding box center [317, 46] width 26 height 11
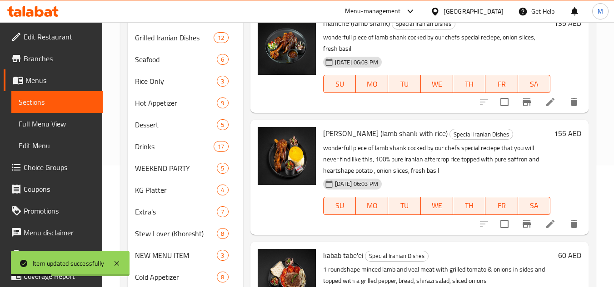
scroll to position [136, 0]
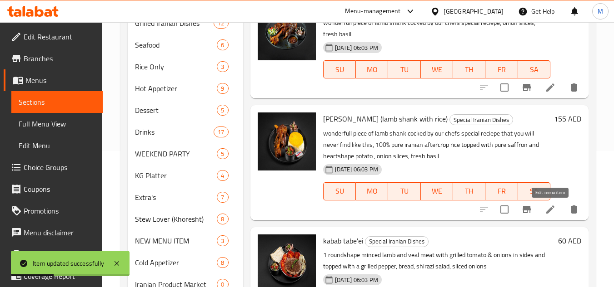
click at [548, 208] on icon at bounding box center [549, 209] width 11 height 11
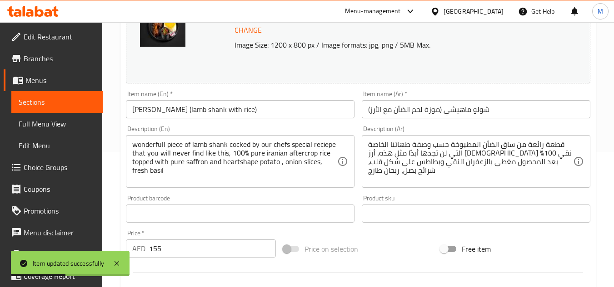
scroll to position [136, 0]
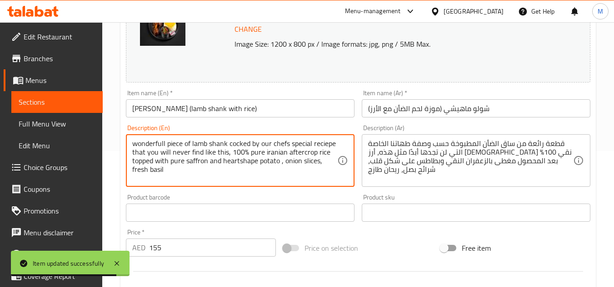
drag, startPoint x: 134, startPoint y: 151, endPoint x: 220, endPoint y: 153, distance: 85.4
click at [220, 153] on textarea "wonderfull piece of lamb shank cocked by our chefs special reciepe that you wil…" at bounding box center [234, 160] width 205 height 43
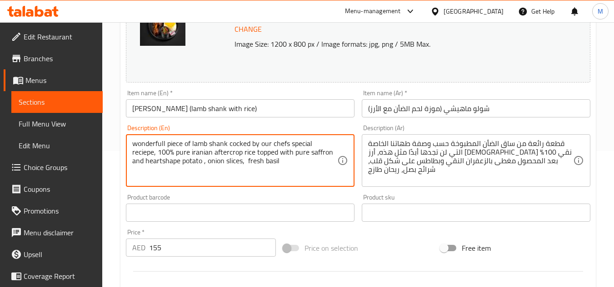
type textarea "wonderfull piece of lamb shank cocked by our chefs special reciepe, 100% pure i…"
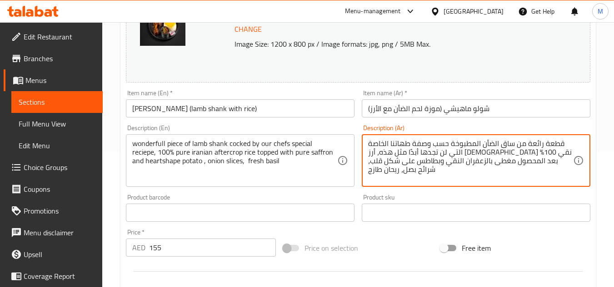
drag, startPoint x: 549, startPoint y: 151, endPoint x: 477, endPoint y: 156, distance: 72.4
click at [477, 156] on textarea "قطعة رائعة من ساق الضأن المطبوخة حسب وصفة طهاتنا الخاصة التي لن تجدها أبدًا مثل…" at bounding box center [470, 160] width 205 height 43
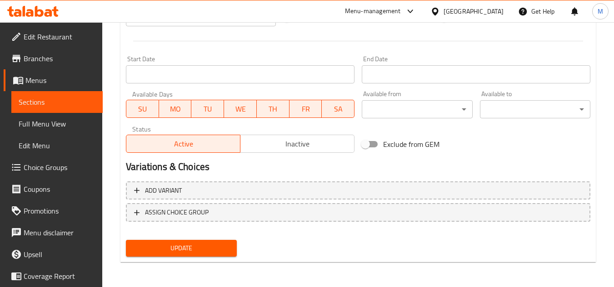
scroll to position [367, 0]
click at [194, 247] on div "Update" at bounding box center [181, 248] width 118 height 24
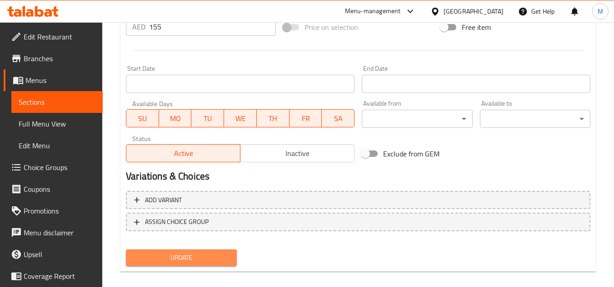
click at [219, 259] on span "Update" at bounding box center [181, 257] width 96 height 11
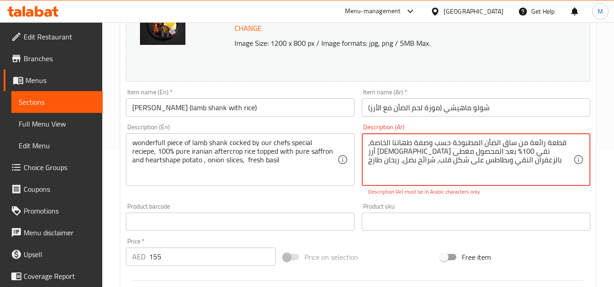
click at [515, 155] on textarea "قطعة رائعة من ساق الضأن المطبوخة حسب وصفة طهاتنا الخاصة، أرز إيراني نقي 100٪ بع…" at bounding box center [470, 160] width 205 height 43
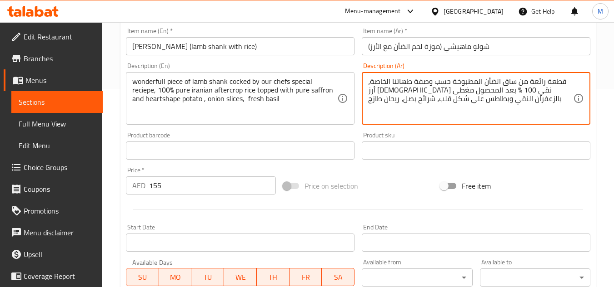
scroll to position [367, 0]
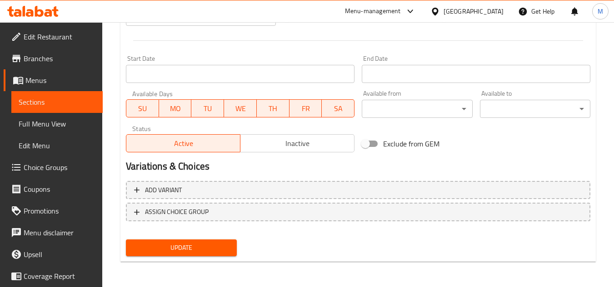
type textarea "قطعة رائعة من ساق الضأن المطبوخة حسب وصفة طهاتنا الخاصة، أرز إيراني نقي 100 % ب…"
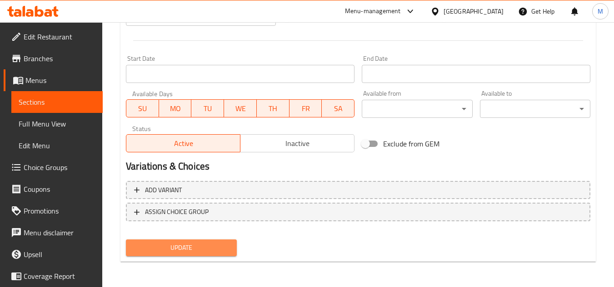
click at [216, 248] on span "Update" at bounding box center [181, 247] width 96 height 11
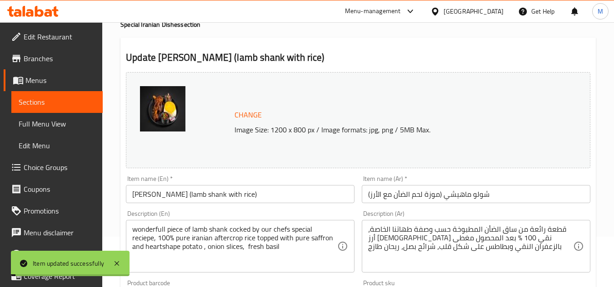
scroll to position [0, 0]
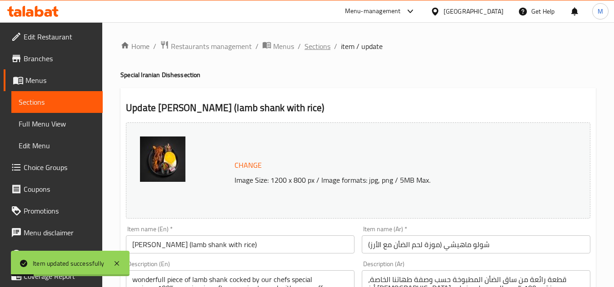
click at [319, 43] on span "Sections" at bounding box center [317, 46] width 26 height 11
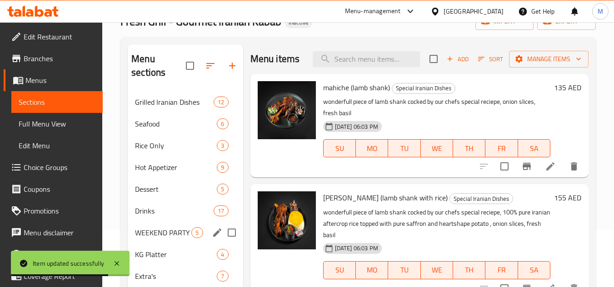
scroll to position [45, 0]
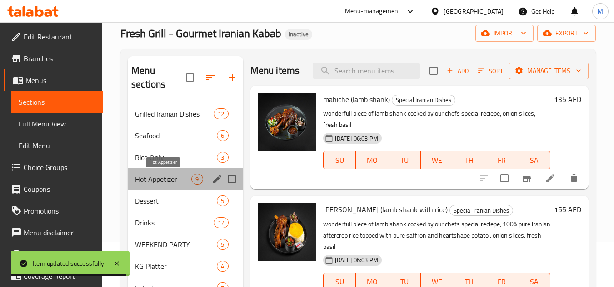
click at [160, 175] on span "Hot Appetizer" at bounding box center [163, 179] width 56 height 11
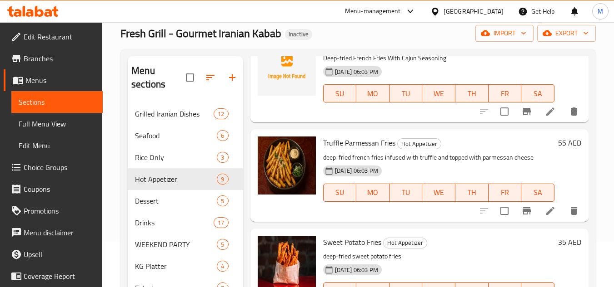
scroll to position [575, 0]
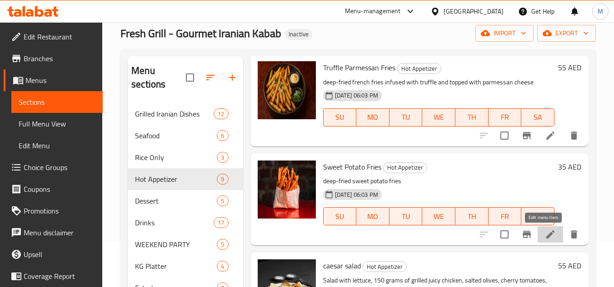
click at [544, 234] on icon at bounding box center [549, 234] width 11 height 11
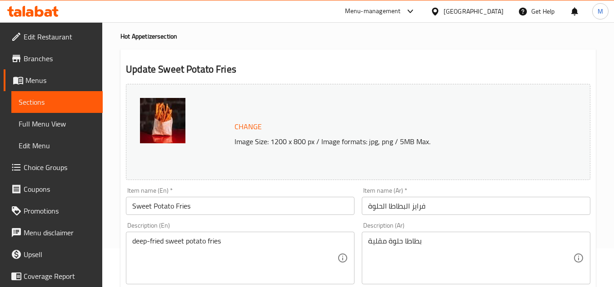
scroll to position [91, 0]
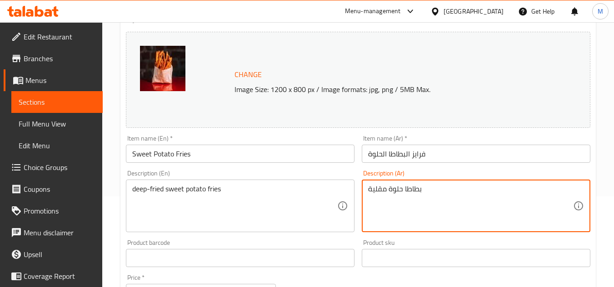
paste textarea "بزيت غزير"
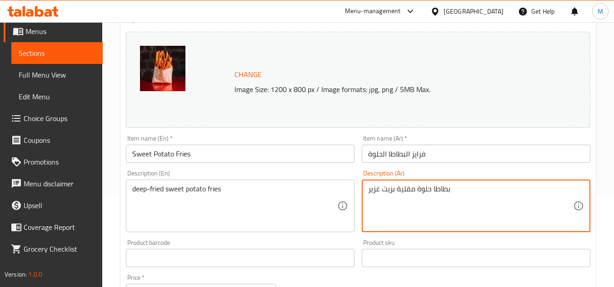
scroll to position [49, 0]
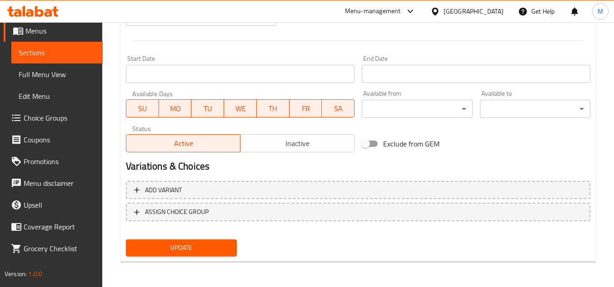
type textarea "بطاطا حلوة مقلية بزيت غزير"
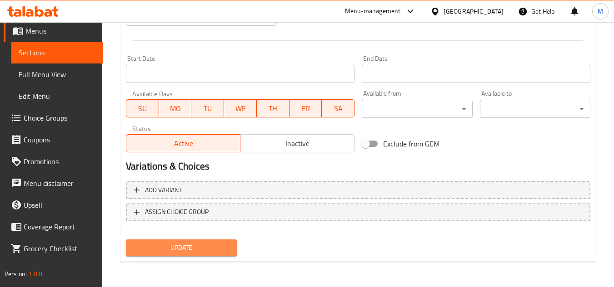
click at [184, 247] on span "Update" at bounding box center [181, 247] width 96 height 11
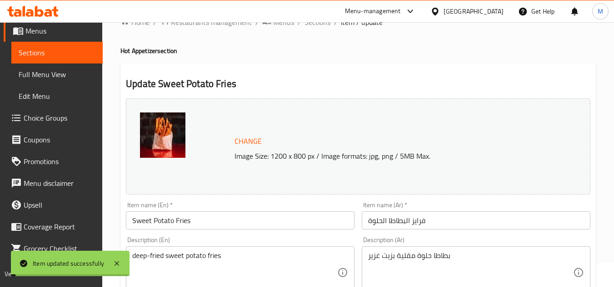
scroll to position [0, 0]
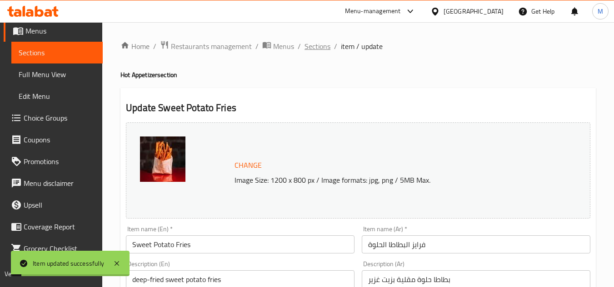
click at [318, 48] on span "Sections" at bounding box center [317, 46] width 26 height 11
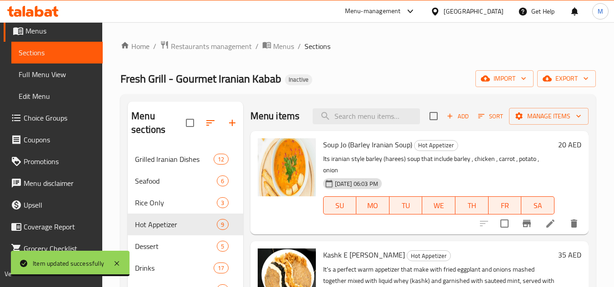
scroll to position [158, 0]
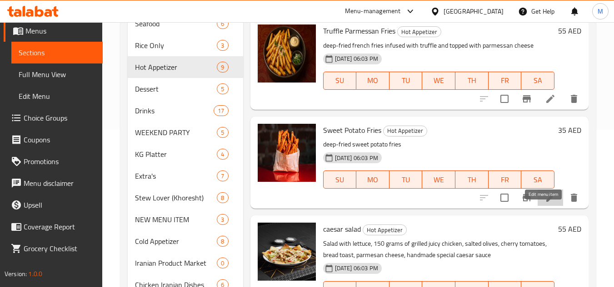
click at [546, 202] on icon at bounding box center [550, 198] width 8 height 8
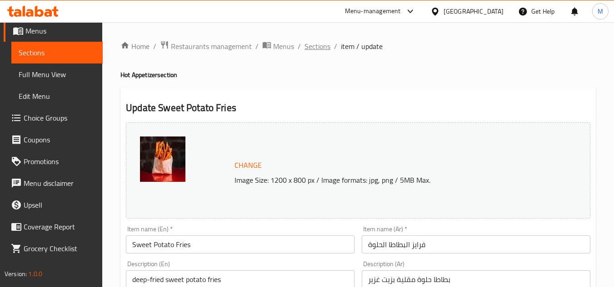
click at [318, 44] on span "Sections" at bounding box center [317, 46] width 26 height 11
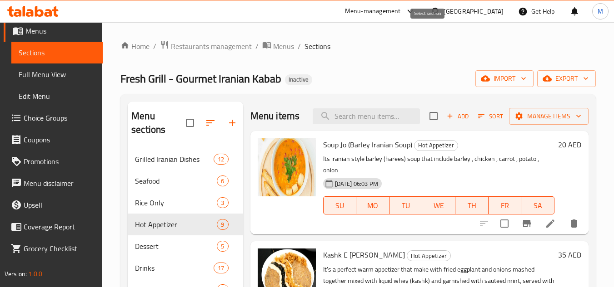
scroll to position [486, 0]
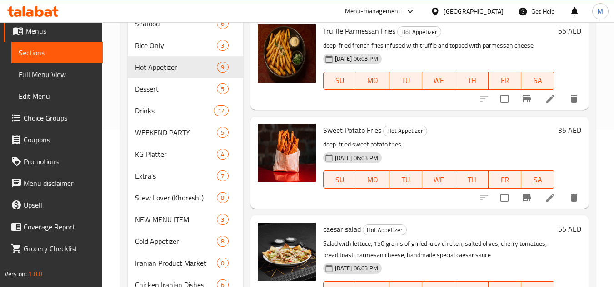
click at [545, 206] on li at bounding box center [549, 198] width 25 height 16
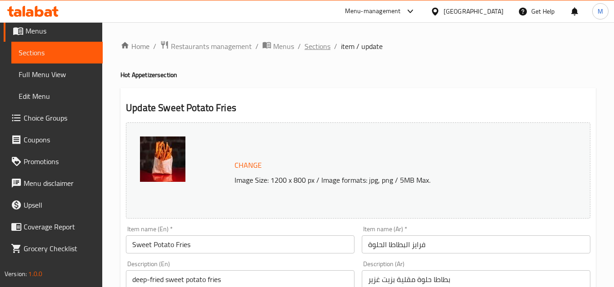
click at [317, 45] on span "Sections" at bounding box center [317, 46] width 26 height 11
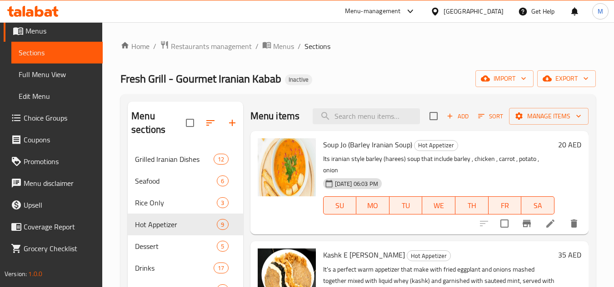
scroll to position [158, 0]
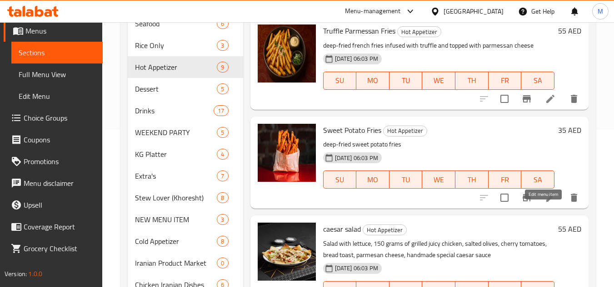
click at [546, 202] on icon at bounding box center [550, 198] width 8 height 8
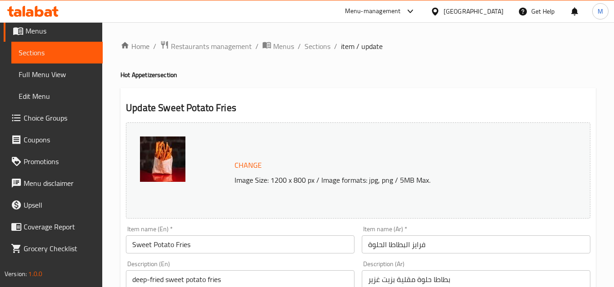
click at [322, 49] on span "Sections" at bounding box center [317, 46] width 26 height 11
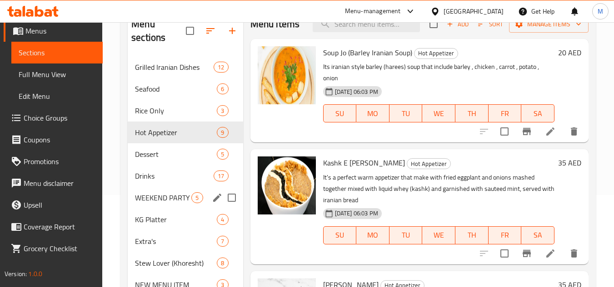
scroll to position [57, 0]
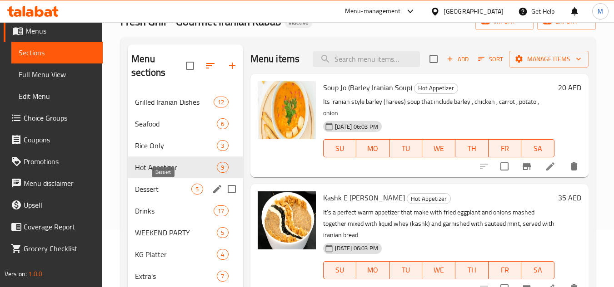
drag, startPoint x: 170, startPoint y: 186, endPoint x: 181, endPoint y: 187, distance: 11.0
click at [170, 186] on span "Dessert" at bounding box center [163, 189] width 56 height 11
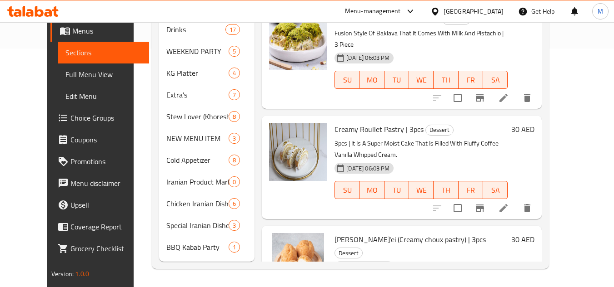
scroll to position [131, 0]
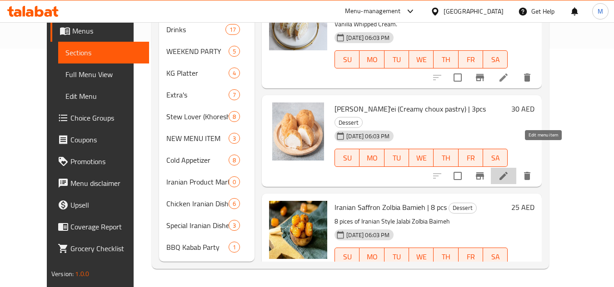
click at [507, 172] on icon at bounding box center [503, 176] width 8 height 8
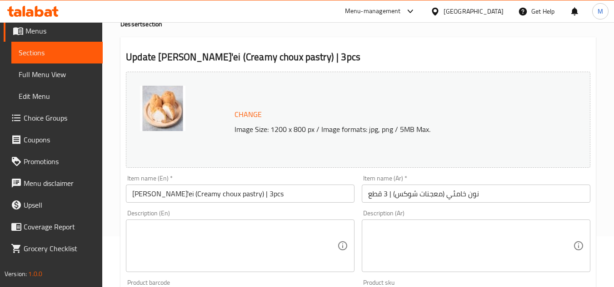
scroll to position [91, 0]
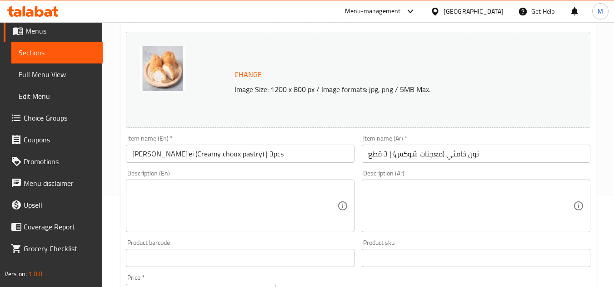
click at [396, 158] on input "نون خامئي (معجنات شوكس) | 3 قطع" at bounding box center [475, 154] width 228 height 18
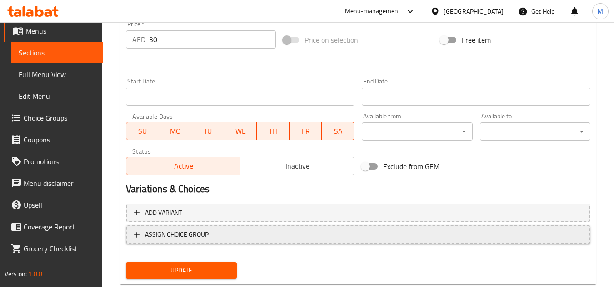
scroll to position [367, 0]
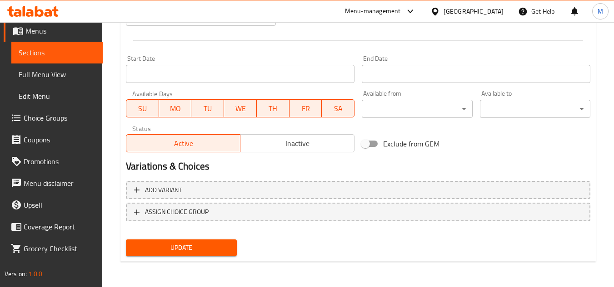
type input "نون خامئي (معجنات شوكس كريمي) | 3 قطع"
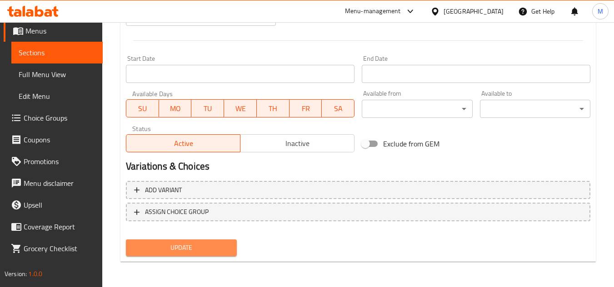
click at [201, 247] on span "Update" at bounding box center [181, 247] width 96 height 11
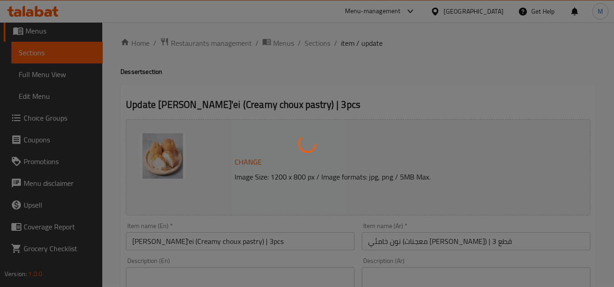
scroll to position [0, 0]
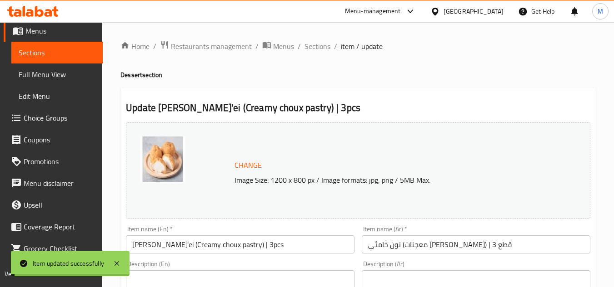
click at [317, 46] on span "Sections" at bounding box center [317, 46] width 26 height 11
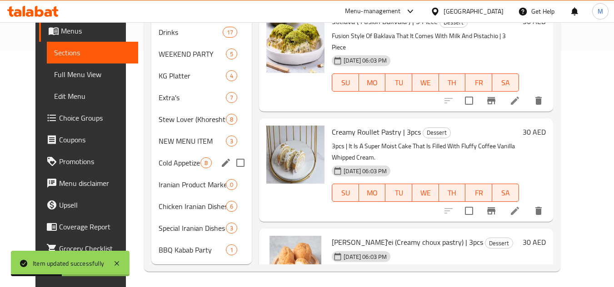
scroll to position [239, 0]
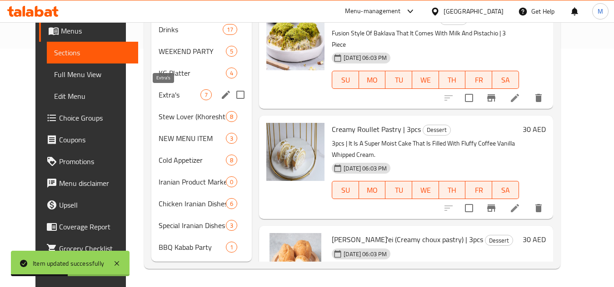
click at [159, 93] on span "Extra's" at bounding box center [179, 94] width 42 height 11
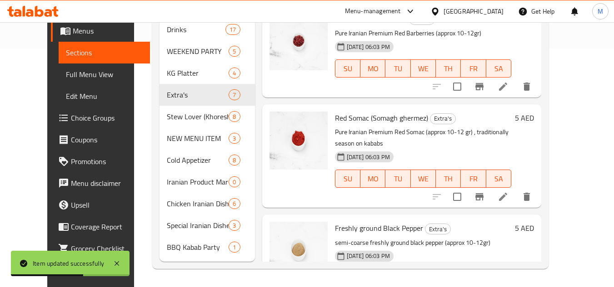
scroll to position [332, 0]
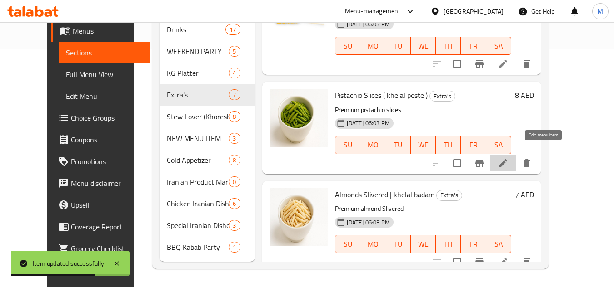
click at [508, 158] on icon at bounding box center [502, 163] width 11 height 11
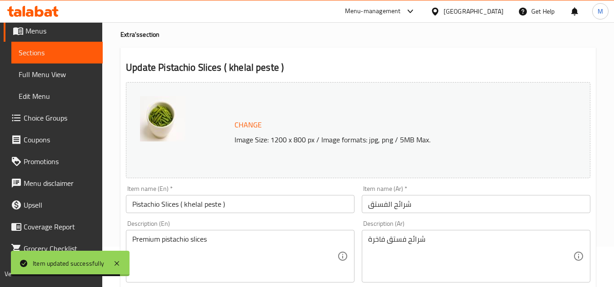
scroll to position [91, 0]
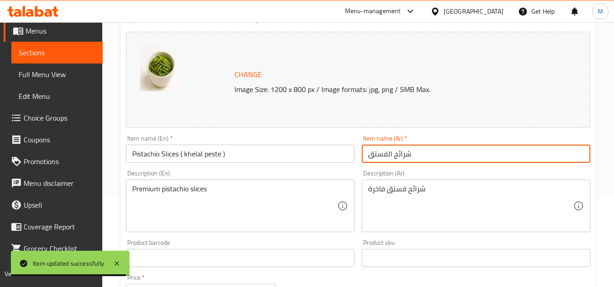
click at [395, 160] on input "شرائح الفستق" at bounding box center [475, 154] width 228 height 18
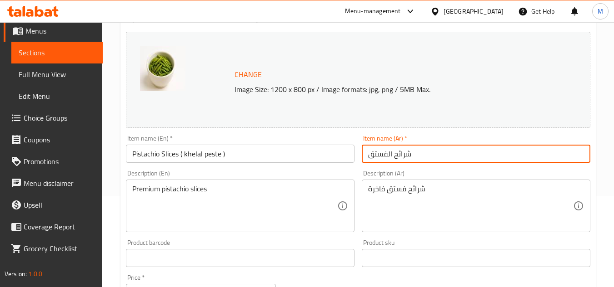
paste input "شرائح الفستق (خلال بيستي)"
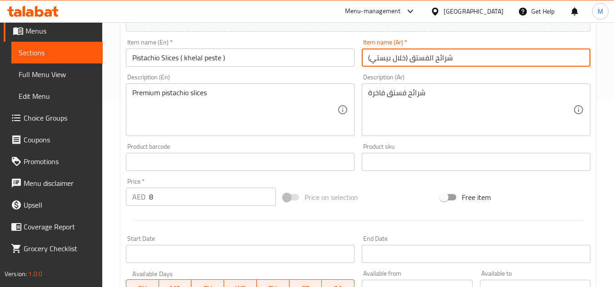
scroll to position [363, 0]
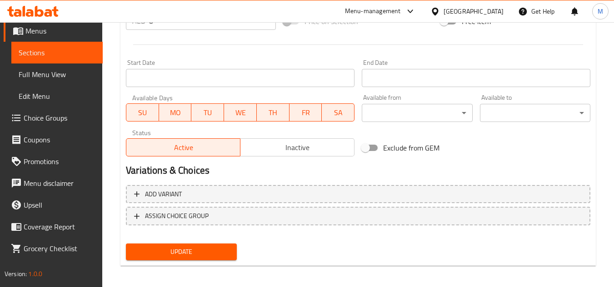
type input "شرائح الفستق (خلال بيستي)"
click at [226, 256] on span "Update" at bounding box center [181, 252] width 96 height 11
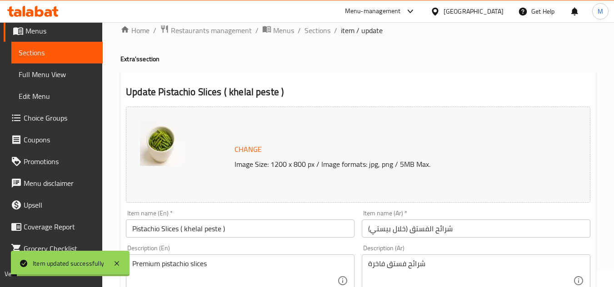
scroll to position [0, 0]
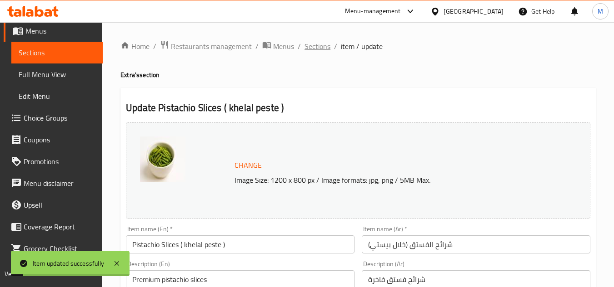
click at [320, 45] on span "Sections" at bounding box center [317, 46] width 26 height 11
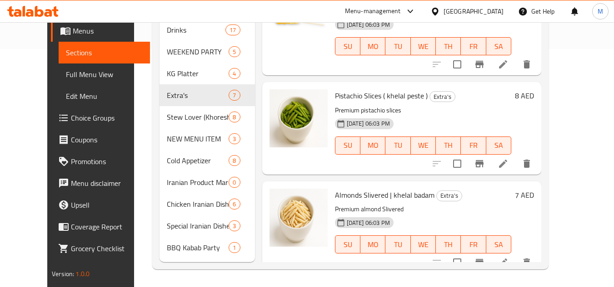
scroll to position [239, 0]
click at [508, 257] on icon at bounding box center [502, 262] width 11 height 11
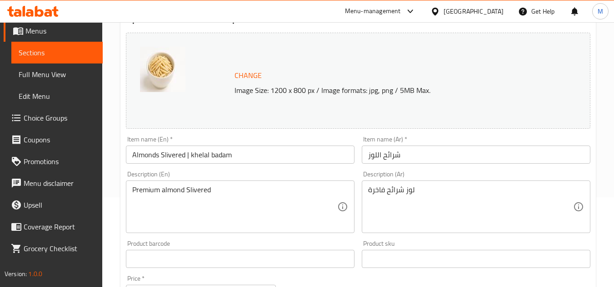
scroll to position [91, 0]
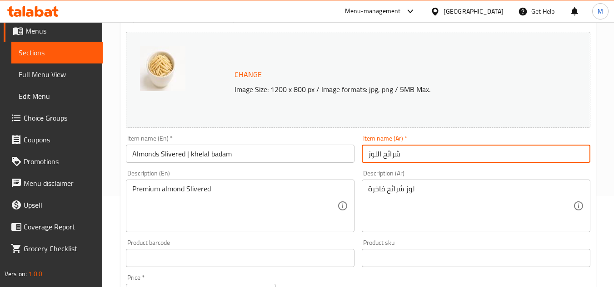
click at [393, 154] on input "شرائح اللوز" at bounding box center [475, 154] width 228 height 18
paste input "لوز مقطع | خلال بدم"
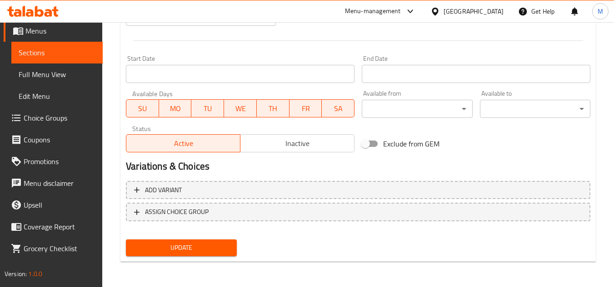
type input "لوز مقطع | خلال بدم"
click at [224, 245] on span "Update" at bounding box center [181, 247] width 96 height 11
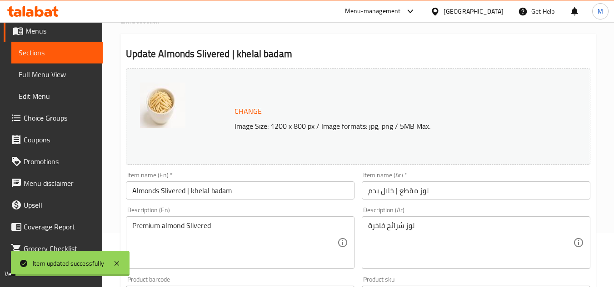
scroll to position [0, 0]
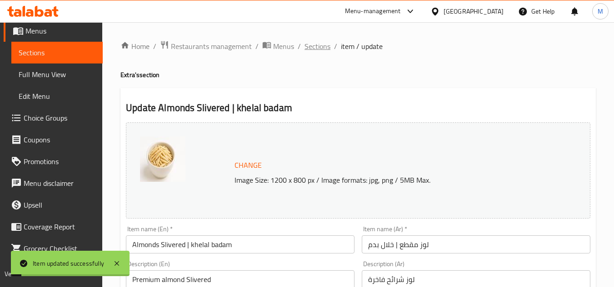
click at [313, 47] on span "Sections" at bounding box center [317, 46] width 26 height 11
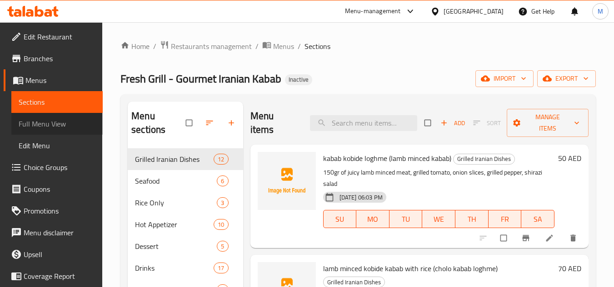
click at [60, 125] on span "Full Menu View" at bounding box center [57, 124] width 77 height 11
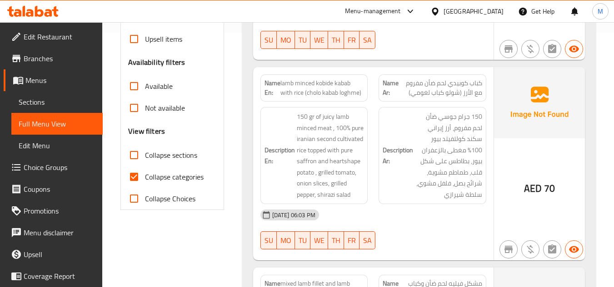
scroll to position [272, 0]
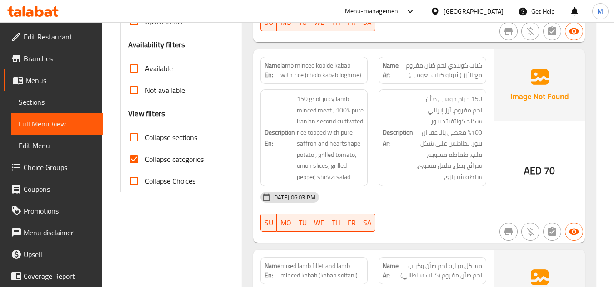
click at [135, 158] on input "Collapse categories" at bounding box center [134, 159] width 22 height 22
checkbox input "false"
click at [33, 54] on span "Branches" at bounding box center [60, 58] width 72 height 11
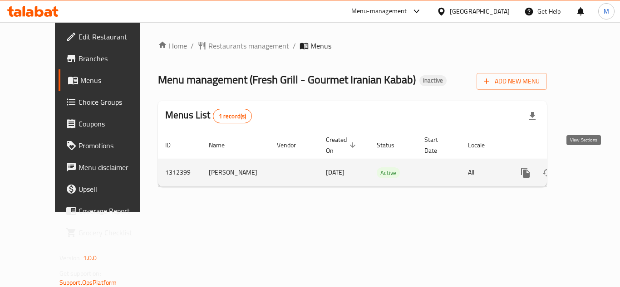
click at [592, 167] on link "enhanced table" at bounding box center [591, 173] width 22 height 22
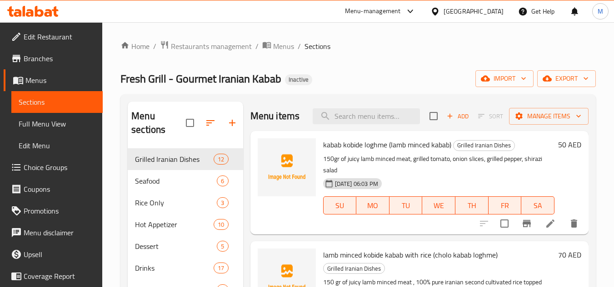
drag, startPoint x: 61, startPoint y: 124, endPoint x: 226, endPoint y: 15, distance: 198.0
click at [61, 124] on span "Full Menu View" at bounding box center [57, 124] width 77 height 11
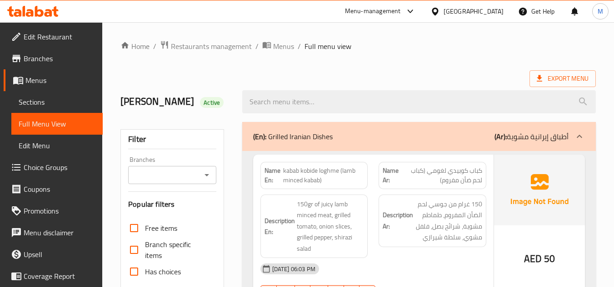
click at [331, 74] on div "Export Menu" at bounding box center [357, 78] width 475 height 17
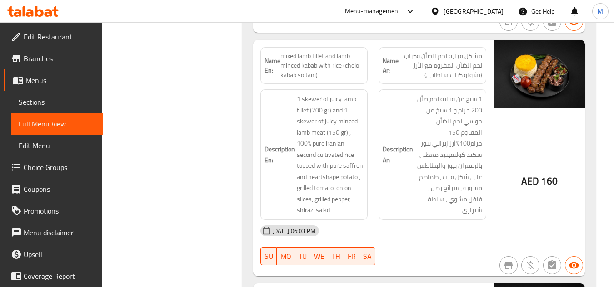
click at [304, 51] on span "mixed lamb fillet and lamb minced kabab with rice (cholo kabab soltani)" at bounding box center [322, 65] width 84 height 29
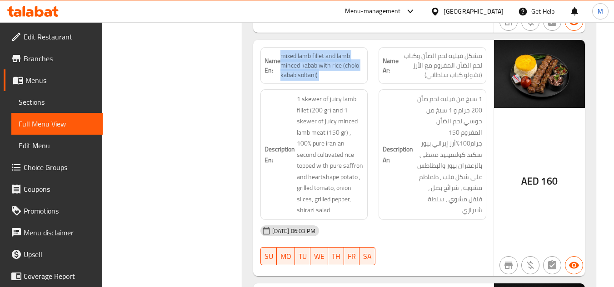
click at [304, 51] on span "mixed lamb fillet and lamb minced kabab with rice (cholo kabab soltani)" at bounding box center [322, 65] width 84 height 29
copy span "mixed lamb fillet and lamb minced kabab with rice (cholo kabab soltani)"
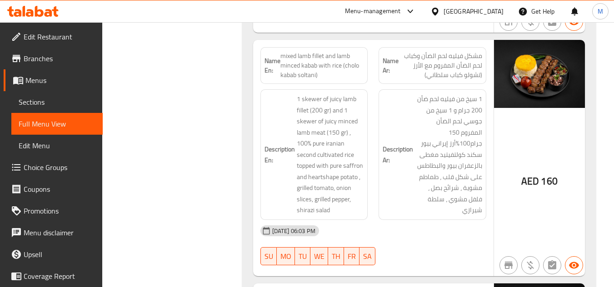
scroll to position [1405, 0]
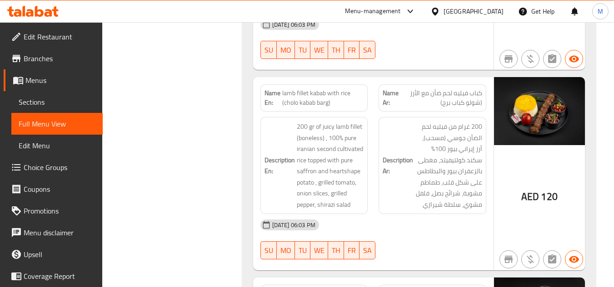
click at [319, 89] on span "lamb fillet kabab with rice (cholo kabab barg)" at bounding box center [322, 98] width 81 height 19
copy span "lamb fillet kabab with rice (cholo kabab barg)"
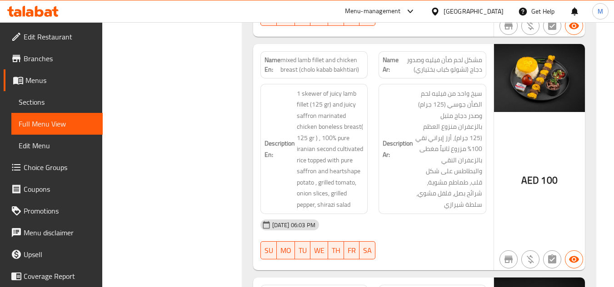
click at [327, 55] on span "mixed lamb fillet and chicken breast (cholo kabab bakhtiari)" at bounding box center [322, 64] width 84 height 19
copy span "mixed lamb fillet and chicken breast (cholo kabab bakhtiari)"
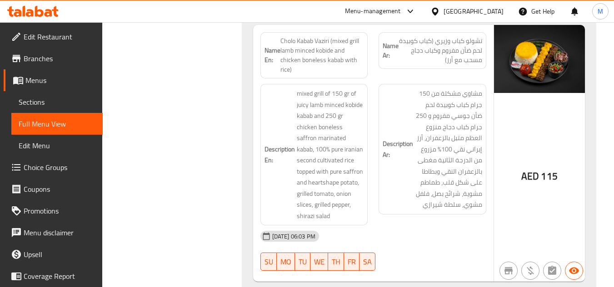
click at [327, 42] on span "Cholo Kabab Vaziri (mixed grill lamb minced kobide and chicken boneless kabab w…" at bounding box center [322, 55] width 84 height 38
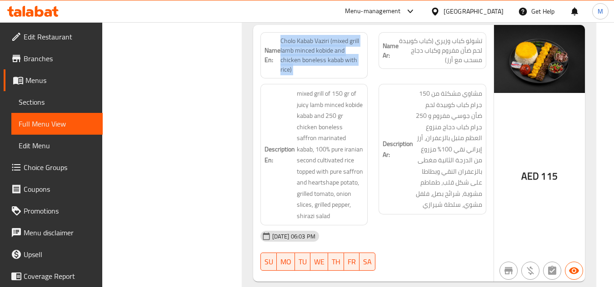
click at [327, 42] on span "Cholo Kabab Vaziri (mixed grill lamb minced kobide and chicken boneless kabab w…" at bounding box center [322, 55] width 84 height 38
copy span "Cholo Kabab Vaziri (mixed grill lamb minced kobide and chicken boneless kabab w…"
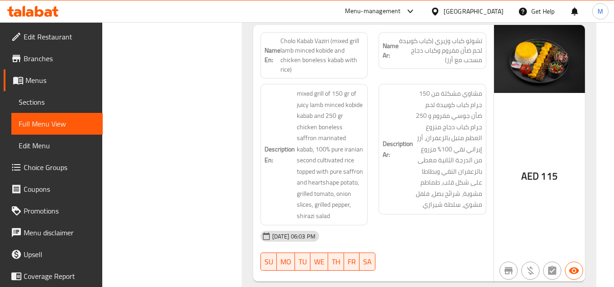
scroll to position [3856, 0]
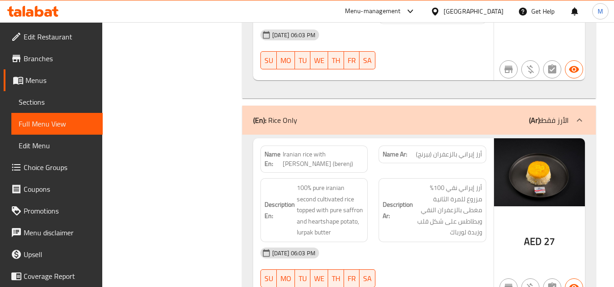
click at [319, 150] on span "Iranian rice with [PERSON_NAME] (berenj)" at bounding box center [322, 159] width 81 height 19
copy span "Iranian rice with [PERSON_NAME] (berenj)"
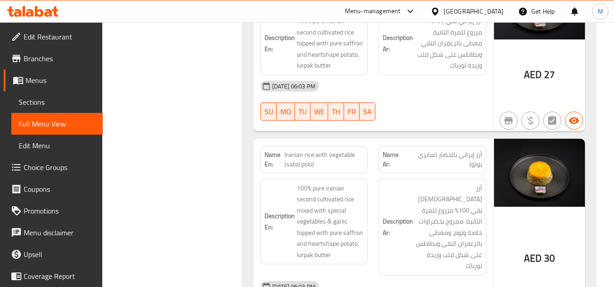
click at [321, 146] on div "Name En: Iranian rice with vegetable (sabzi polo)" at bounding box center [314, 159] width 108 height 27
click at [318, 150] on span "Iranian rice with vegetable (sabzi polo)" at bounding box center [323, 159] width 79 height 19
copy span "Iranian rice with vegetable (sabzi polo)"
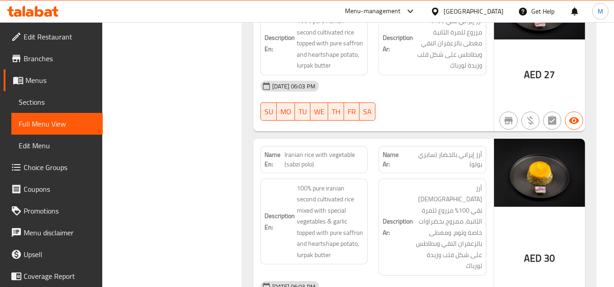
scroll to position [4213, 0]
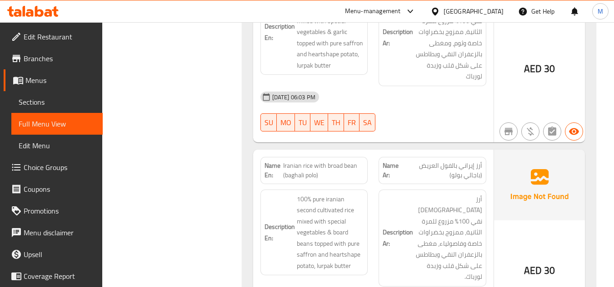
click at [330, 161] on span "Iranian rice with broad bean (baghali polo)" at bounding box center [323, 170] width 80 height 19
copy span "Iranian rice with broad bean (baghali polo)"
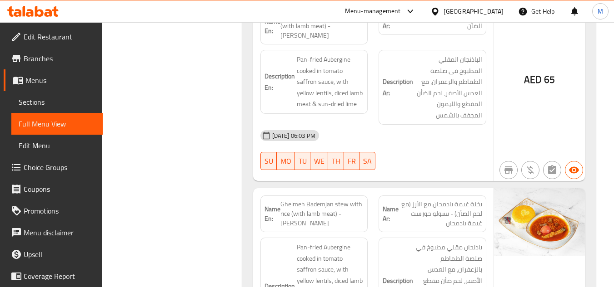
click at [322, 200] on span "Gheimeh Bademjan stew with rice (with lamb meat) - [PERSON_NAME]" at bounding box center [322, 214] width 84 height 29
copy span "Gheimeh Bademjan stew with rice (with lamb meat) - [PERSON_NAME]"
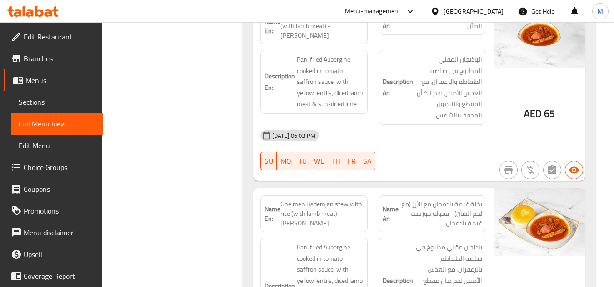
click at [311, 200] on span "Gheimeh Bademjan stew with rice (with lamb meat) - [PERSON_NAME]" at bounding box center [322, 214] width 84 height 29
copy span "Gheimeh Bademjan stew with rice (with lamb meat) - [PERSON_NAME]"
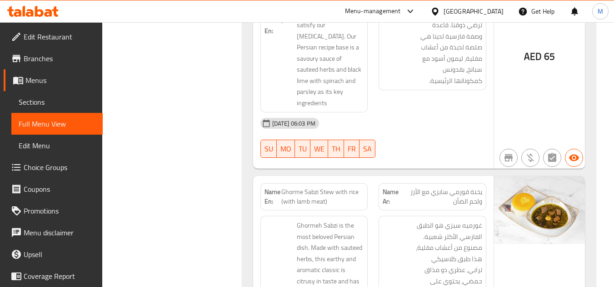
scroll to position [13142, 0]
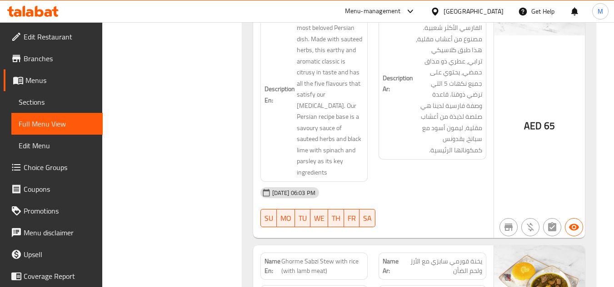
click at [326, 257] on span "Ghorme Sabzi Stew with rice (with lamb meat)" at bounding box center [322, 266] width 82 height 19
copy span "Ghorme Sabzi Stew with rice (with lamb meat)"
click at [326, 257] on span "Ghorme Sabzi Stew with rice (with lamb meat)" at bounding box center [322, 266] width 82 height 19
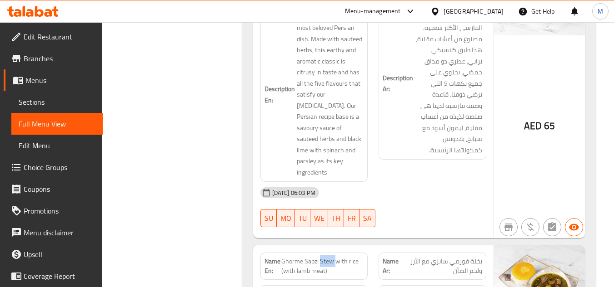
click at [326, 257] on span "Ghorme Sabzi Stew with rice (with lamb meat)" at bounding box center [322, 266] width 82 height 19
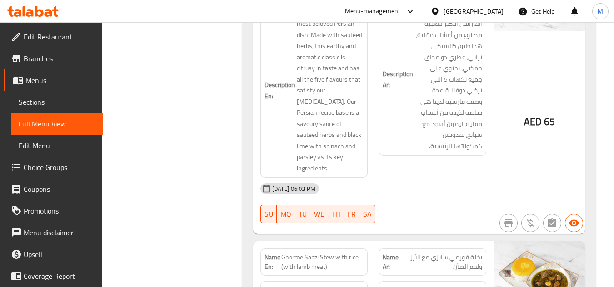
scroll to position [13613, 0]
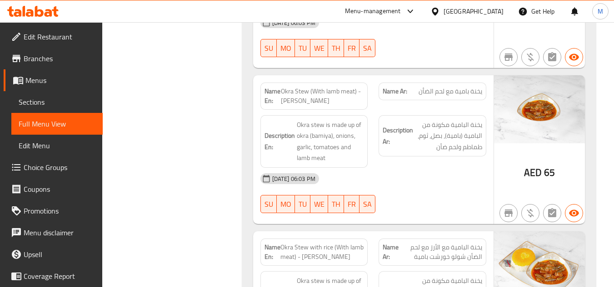
click at [335, 243] on span "Okra Stew with rice (With lamb meat) - [PERSON_NAME]" at bounding box center [322, 252] width 84 height 19
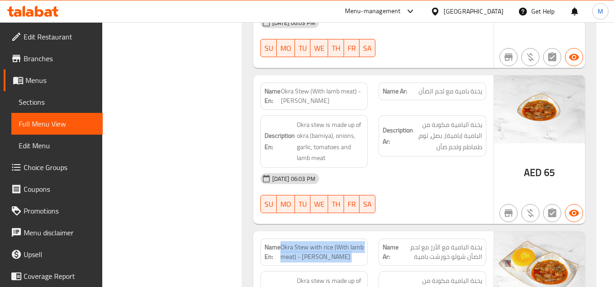
click at [335, 243] on span "Okra Stew with rice (With lamb meat) - [PERSON_NAME]" at bounding box center [322, 252] width 84 height 19
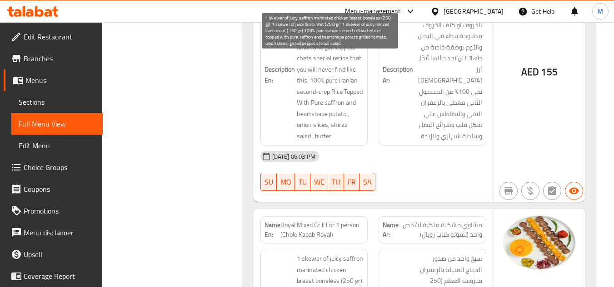
scroll to position [14952, 0]
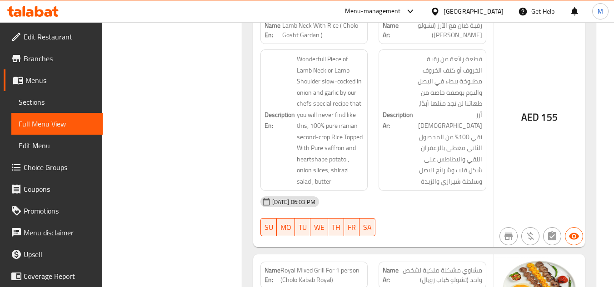
click at [332, 266] on span "Royal Mixed Grill For 1 person (Cholo Kabab Royal)" at bounding box center [321, 275] width 83 height 19
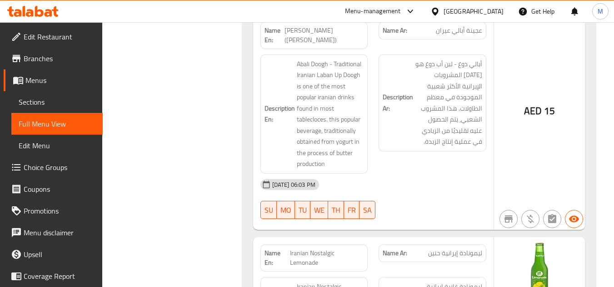
scroll to position [7111, 0]
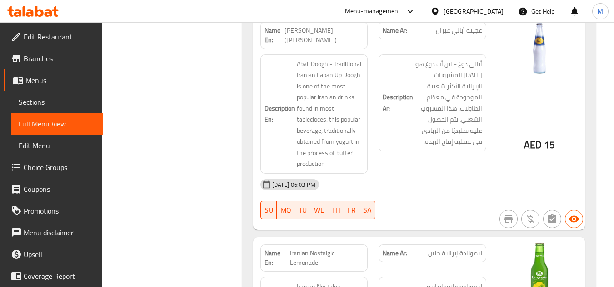
scroll to position [8424, 0]
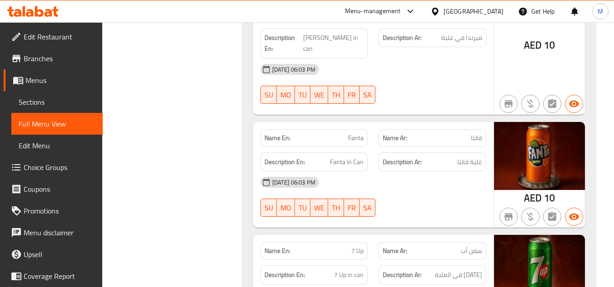
click at [353, 247] on span "7 Up" at bounding box center [357, 252] width 12 height 10
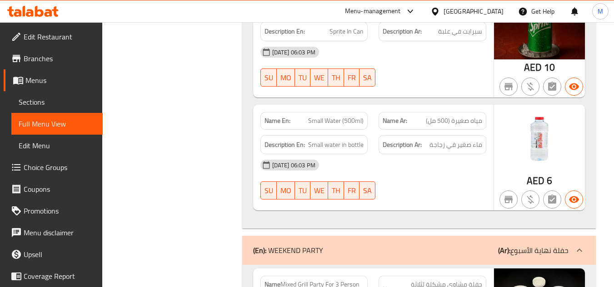
scroll to position [14880, 0]
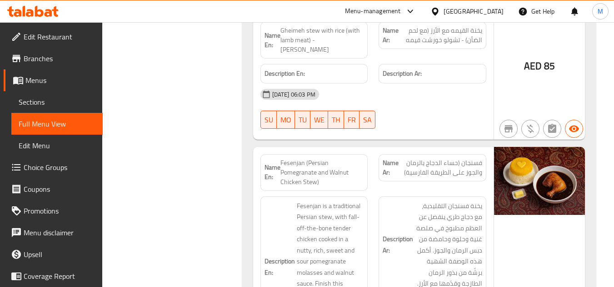
scroll to position [17072, 0]
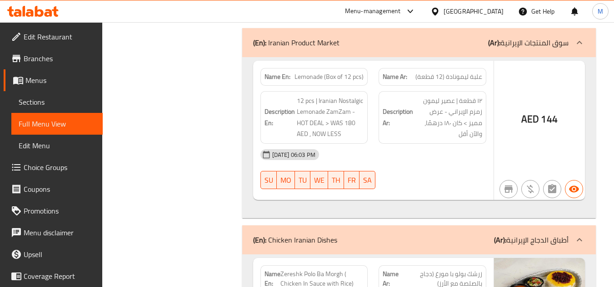
click at [331, 270] on span "Zereshk Polo Ba Morgh ( Chicken In Sauce with Rice)" at bounding box center [322, 279] width 84 height 19
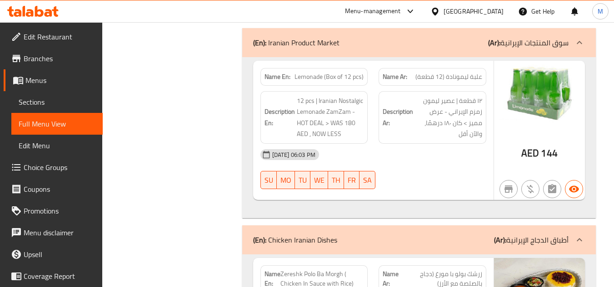
scroll to position [4576, 0]
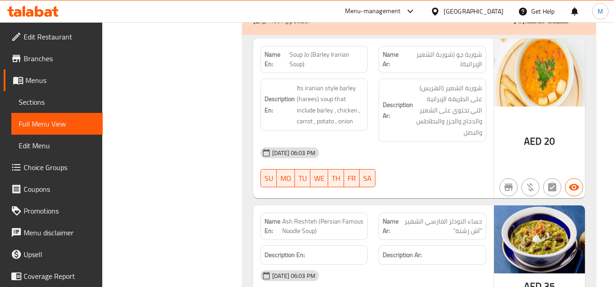
click at [318, 217] on span "Ash Reshteh (Persian Famous Noodle Soup)" at bounding box center [322, 226] width 81 height 19
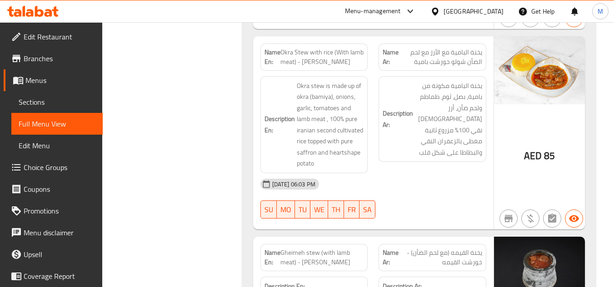
scroll to position [13821, 0]
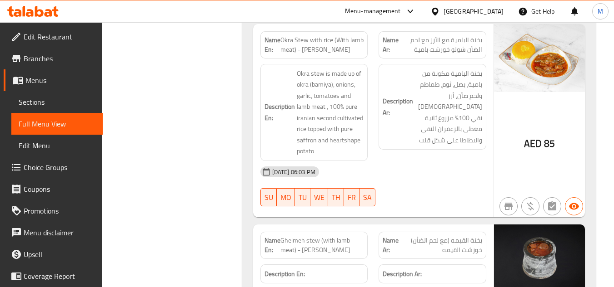
click at [327, 236] on span "Gheimeh stew (with lamb meat) - khoresht gheymeh" at bounding box center [322, 245] width 84 height 19
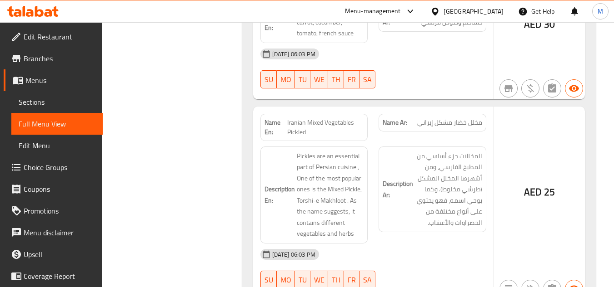
scroll to position [4735, 0]
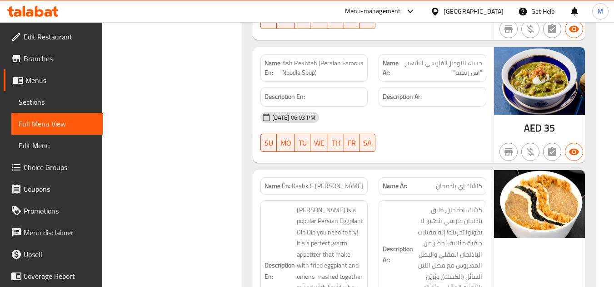
click at [322, 182] on span "Kashk E [PERSON_NAME]" at bounding box center [328, 187] width 72 height 10
click at [322, 182] on span "Kashk E Bademjan" at bounding box center [328, 187] width 72 height 10
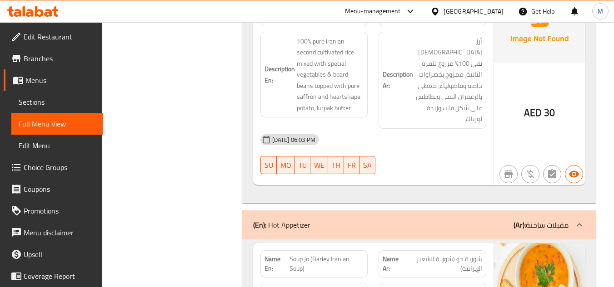
scroll to position [7062, 0]
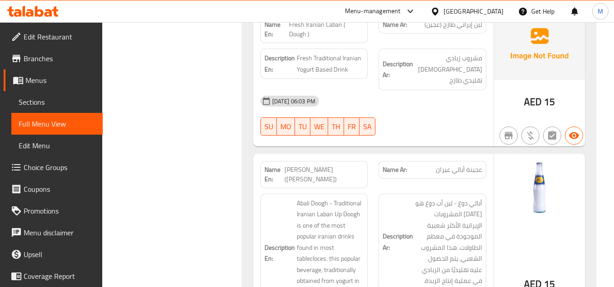
click at [334, 165] on span "Dough AbAli (ayran)" at bounding box center [323, 174] width 79 height 19
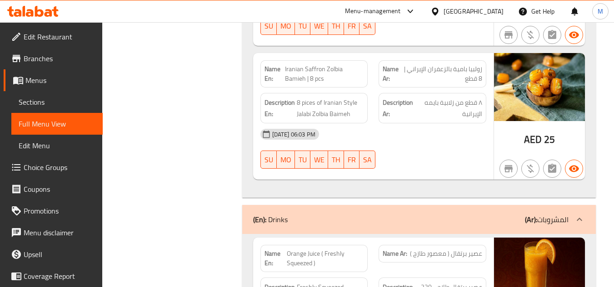
scroll to position [7263, 0]
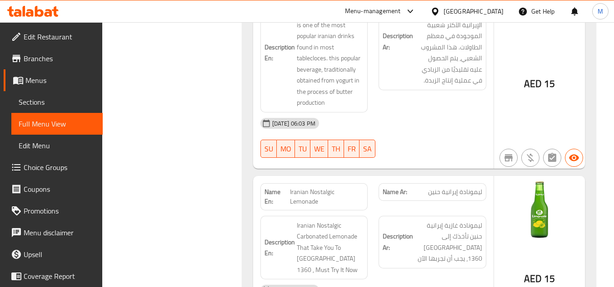
click at [319, 188] on span "Iranian Nostalgic Lemonade" at bounding box center [327, 197] width 74 height 19
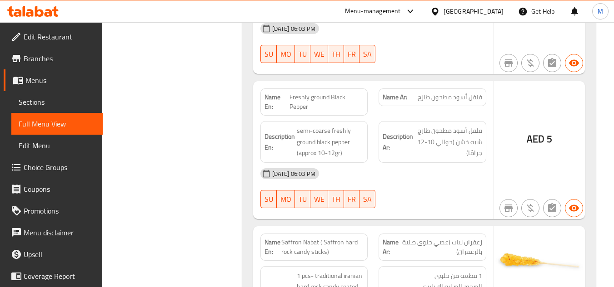
click at [331, 238] on span "Saffron Nabat ( Saffron hard rock candy sticks)" at bounding box center [322, 247] width 82 height 19
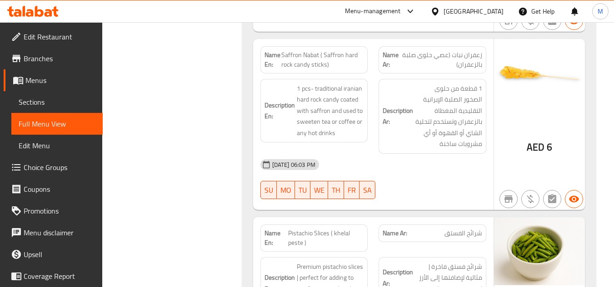
scroll to position [12042, 0]
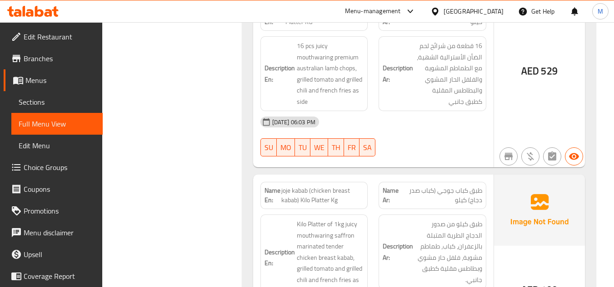
scroll to position [11134, 0]
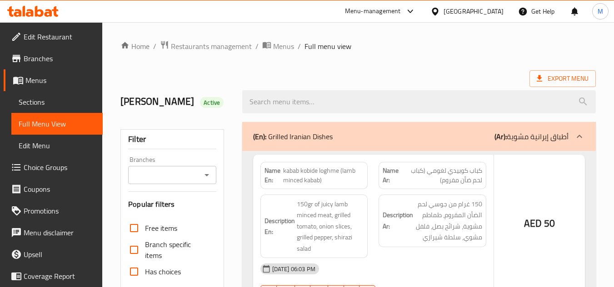
click at [330, 70] on div at bounding box center [307, 143] width 614 height 287
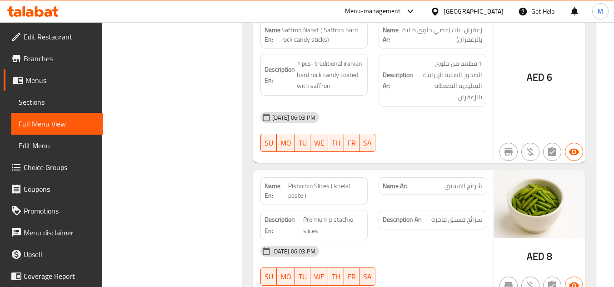
scroll to position [14067, 0]
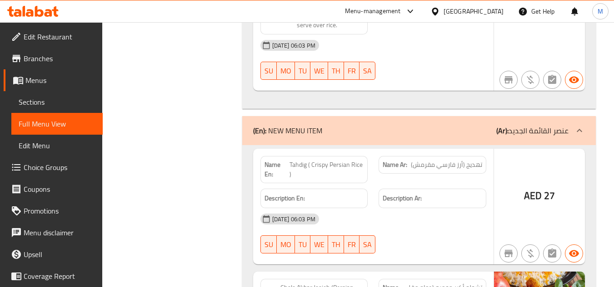
copy span "Cholo Akbar Joojeh (Persian Fried Chicken with Pomegranate Sauce)"
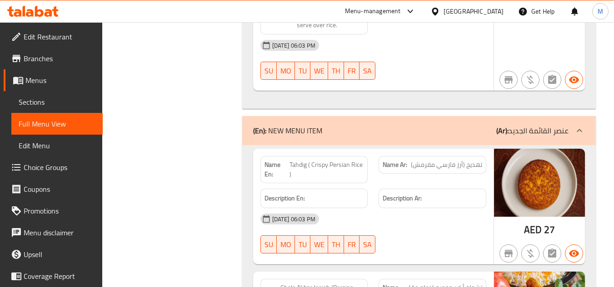
scroll to position [14615, 0]
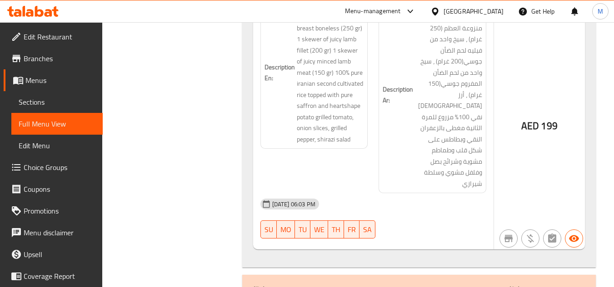
copy span "Hummus"
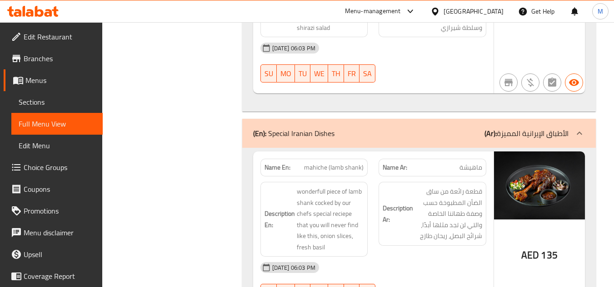
scroll to position [17282, 0]
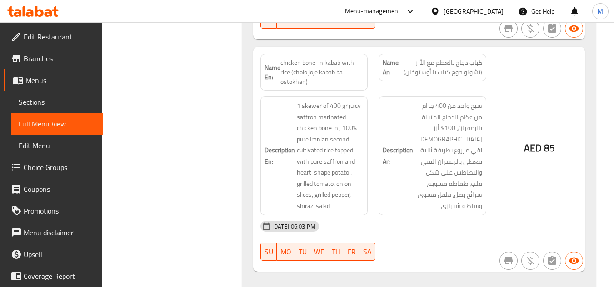
copy span "mahiche (lamb shank)"
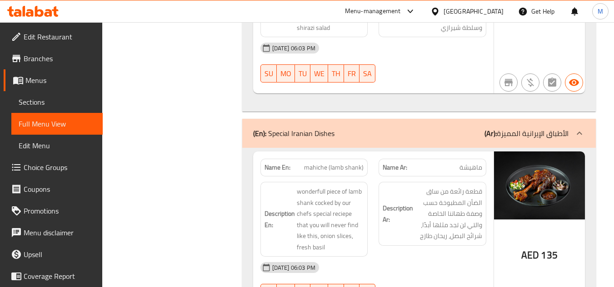
copy span "[PERSON_NAME] (lamb shank with rice)"
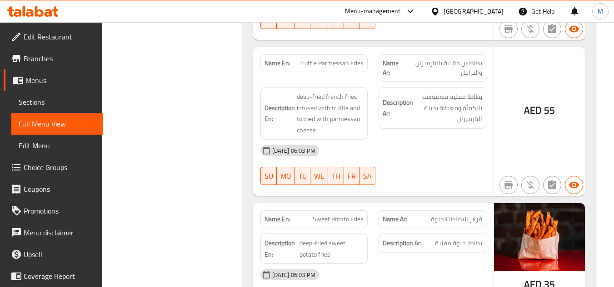
click at [347, 215] on span "Sweet Potato Fries" at bounding box center [337, 220] width 51 height 10
copy span "Sweet Potato Fries"
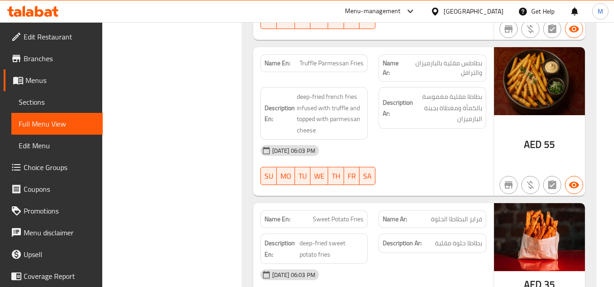
click at [331, 215] on span "Sweet Potato Fries" at bounding box center [337, 220] width 51 height 10
copy span "Sweet Potato Fries"
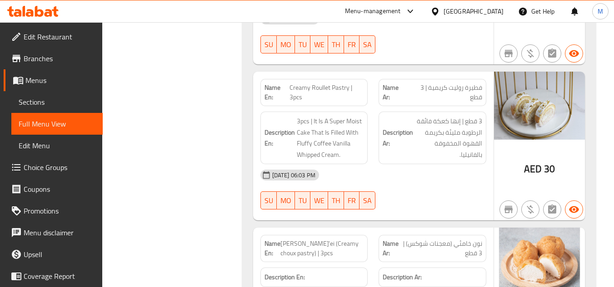
click at [333, 239] on span "[PERSON_NAME]'ei (Creamy choux pastry) | 3pcs" at bounding box center [321, 248] width 83 height 19
copy span "[PERSON_NAME]'ei (Creamy choux pastry) | 3pcs"
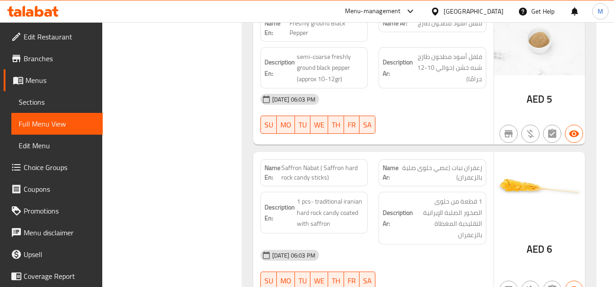
scroll to position [11809, 0]
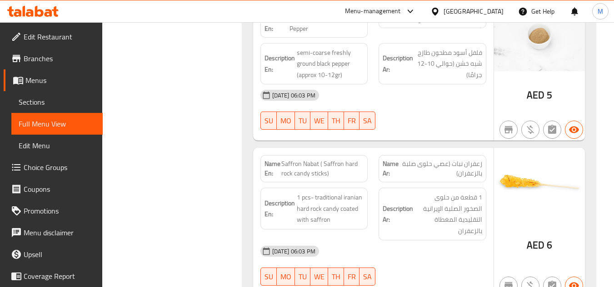
copy span "Pistachio Slices ( khelal peste )"
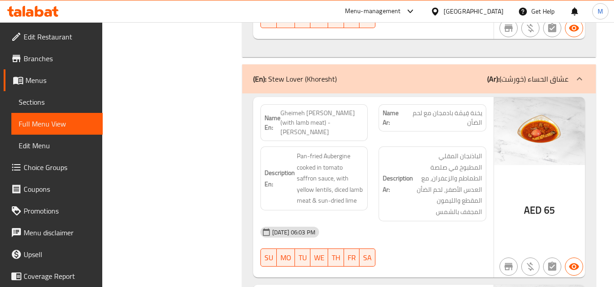
scroll to position [13104, 0]
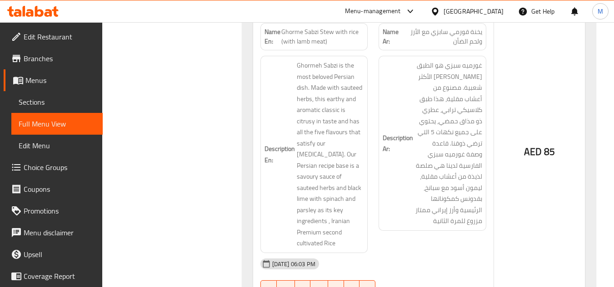
copy span "Okra Stew (With lamb meat) - [PERSON_NAME]"
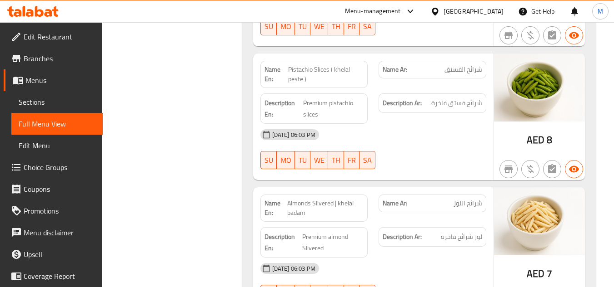
scroll to position [13260, 0]
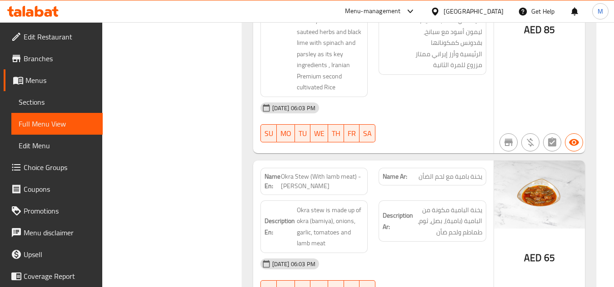
copy span "Okra Stew with rice (With lamb meat) - [PERSON_NAME]"
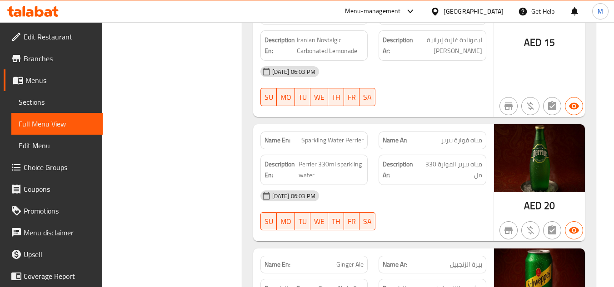
click at [339, 260] on span "Ginger Ale" at bounding box center [349, 265] width 27 height 10
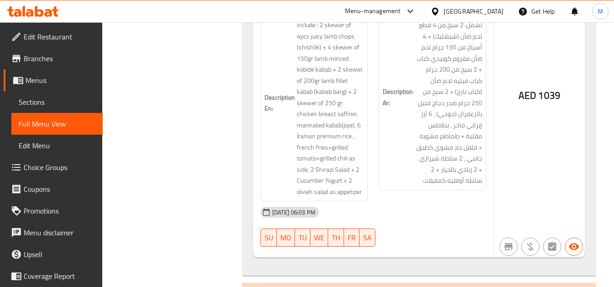
click at [33, 103] on span "Sections" at bounding box center [57, 102] width 77 height 11
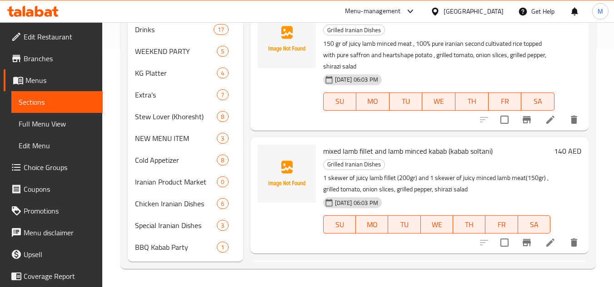
scroll to position [130, 0]
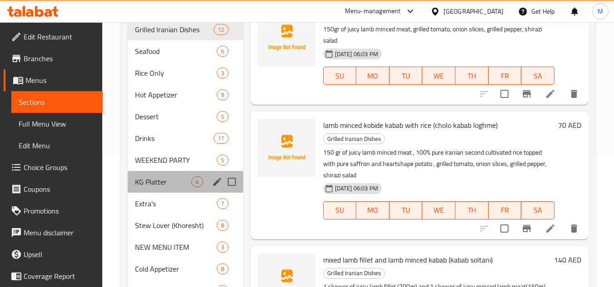
click at [164, 189] on div "KG Platter 4" at bounding box center [185, 182] width 115 height 22
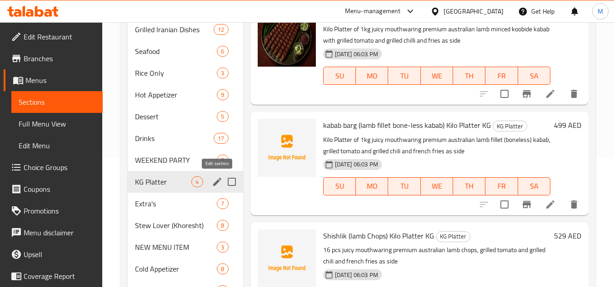
click at [213, 183] on icon "edit" at bounding box center [217, 182] width 11 height 11
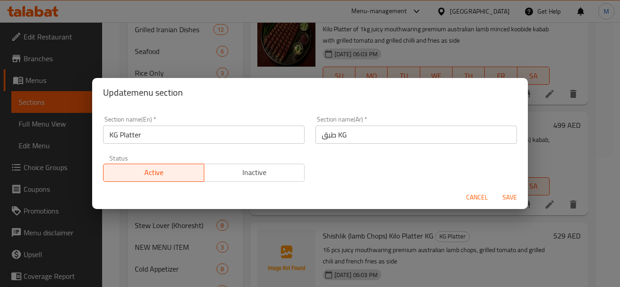
click at [338, 135] on input "طبق KG" at bounding box center [417, 135] width 202 height 18
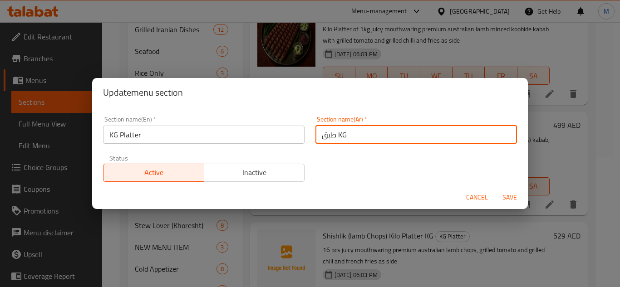
click at [338, 135] on input "طبق KG" at bounding box center [417, 135] width 202 height 18
type input "طبق بالكيلو"
click at [511, 196] on span "Save" at bounding box center [510, 197] width 22 height 11
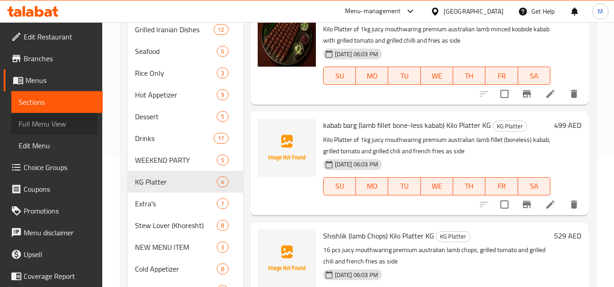
click at [50, 124] on span "Full Menu View" at bounding box center [57, 124] width 77 height 11
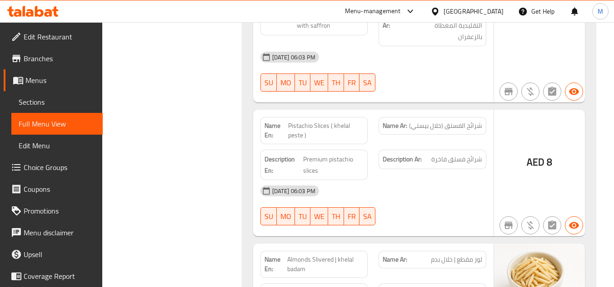
scroll to position [13889, 0]
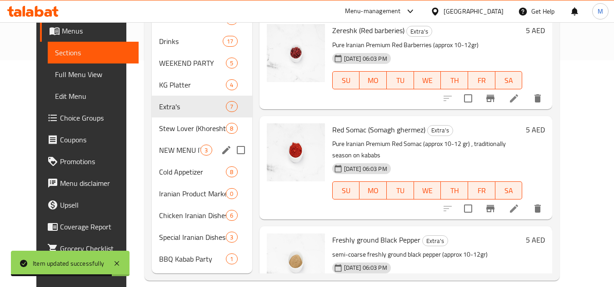
scroll to position [239, 0]
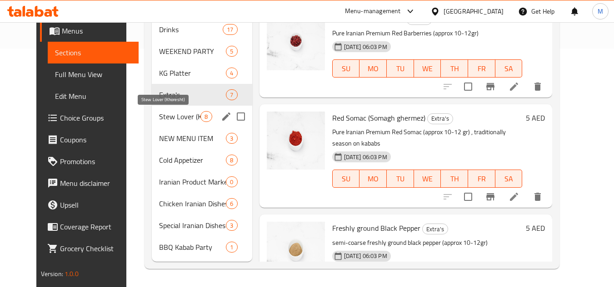
click at [170, 121] on span "Stew Lover (Khoresht)" at bounding box center [179, 116] width 41 height 11
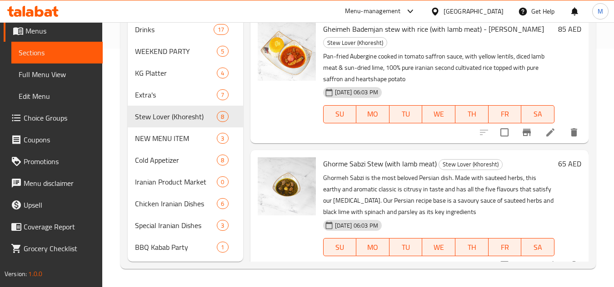
scroll to position [15, 0]
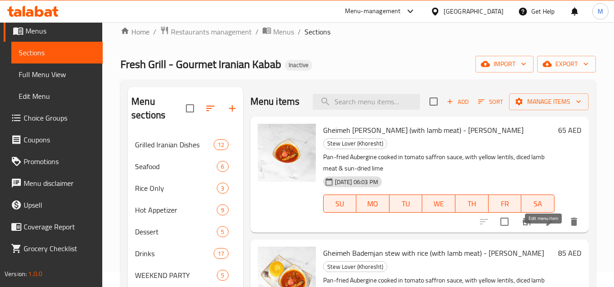
click at [546, 226] on icon at bounding box center [550, 222] width 8 height 8
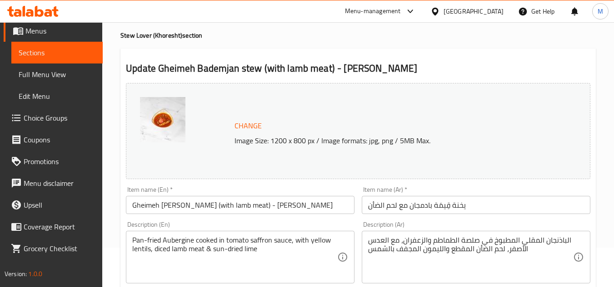
scroll to position [91, 0]
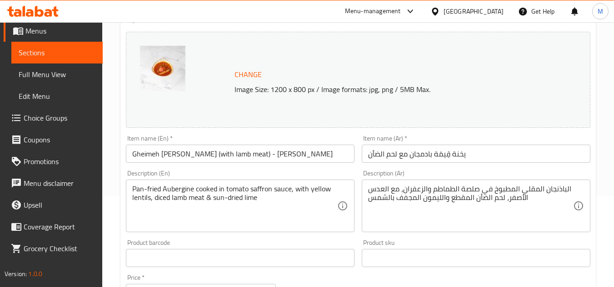
click at [367, 155] on input "يخنة قِيمَة بادمجان مع لحم الضأن" at bounding box center [475, 154] width 228 height 18
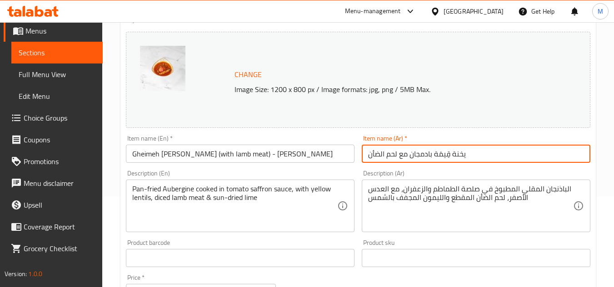
click at [367, 158] on input "يخنة قِيمَة بادمجان مع لحم الضأن" at bounding box center [475, 154] width 228 height 18
click at [485, 159] on input "يخنة قِيمَة بادمجان مع لحم الضأن" at bounding box center [475, 154] width 228 height 18
paste input "خورشيت غيميه باديمجان"
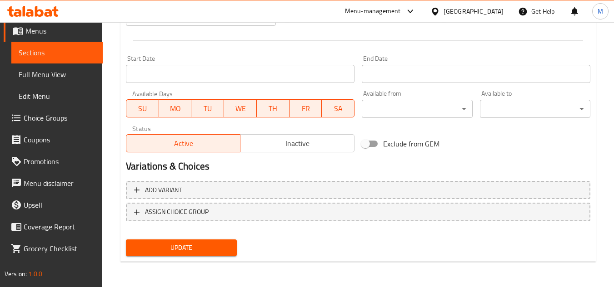
type input "يخنة قِيمَة بادمجان مع لحم الضأن - خورشيت غيميه باديمجان"
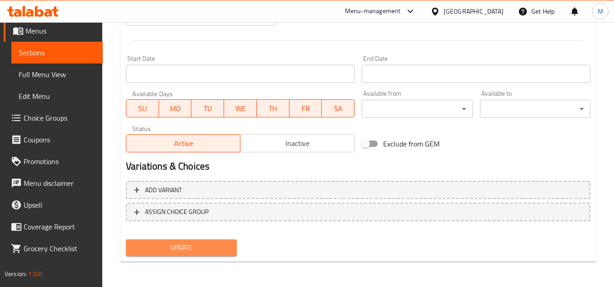
click at [222, 252] on span "Update" at bounding box center [181, 247] width 96 height 11
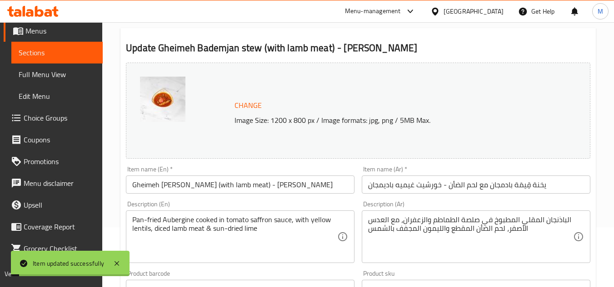
scroll to position [0, 0]
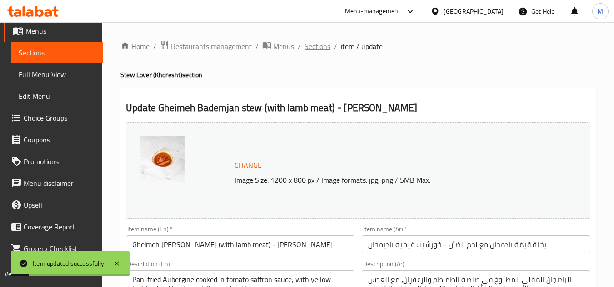
click at [312, 46] on span "Sections" at bounding box center [317, 46] width 26 height 11
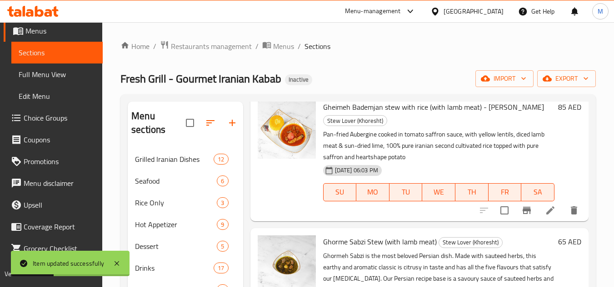
scroll to position [182, 0]
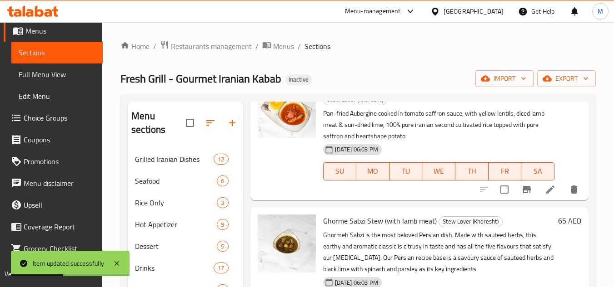
click at [543, 198] on li at bounding box center [549, 190] width 25 height 16
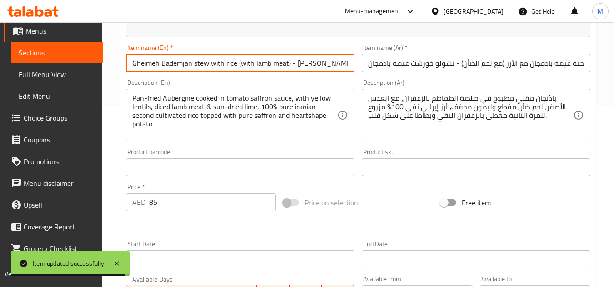
scroll to position [0, 55]
drag, startPoint x: 304, startPoint y: 69, endPoint x: 376, endPoint y: 70, distance: 72.2
click at [376, 70] on div "Change Image Size: 1200 x 800 px / Image formats: jpg, png / 5MB Max. Item name…" at bounding box center [357, 139] width 471 height 405
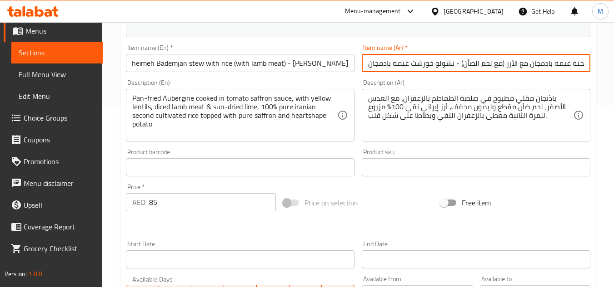
scroll to position [0, 0]
drag, startPoint x: 433, startPoint y: 65, endPoint x: 346, endPoint y: 67, distance: 86.8
click at [346, 67] on div "Change Image Size: 1200 x 800 px / Image formats: jpg, png / 5MB Max. Item name…" at bounding box center [357, 139] width 471 height 405
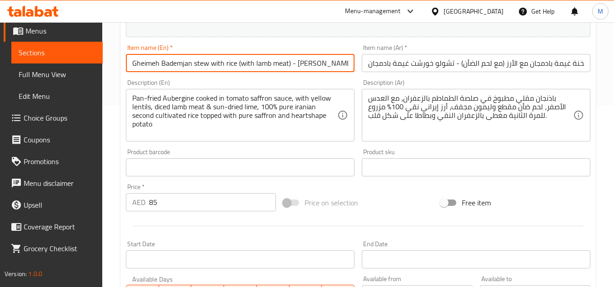
scroll to position [0, 55]
drag, startPoint x: 319, startPoint y: 67, endPoint x: 366, endPoint y: 66, distance: 47.2
click at [366, 66] on div "Change Image Size: 1200 x 800 px / Image formats: jpg, png / 5MB Max. Item name…" at bounding box center [357, 139] width 471 height 405
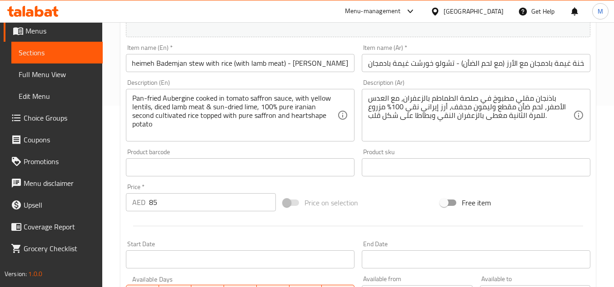
click at [483, 74] on div "Item name (Ar)   * يخنة غيمة بادمجان مع الأرز (مع لحم الضأن) - تشولو خورشت غيمة…" at bounding box center [476, 58] width 236 height 35
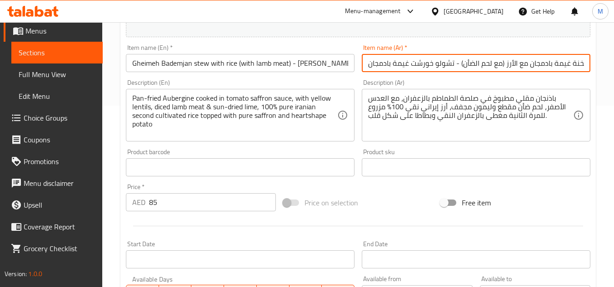
drag, startPoint x: 433, startPoint y: 64, endPoint x: 358, endPoint y: 62, distance: 75.0
click at [358, 62] on div "Item name (Ar)   * يخنة غيمة بادمجان مع الأرز (مع لحم الضأن) - تشولو خورشت غيمة…" at bounding box center [476, 58] width 236 height 35
paste input "يت غيميه بادي"
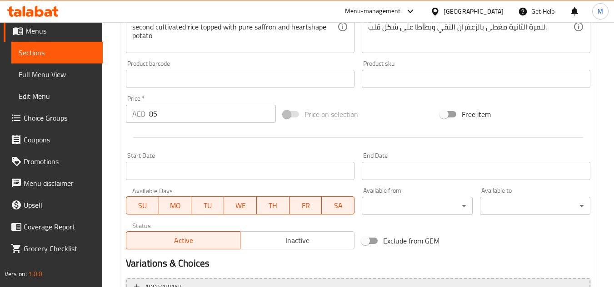
scroll to position [367, 0]
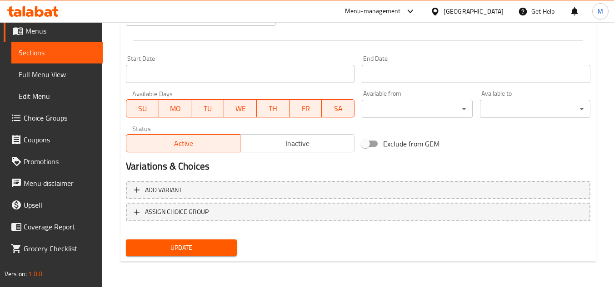
type input "يخنة غيمة بادمجان مع الأرز (مع لحم الضأن) - تشولو خورشيت غيميه باديمجان"
click at [188, 258] on div "Update" at bounding box center [181, 248] width 118 height 24
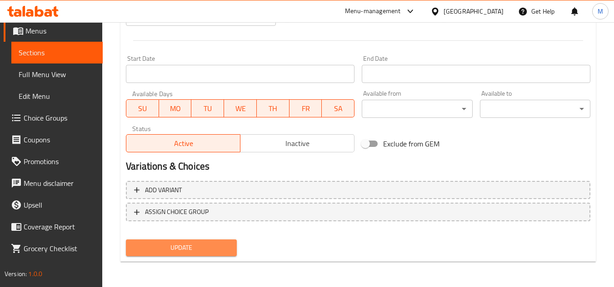
click at [184, 252] on span "Update" at bounding box center [181, 247] width 96 height 11
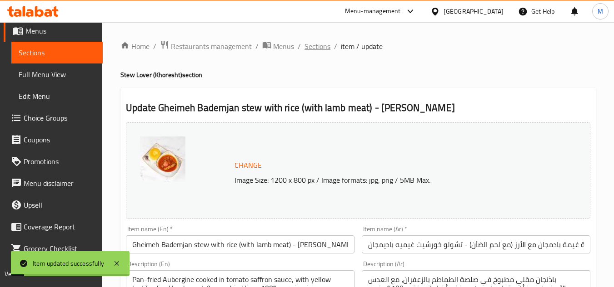
click at [320, 48] on span "Sections" at bounding box center [317, 46] width 26 height 11
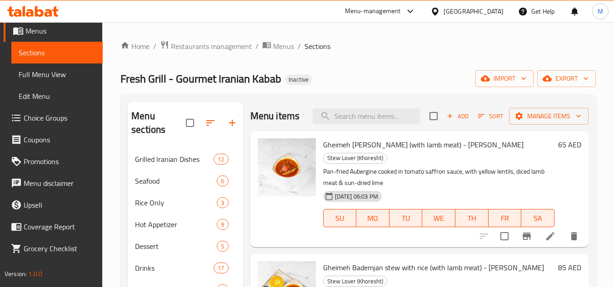
scroll to position [158, 0]
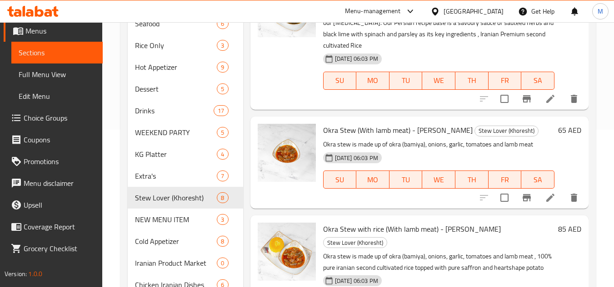
click at [537, 206] on li at bounding box center [549, 198] width 25 height 16
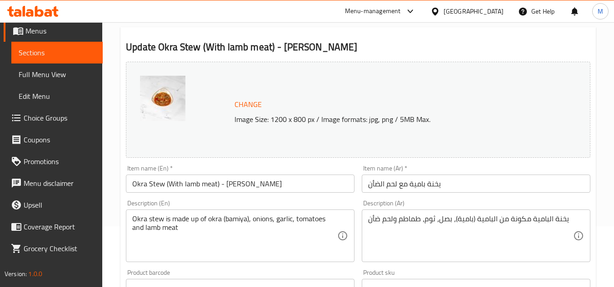
scroll to position [91, 0]
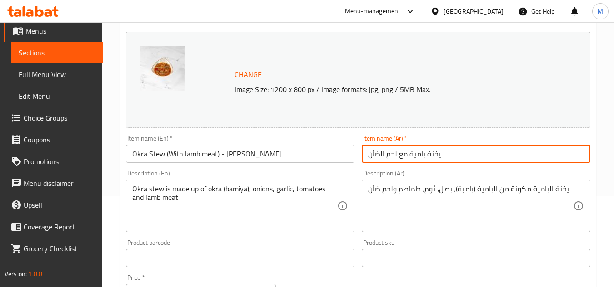
click at [449, 155] on input "يخنة بامية مع لحم الضأن" at bounding box center [475, 154] width 228 height 18
paste input "خورشت بامية"
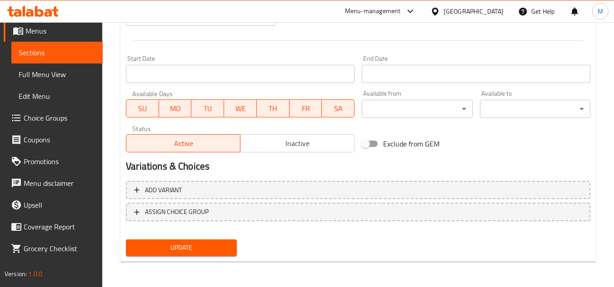
type input "يخنة بامية مع لحم الضأن - خورشت بامية"
click at [197, 256] on button "Update" at bounding box center [181, 248] width 110 height 17
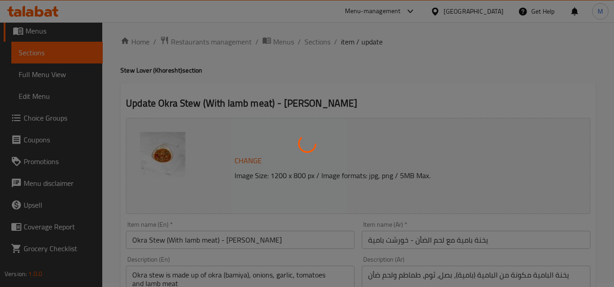
scroll to position [4, 0]
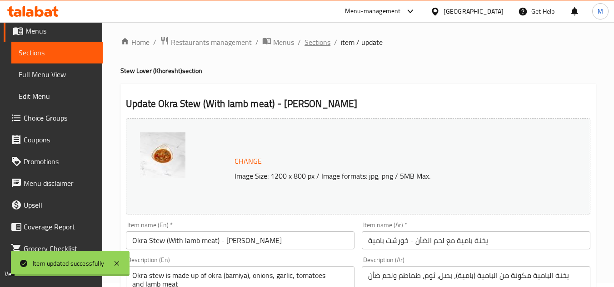
click at [324, 42] on span "Sections" at bounding box center [317, 42] width 26 height 11
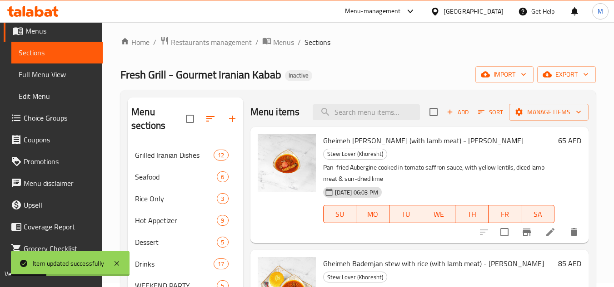
scroll to position [158, 0]
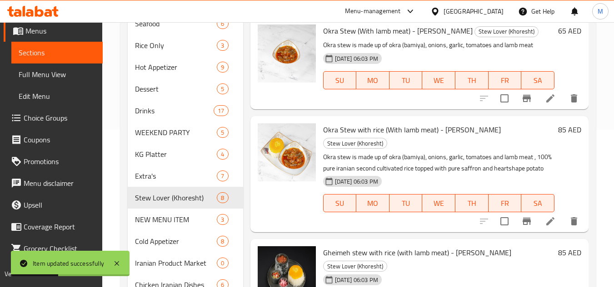
click at [544, 227] on icon at bounding box center [549, 221] width 11 height 11
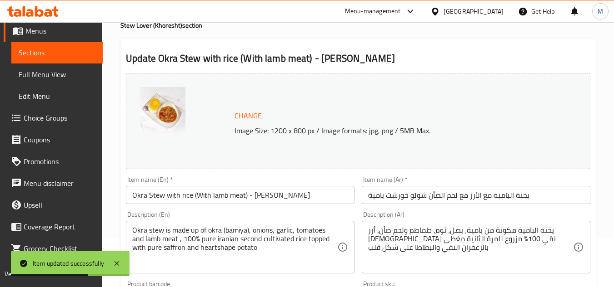
scroll to position [136, 0]
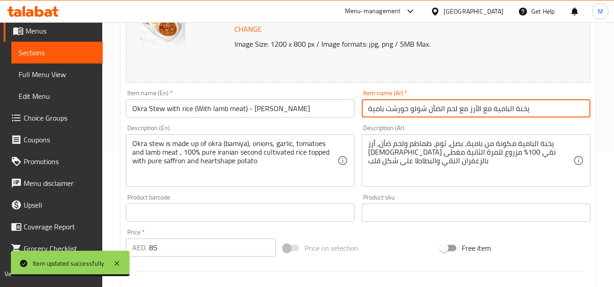
drag, startPoint x: 410, startPoint y: 114, endPoint x: 364, endPoint y: 114, distance: 45.4
click at [364, 114] on input "يخنة البامية مع الأرز مع لحم الضأن شولو خورشت بامية" at bounding box center [475, 108] width 228 height 18
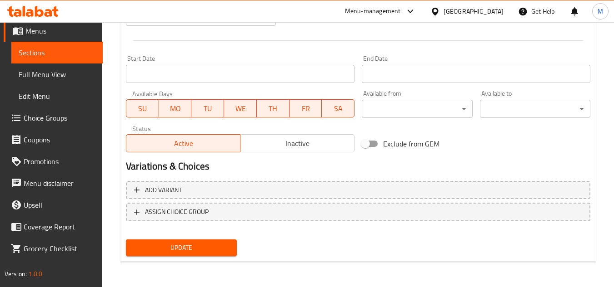
click at [208, 248] on span "Update" at bounding box center [181, 247] width 96 height 11
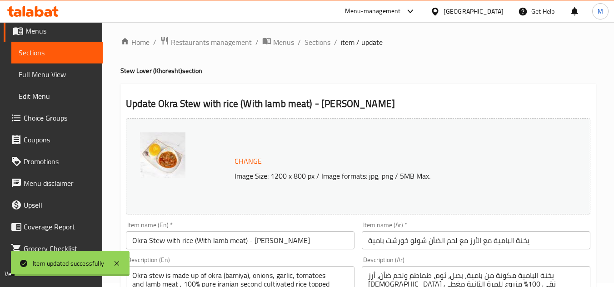
scroll to position [0, 0]
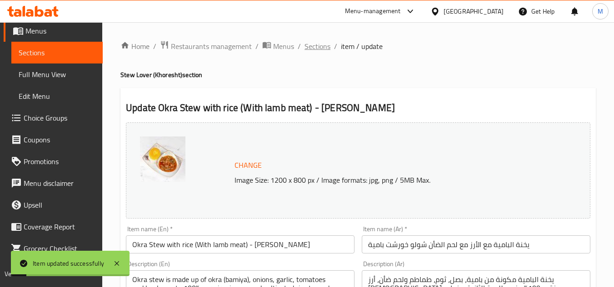
click at [316, 42] on span "Sections" at bounding box center [317, 46] width 26 height 11
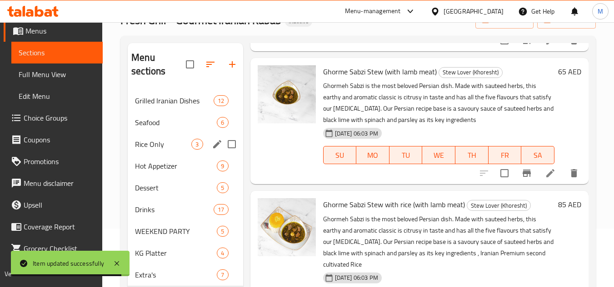
scroll to position [239, 0]
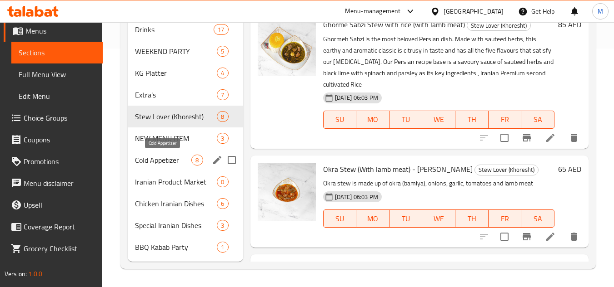
click at [170, 162] on span "Cold Appetizer" at bounding box center [163, 160] width 56 height 11
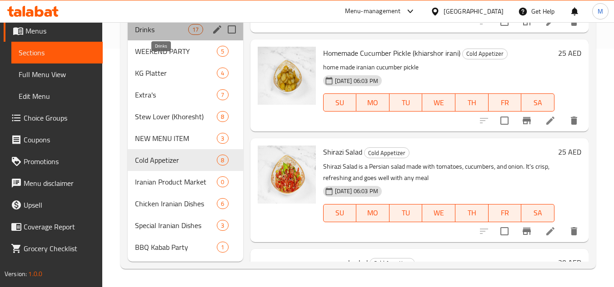
click at [163, 30] on span "Drinks" at bounding box center [161, 29] width 53 height 11
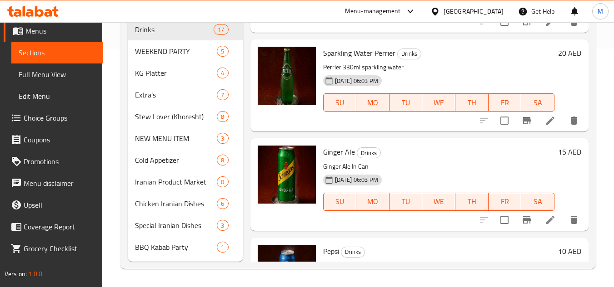
click at [546, 224] on icon at bounding box center [550, 220] width 8 height 8
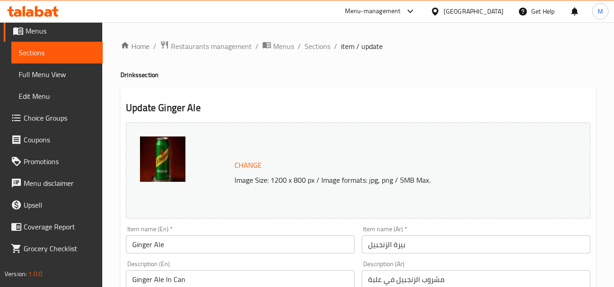
click at [387, 250] on input "بيرة الزنجبيل" at bounding box center [475, 245] width 228 height 18
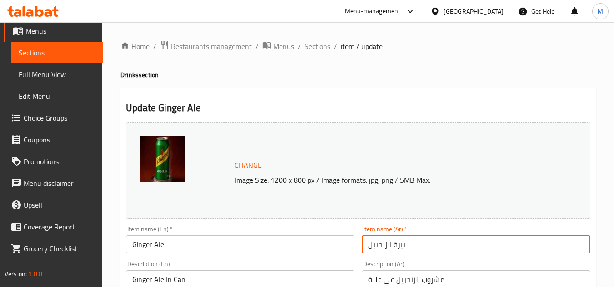
click at [387, 250] on input "بيرة الزنجبيل" at bounding box center [475, 245] width 228 height 18
paste input "ينجر آ"
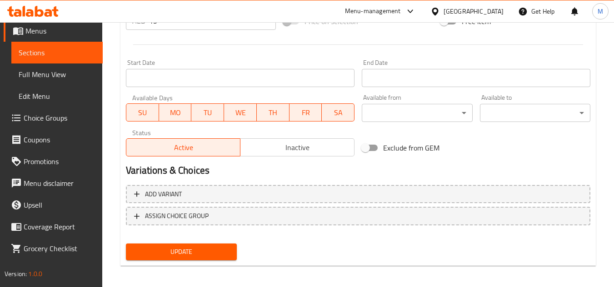
type input "جينجر آيل"
click at [225, 250] on span "Update" at bounding box center [181, 252] width 96 height 11
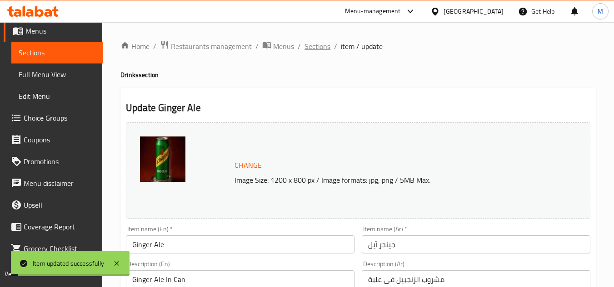
click at [311, 47] on span "Sections" at bounding box center [317, 46] width 26 height 11
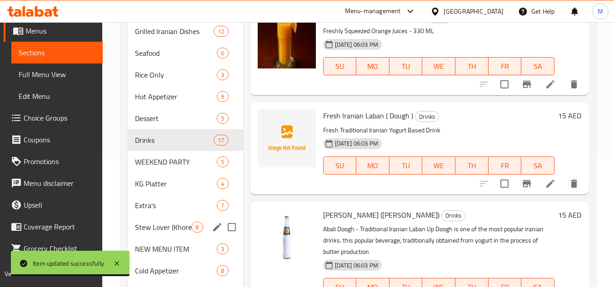
scroll to position [136, 0]
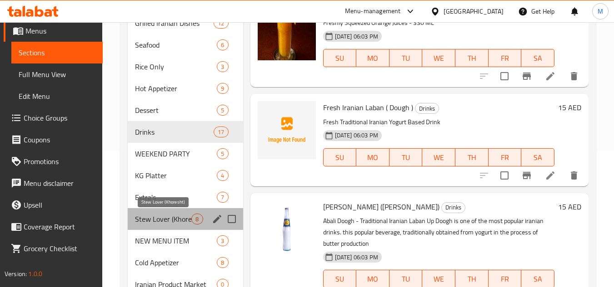
click at [175, 222] on span "Stew Lover (Khoresht)" at bounding box center [163, 219] width 56 height 11
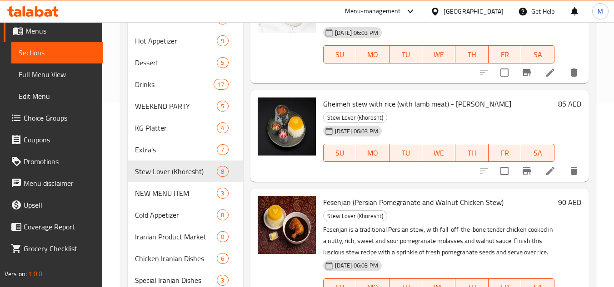
scroll to position [239, 0]
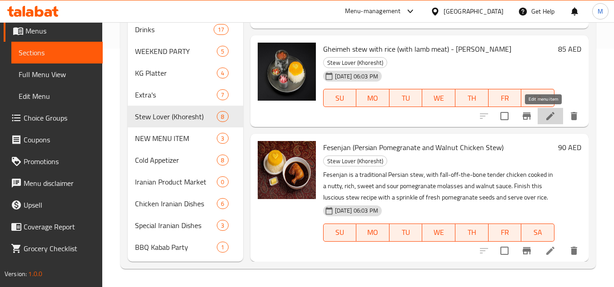
click at [545, 117] on icon at bounding box center [549, 116] width 11 height 11
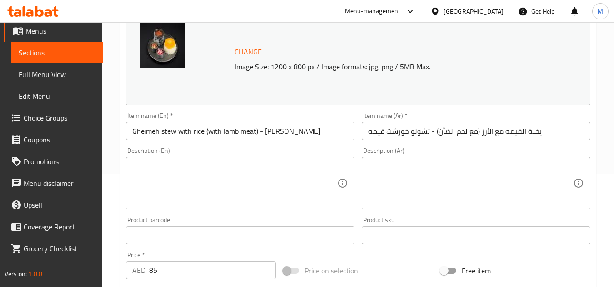
scroll to position [136, 0]
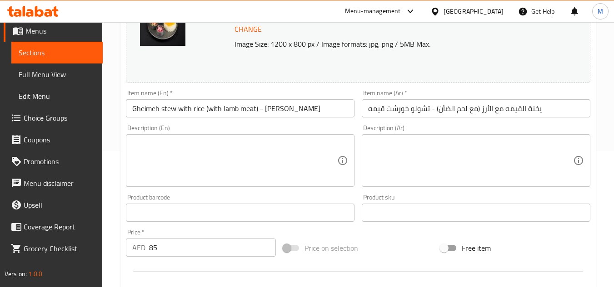
click at [194, 164] on textarea at bounding box center [234, 160] width 205 height 43
paste textarea "Gheimeh, Gheymeh, or Qeimeh (Persian: قیمه) is an Iranian stew (khoresh) consis…"
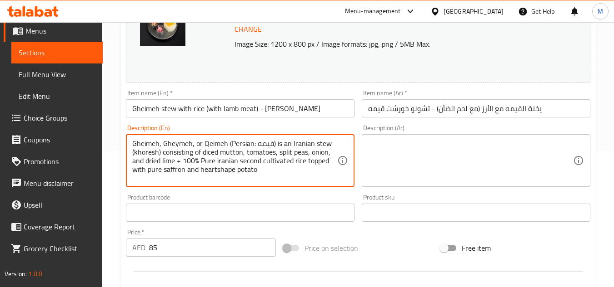
click at [265, 144] on textarea "Gheimeh, Gheymeh, or Qeimeh (Persian: قیمه) is an Iranian stew (khoresh) consis…" at bounding box center [234, 160] width 205 height 43
drag, startPoint x: 228, startPoint y: 144, endPoint x: 276, endPoint y: 148, distance: 47.8
click at [276, 148] on textarea "Gheimeh, Gheymeh, or Qeimeh (Persian: قیمه) is an Iranian stew (khoresh) consis…" at bounding box center [234, 160] width 205 height 43
click at [236, 140] on textarea "Gheimeh, Gheymeh, or Qeimeh is an Iranian stew (khoresh) consisting of diced mu…" at bounding box center [234, 160] width 205 height 43
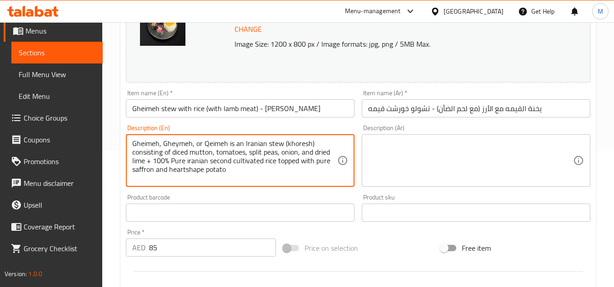
click at [236, 140] on textarea "Gheimeh, Gheymeh, or Qeimeh is an Iranian stew (khoresh) consisting of diced mu…" at bounding box center [234, 160] width 205 height 43
type textarea "Gheimeh, Gheymeh, or Qeimeh is an Iranian stew (khoresh) consisting of diced mu…"
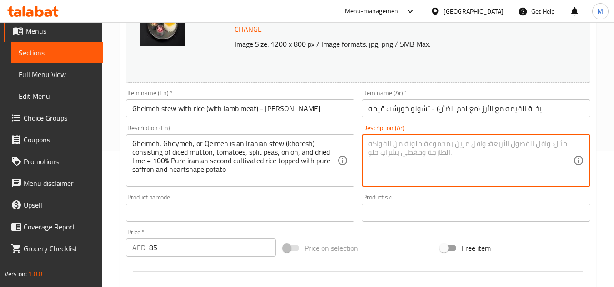
click at [404, 143] on textarea at bounding box center [470, 160] width 205 height 43
paste textarea "القيمة أو القيمة هي حساء إيراني (خوريش) يتكون من لحم ضأن مفروم، طماطم، بازلاء م…"
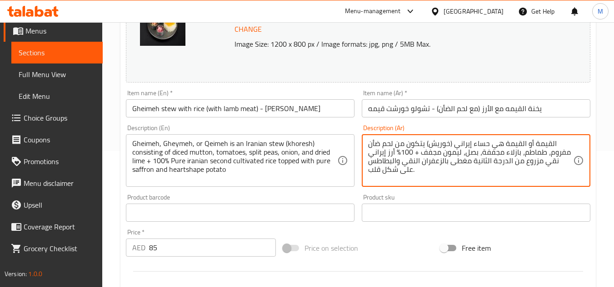
drag, startPoint x: 525, startPoint y: 143, endPoint x: 608, endPoint y: 148, distance: 83.7
click at [608, 148] on div "Home / Restaurants management / Menus / Sections / item / update Stew Lover (Kh…" at bounding box center [357, 202] width 511 height 633
drag, startPoint x: 523, startPoint y: 143, endPoint x: 549, endPoint y: 144, distance: 26.4
click at [407, 141] on textarea "القيمة هي حساء إيراني (خوريش) يتكون من لحم ضأن مفروم، طماطم، بازلاء مجففة، بصل،…" at bounding box center [470, 160] width 205 height 43
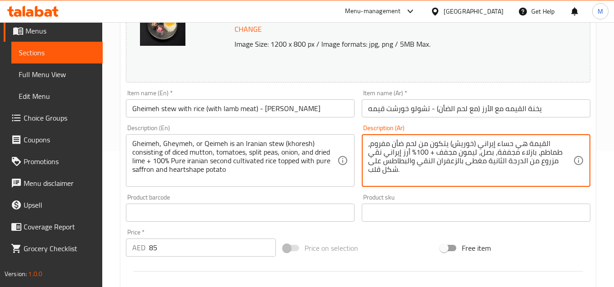
click at [407, 141] on textarea "القيمة هي حساء إيراني (خوريش) يتكون من لحم ضأن مفروم، طماطم، بازلاء مجففة، بصل،…" at bounding box center [470, 160] width 205 height 43
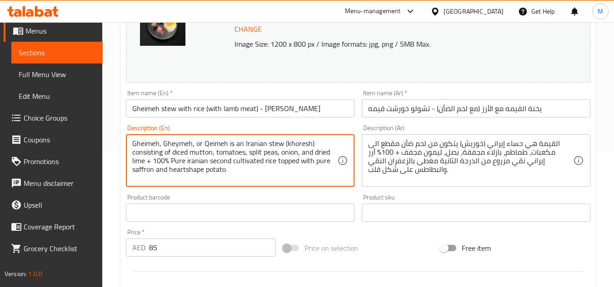
click at [254, 152] on textarea "Gheimeh, Gheymeh, or Qeimeh is an Iranian stew (khoresh) consisting of diced mu…" at bounding box center [234, 160] width 205 height 43
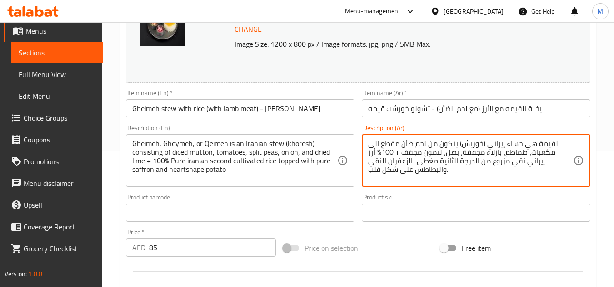
click at [490, 153] on textarea "القيمة هي حساء إيراني (خوريش) يتكون من لحم ضأن مقطع الى مكعبات، طماطم، بازلاء م…" at bounding box center [470, 160] width 205 height 43
click at [449, 151] on textarea "القيمة هي حساء إيراني (خوريش) يتكون من لحم ضأن مقطع الى مكعبات، طماطم، بازلاء س…" at bounding box center [470, 160] width 205 height 43
click at [533, 159] on textarea "القيمة هي حساء إيراني (خوريش) يتكون من لحم ضأن مقطع الى مكعبات، طماطم، بازلاء س…" at bounding box center [470, 160] width 205 height 43
drag, startPoint x: 533, startPoint y: 159, endPoint x: 499, endPoint y: 163, distance: 34.2
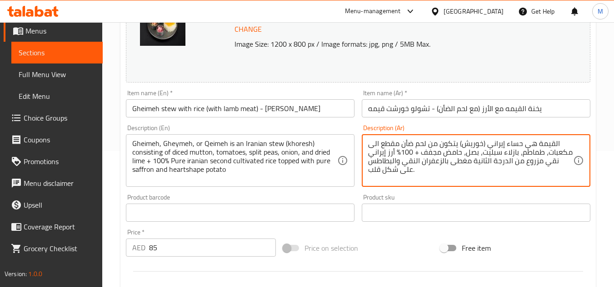
click at [499, 163] on textarea "القيمة هي حساء إيراني (خوريش) يتكون من لحم ضأن مقطع الى مكعبات، طماطم، بازلاء س…" at bounding box center [470, 160] width 205 height 43
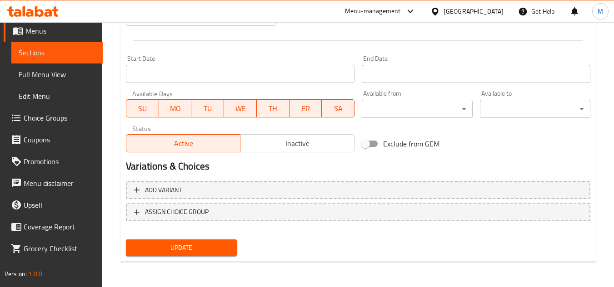
type textarea "القيمة هي حساء إيراني (خوريش) يتكون من لحم ضأن مقطع الى مكعبات، طماطم، بازلاء س…"
click at [220, 244] on span "Update" at bounding box center [181, 247] width 96 height 11
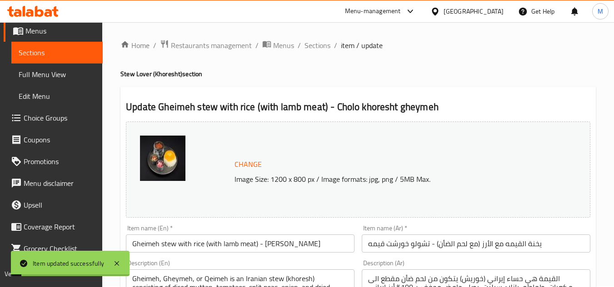
scroll to position [0, 0]
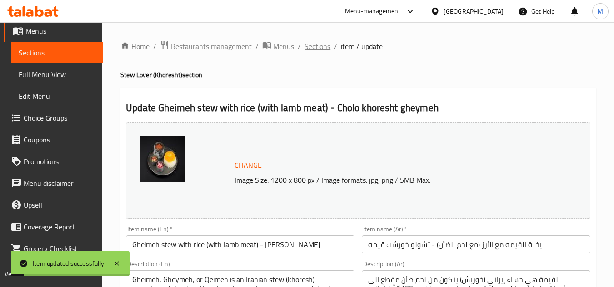
click at [319, 48] on span "Sections" at bounding box center [317, 46] width 26 height 11
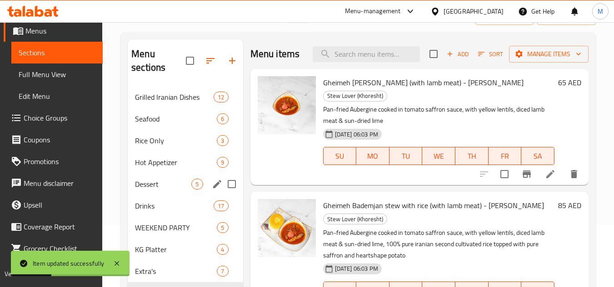
scroll to position [182, 0]
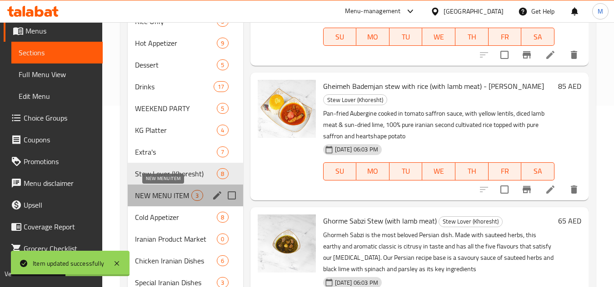
click at [179, 198] on span "NEW MENU ITEM" at bounding box center [163, 195] width 56 height 11
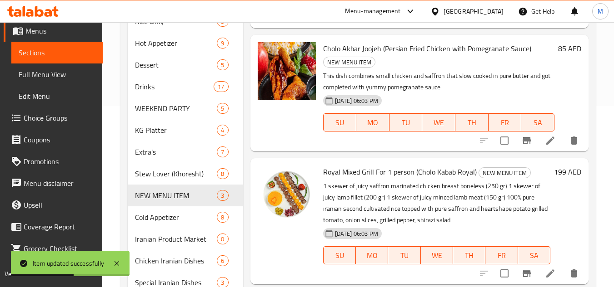
scroll to position [1, 0]
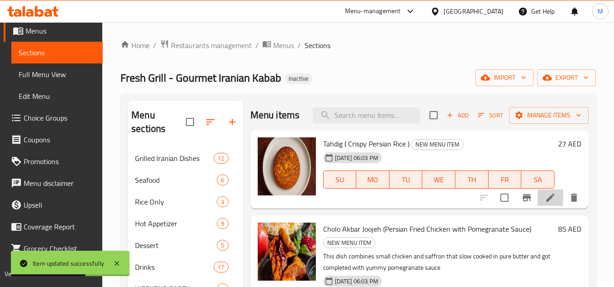
click at [544, 204] on li at bounding box center [549, 198] width 25 height 16
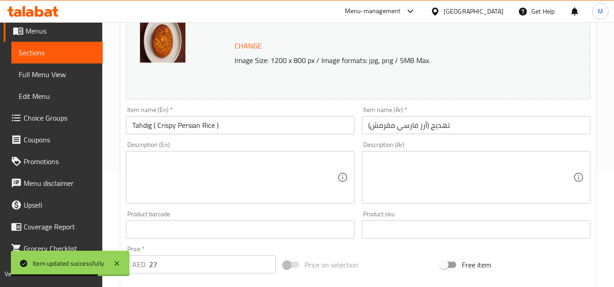
scroll to position [136, 0]
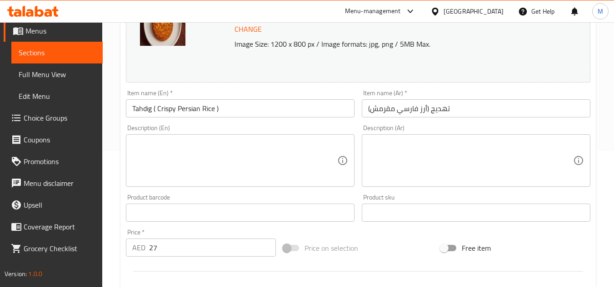
click at [168, 109] on input "Tahdig ( Crispy Persian Rice )" at bounding box center [240, 108] width 228 height 18
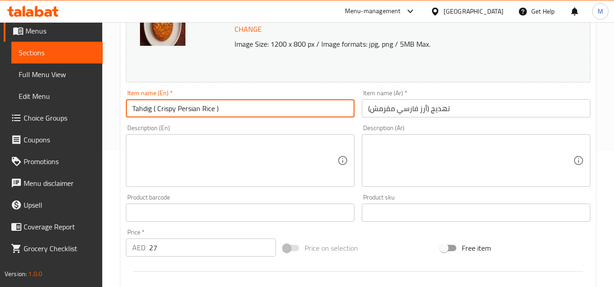
click at [168, 109] on input "Tahdig ( Crispy Persian Rice )" at bounding box center [240, 108] width 228 height 18
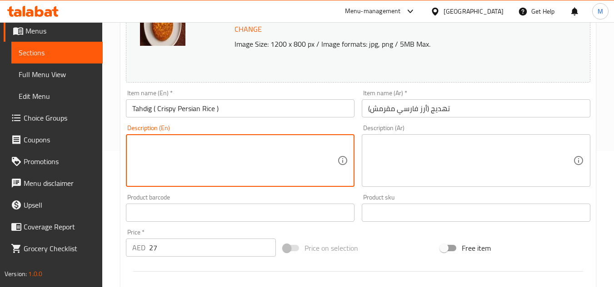
click at [252, 147] on textarea at bounding box center [234, 160] width 205 height 43
paste textarea "Tahdig, pronounced tah-deeg, literally means “bottom of the pot” in Persian/Far…"
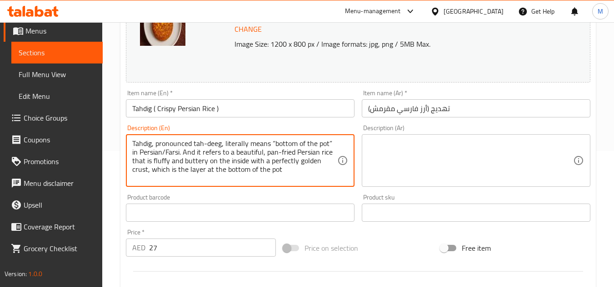
type textarea "Tahdig, pronounced tah-deeg, literally means “bottom of the pot” in Persian/Far…"
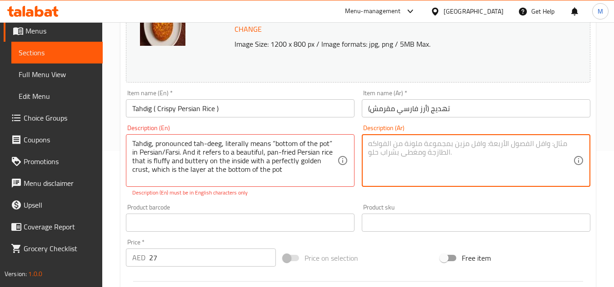
click at [428, 148] on textarea at bounding box center [470, 160] width 205 height 43
paste textarea "تهْدِغ، تُنطق تاه-ديغ، وتعني حرفيًا "قاع القدر" بالفارسية. وهي تشير إلى أرز فار…"
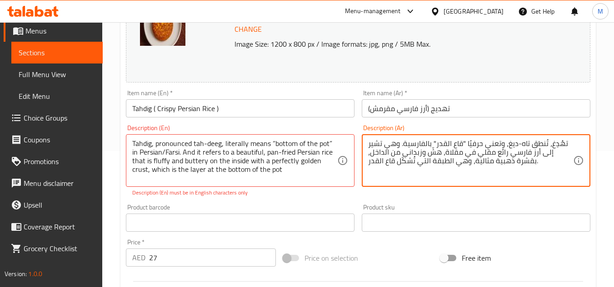
type textarea "تهْدِغ، تُنطق تاه-ديغ، وتعني حرفيًا "قاع القدر" بالفارسية. وهي تشير إلى أرز فار…"
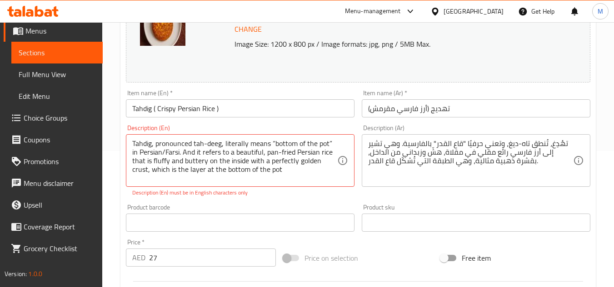
click at [291, 203] on div "Product barcode Product barcode" at bounding box center [240, 218] width 236 height 35
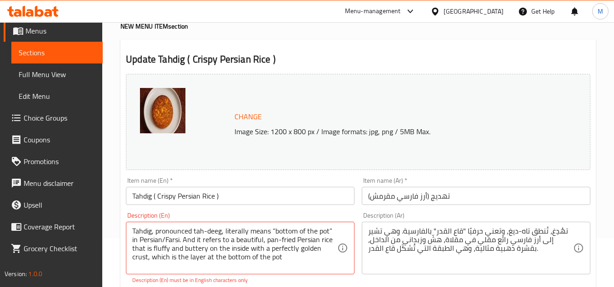
scroll to position [0, 0]
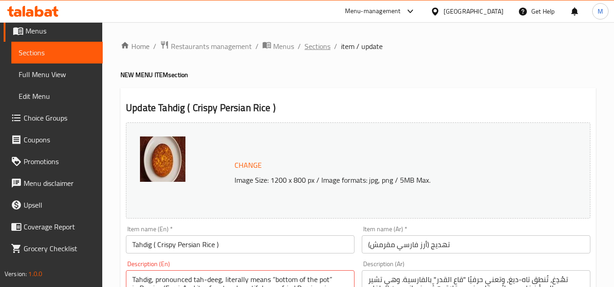
click at [309, 46] on span "Sections" at bounding box center [317, 46] width 26 height 11
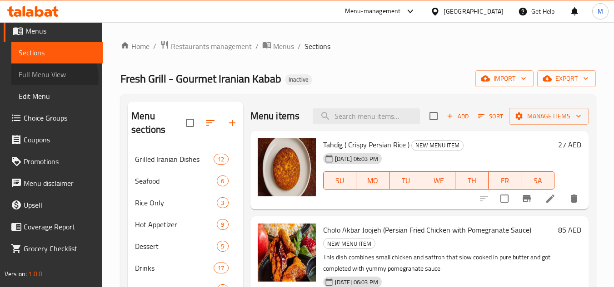
click at [49, 78] on span "Full Menu View" at bounding box center [57, 74] width 77 height 11
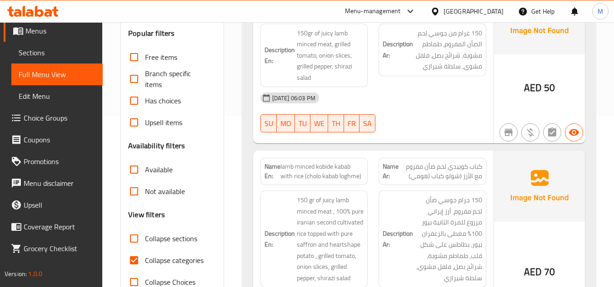
scroll to position [272, 0]
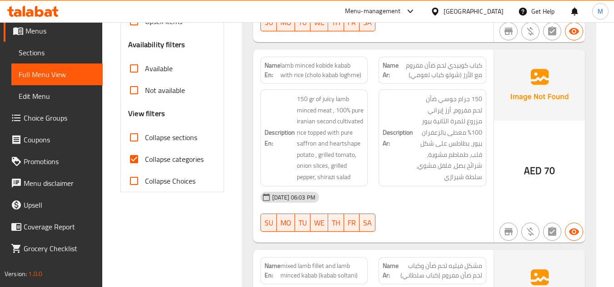
click at [137, 160] on input "Collapse categories" at bounding box center [134, 159] width 22 height 22
checkbox input "false"
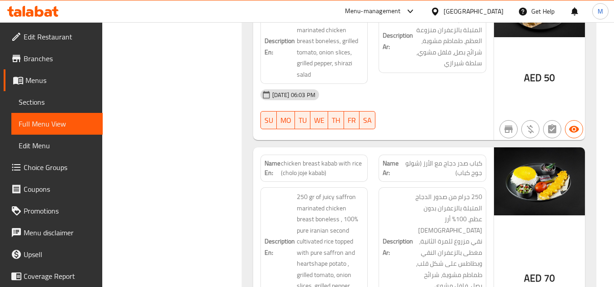
scroll to position [16438, 0]
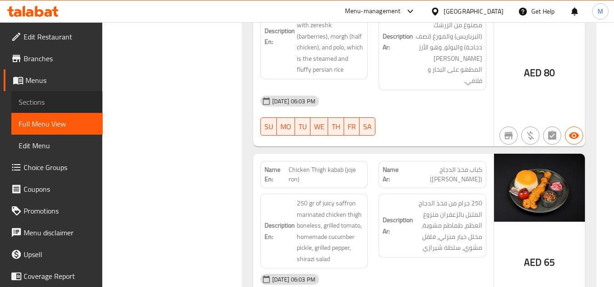
click at [68, 94] on link "Sections" at bounding box center [56, 102] width 91 height 22
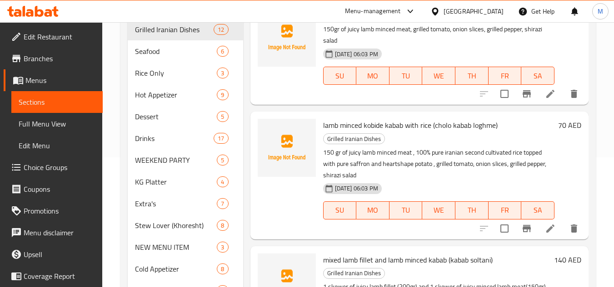
click at [465, 10] on div "[GEOGRAPHIC_DATA]" at bounding box center [473, 11] width 60 height 10
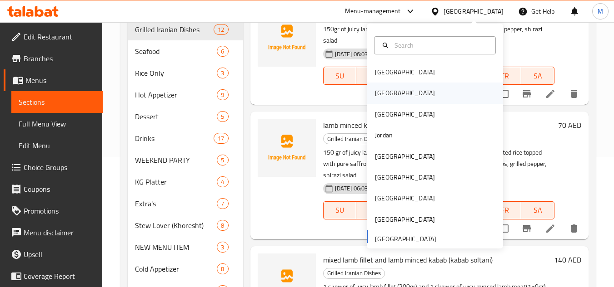
click at [398, 91] on div "[GEOGRAPHIC_DATA]" at bounding box center [434, 93] width 136 height 21
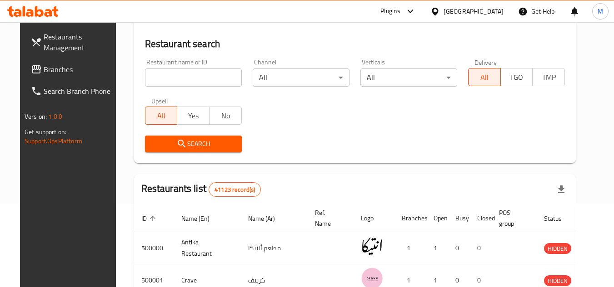
scroll to position [130, 0]
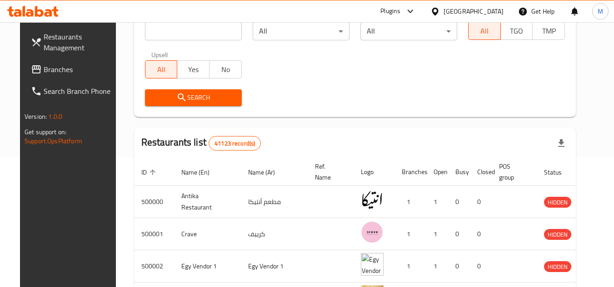
click at [31, 74] on span at bounding box center [37, 69] width 13 height 11
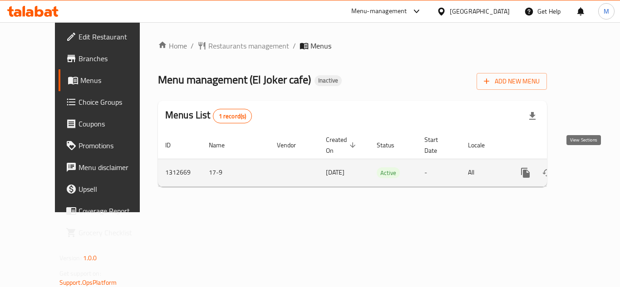
click at [592, 162] on link "enhanced table" at bounding box center [591, 173] width 22 height 22
